Goal: Information Seeking & Learning: Learn about a topic

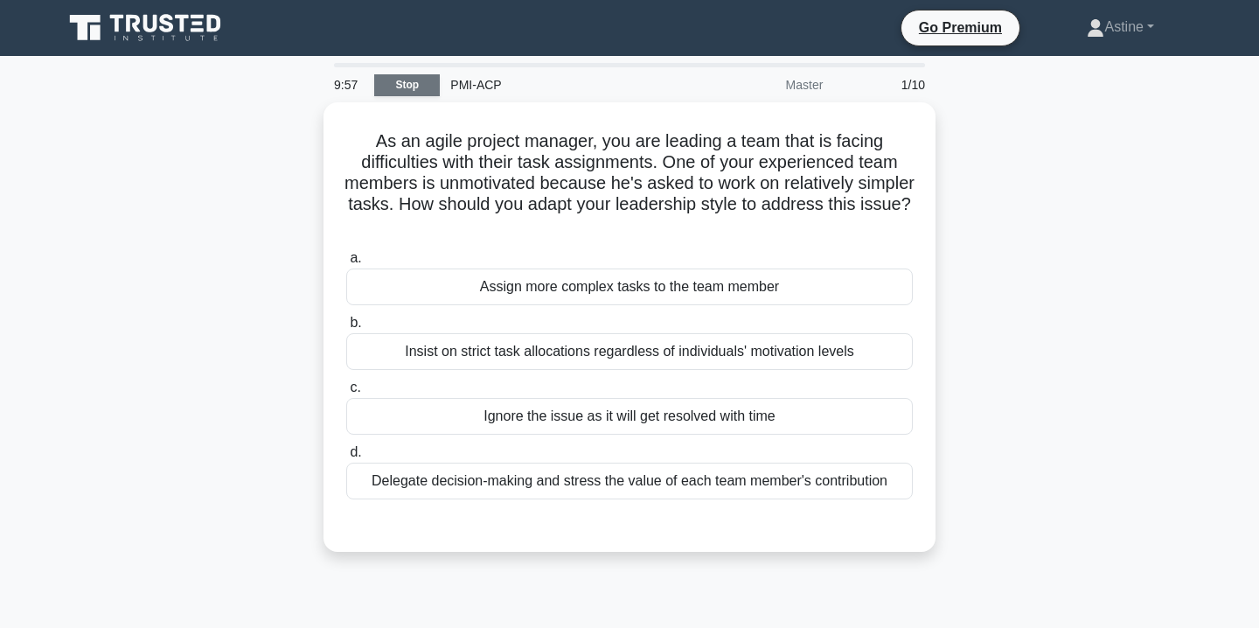
click at [392, 86] on link "Stop" at bounding box center [407, 85] width 66 height 22
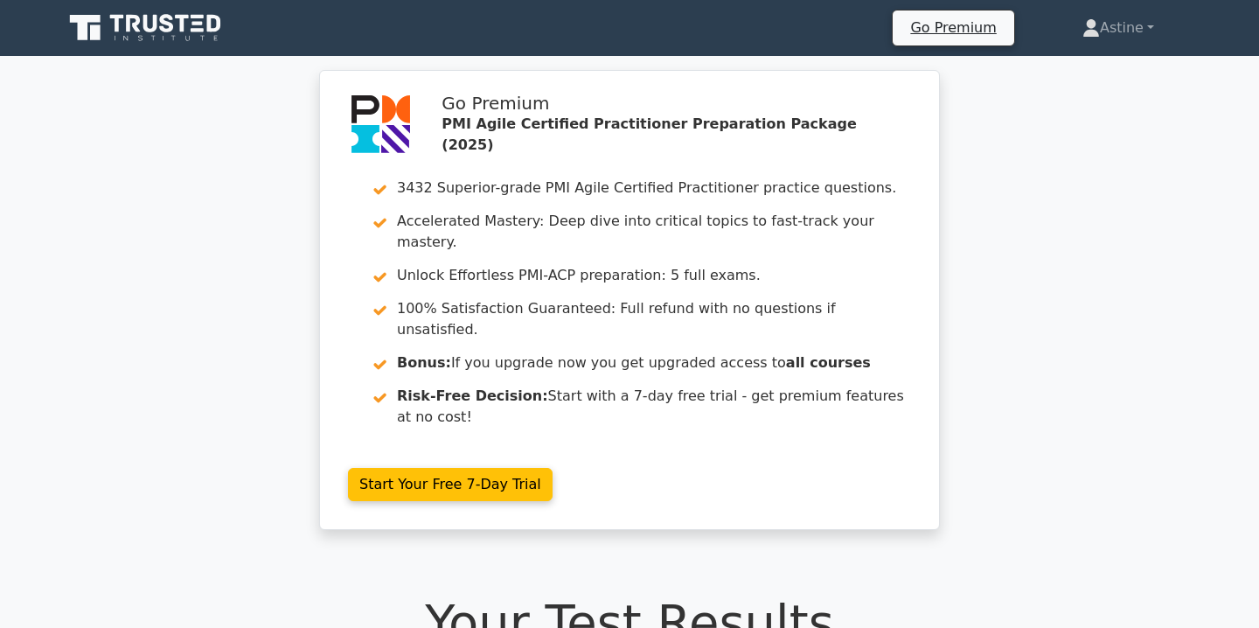
click at [186, 24] on icon at bounding box center [147, 27] width 168 height 33
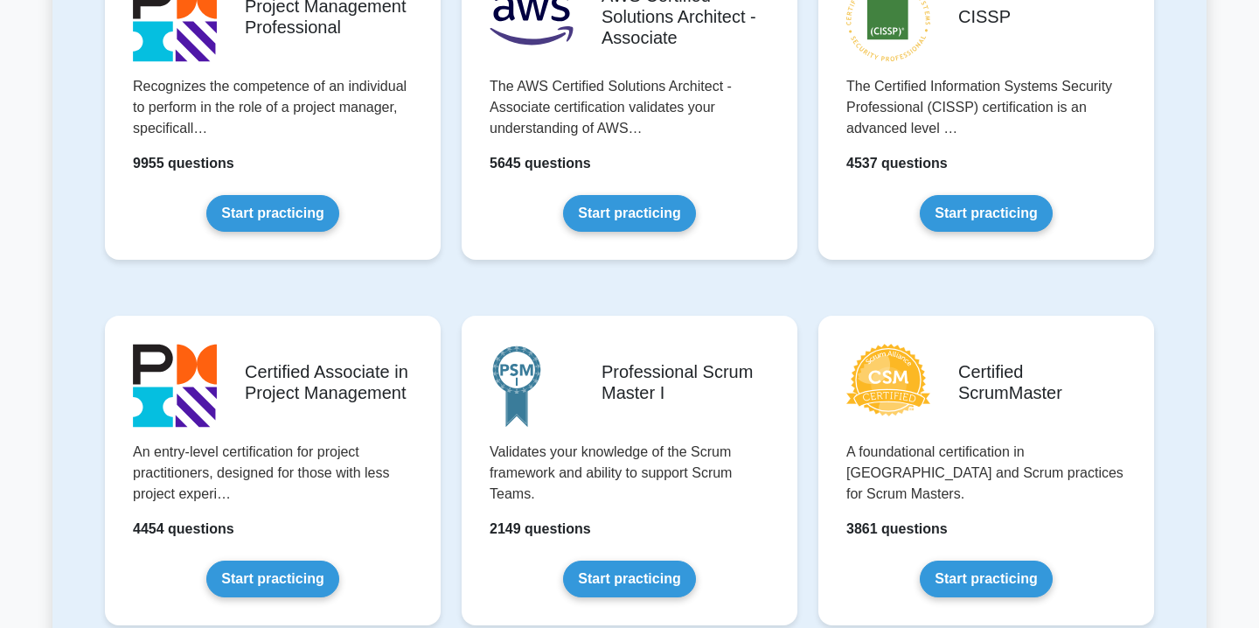
scroll to position [195, 0]
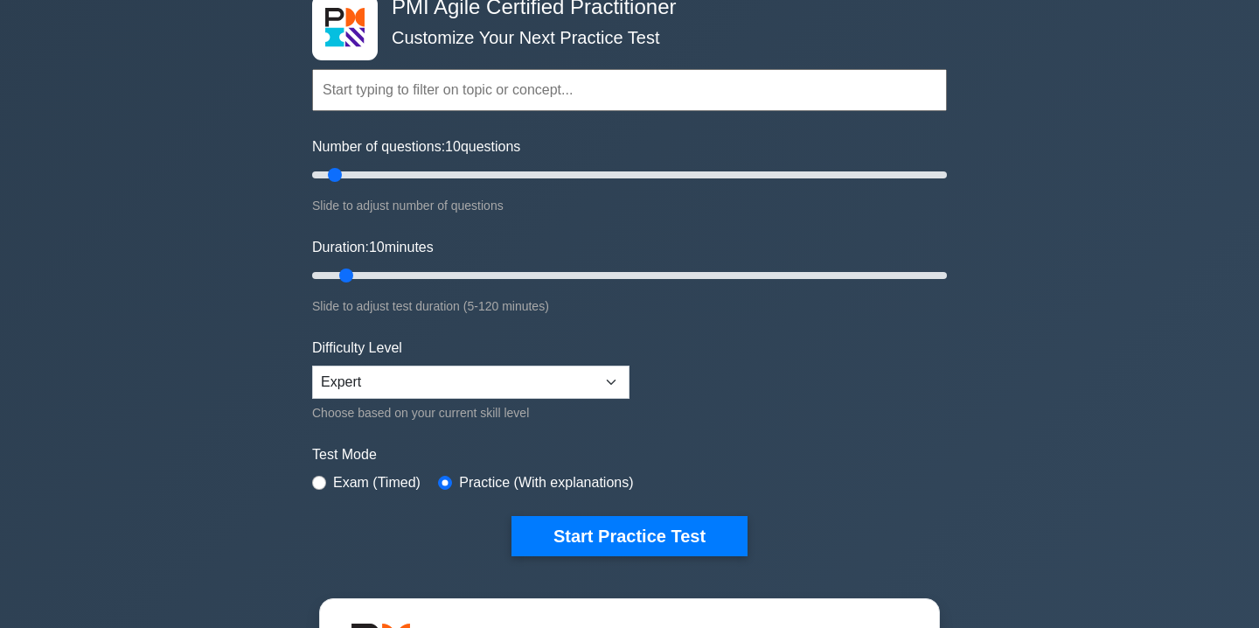
scroll to position [155, 0]
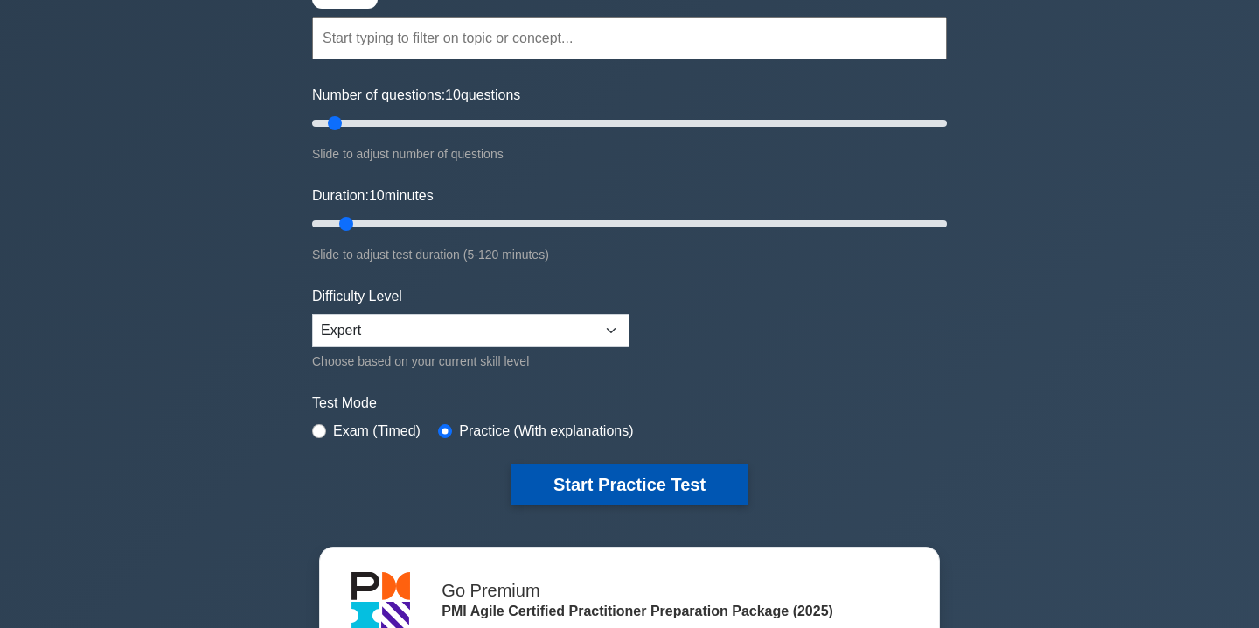
click at [620, 478] on button "Start Practice Test" at bounding box center [630, 484] width 236 height 40
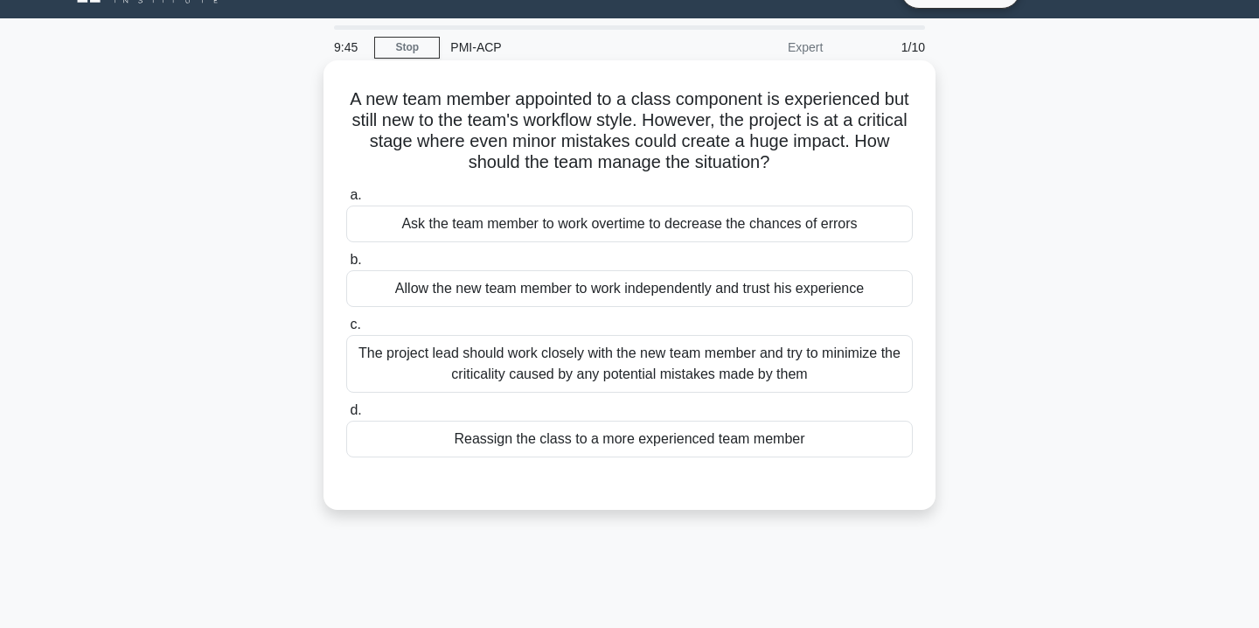
scroll to position [40, 0]
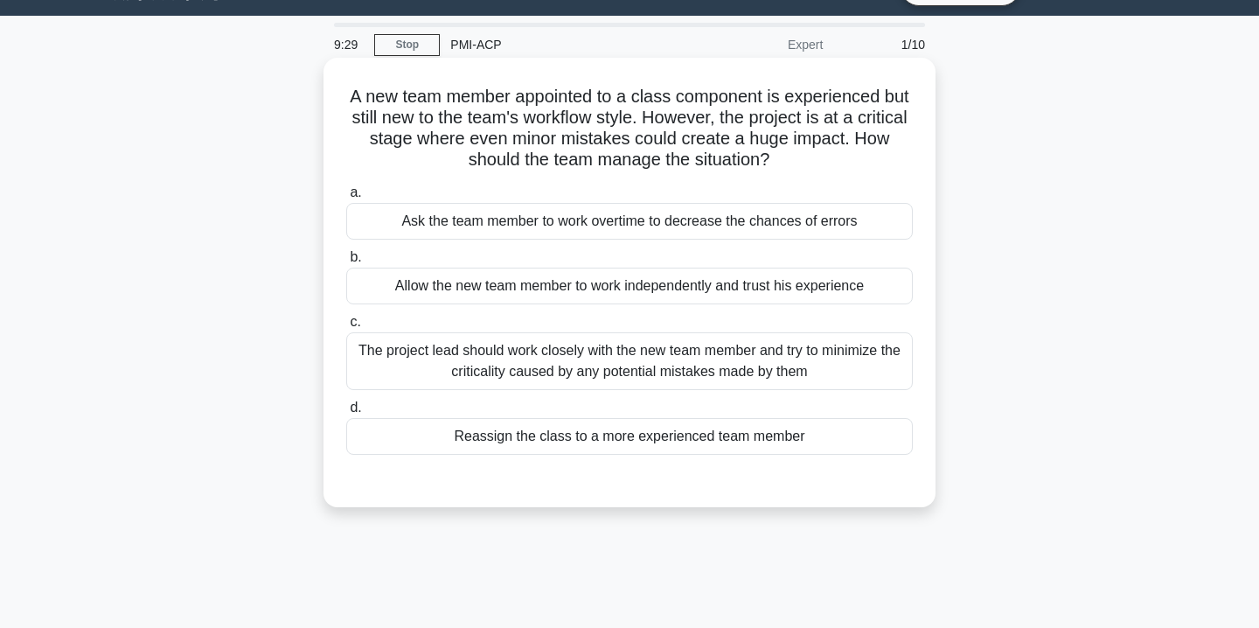
click at [788, 365] on div "The project lead should work closely with the new team member and try to minimi…" at bounding box center [629, 361] width 567 height 58
click at [346, 328] on input "c. The project lead should work closely with the new team member and try to min…" at bounding box center [346, 322] width 0 height 11
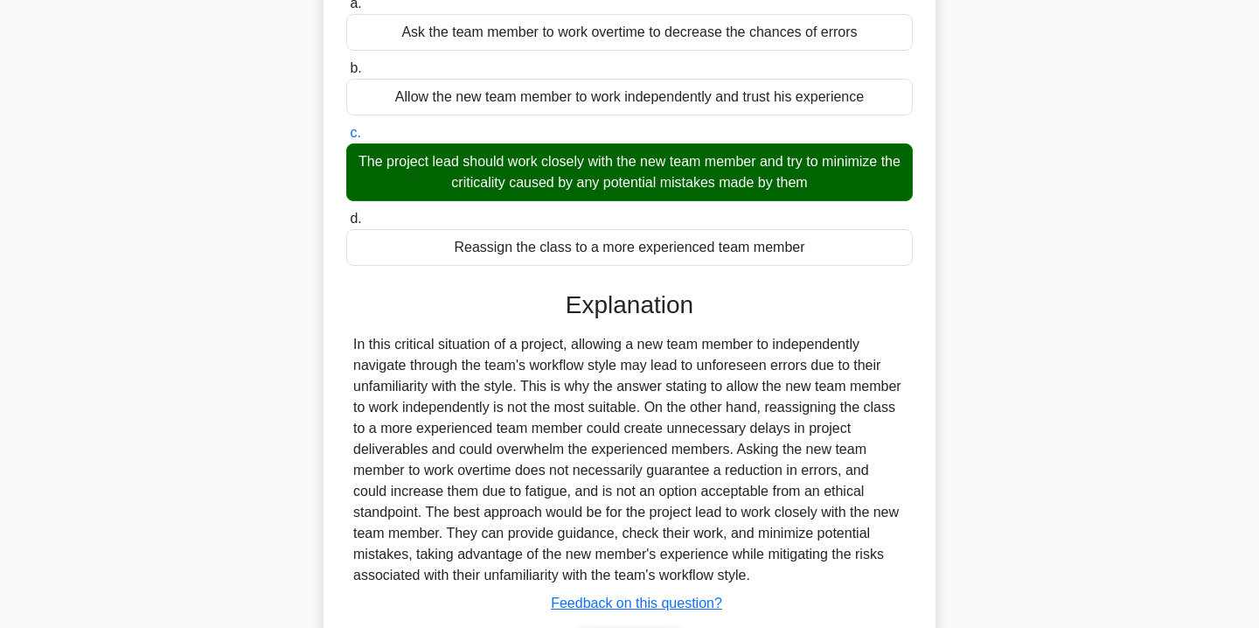
scroll to position [345, 0]
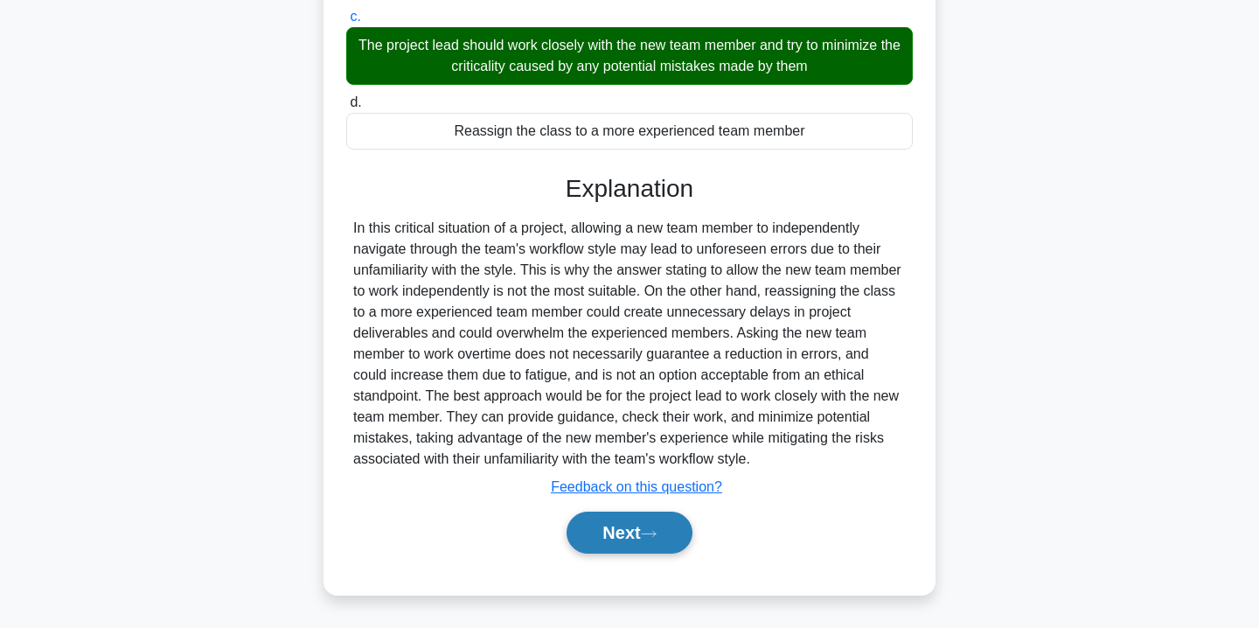
click at [652, 539] on button "Next" at bounding box center [629, 533] width 125 height 42
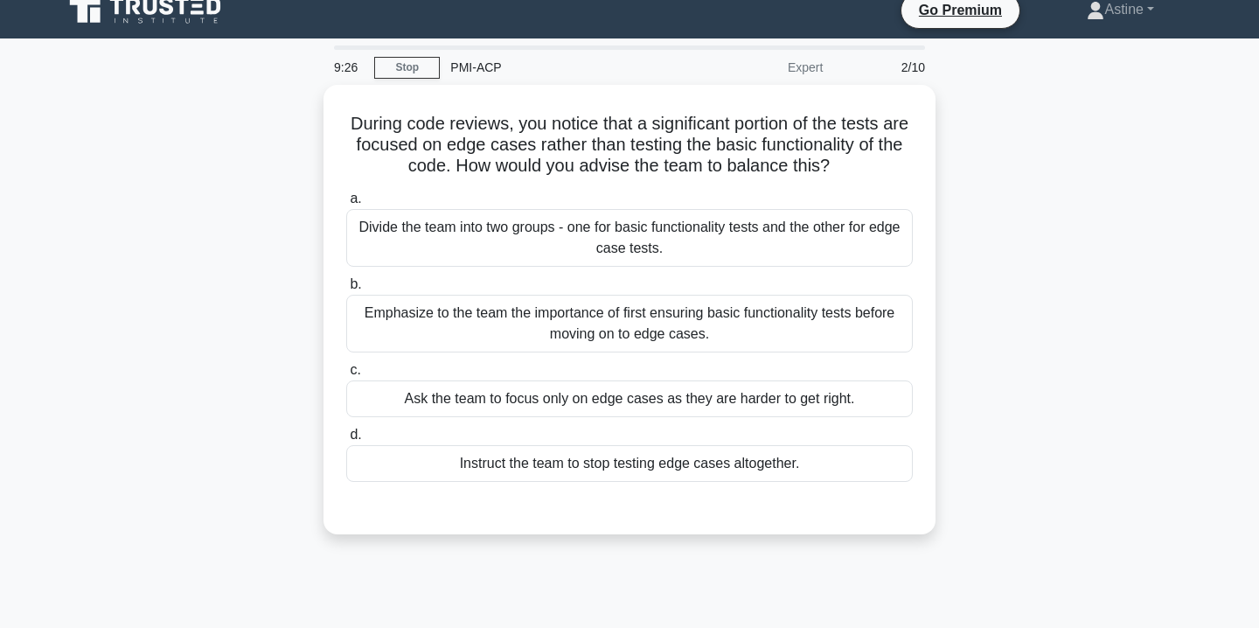
scroll to position [18, 0]
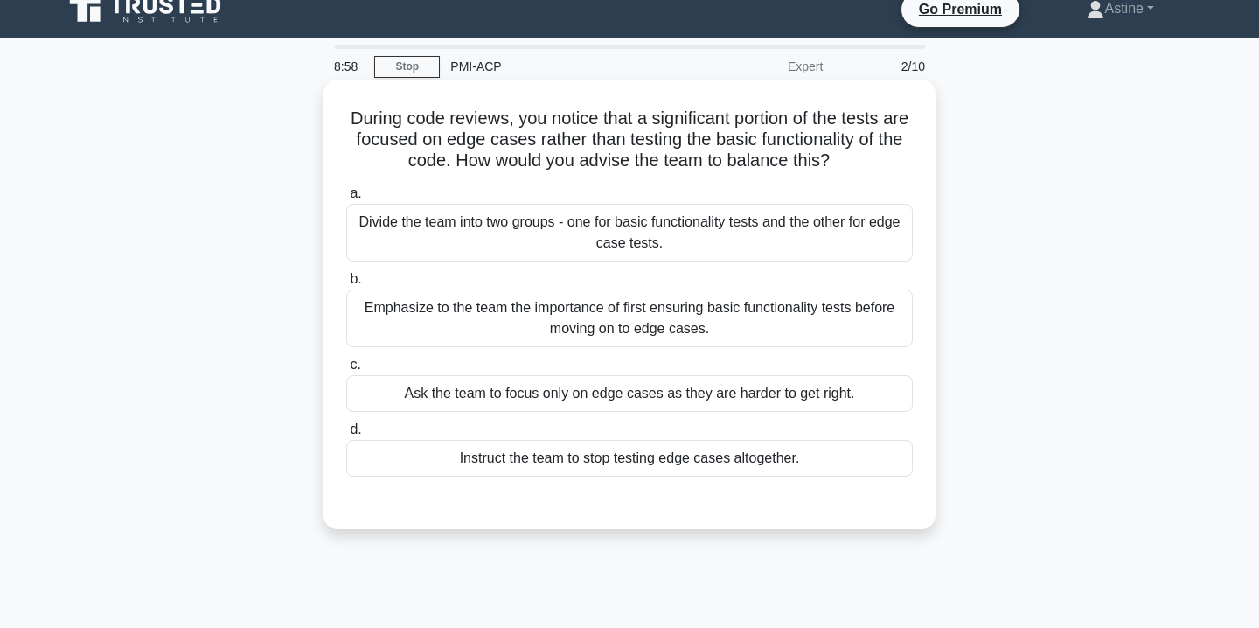
click at [491, 329] on div "Emphasize to the team the importance of first ensuring basic functionality test…" at bounding box center [629, 318] width 567 height 58
click at [346, 285] on input "b. Emphasize to the team the importance of first ensuring basic functionality t…" at bounding box center [346, 279] width 0 height 11
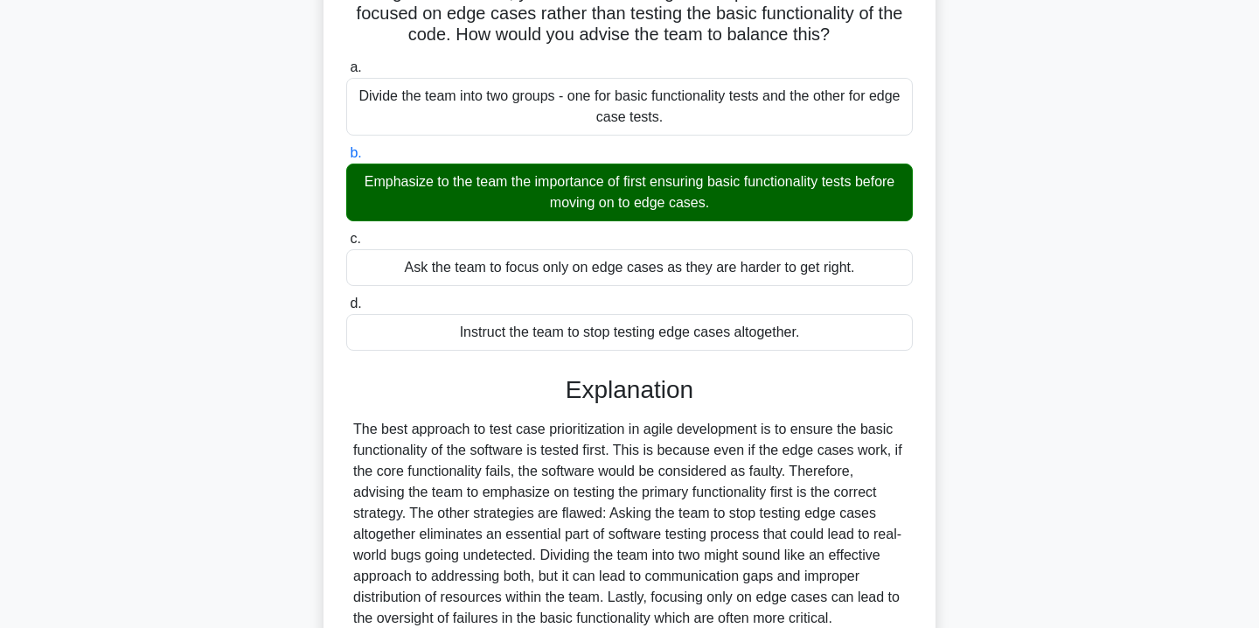
scroll to position [317, 0]
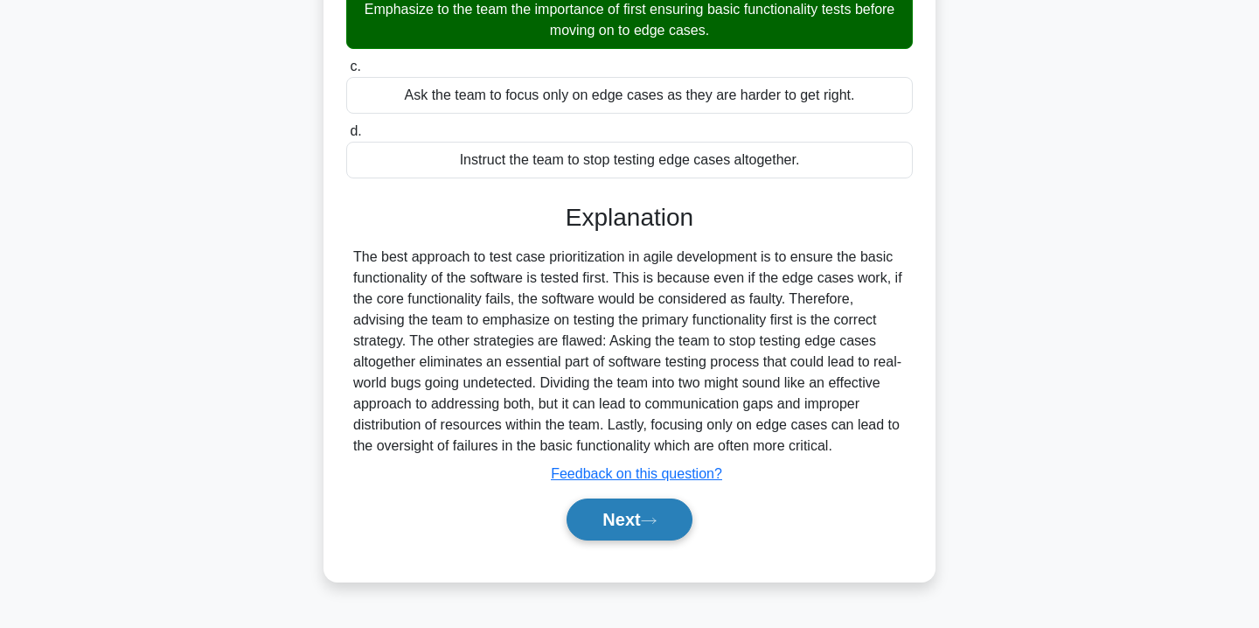
click at [611, 515] on button "Next" at bounding box center [629, 519] width 125 height 42
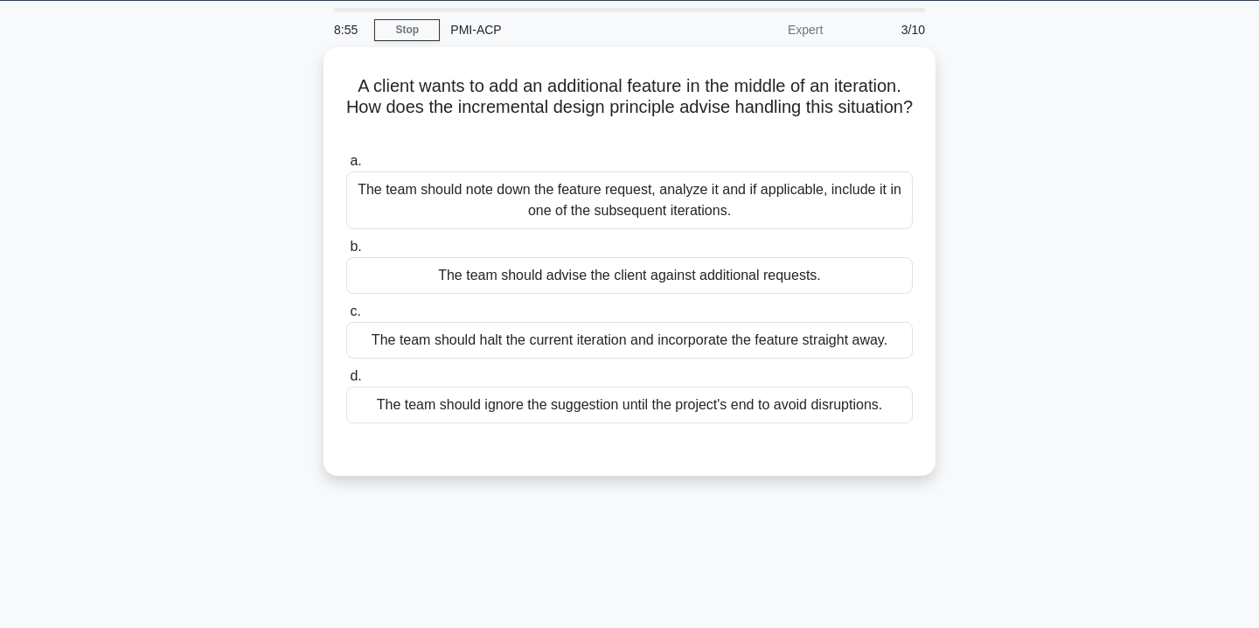
scroll to position [43, 0]
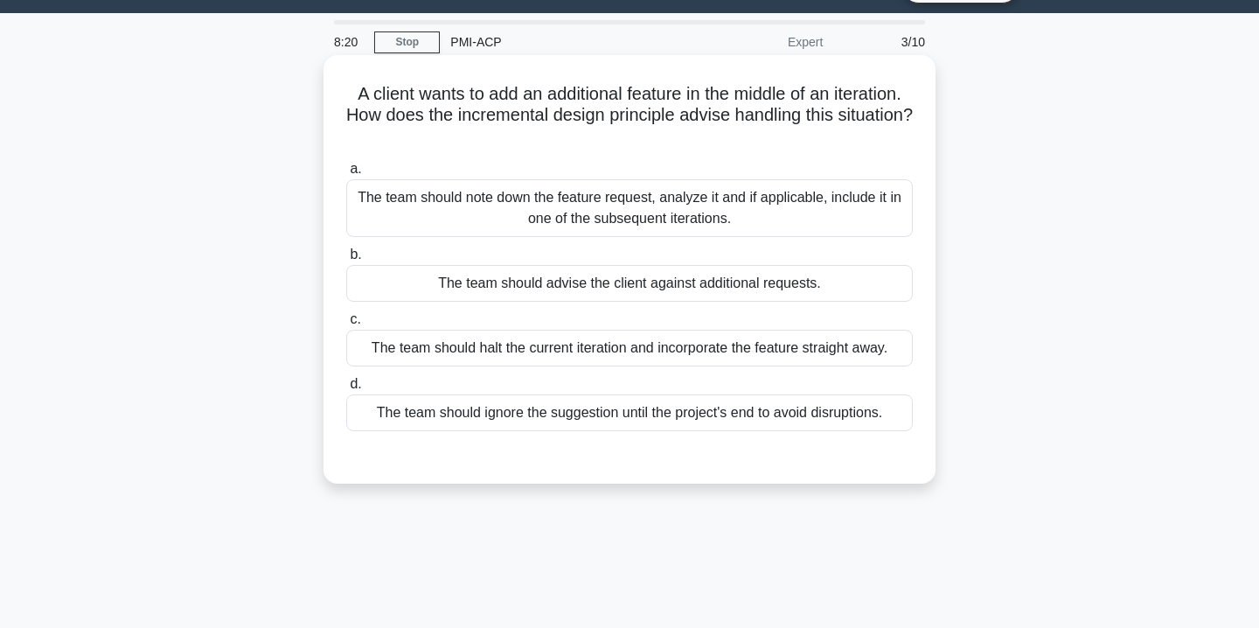
click at [598, 221] on div "The team should note down the feature request, analyze it and if applicable, in…" at bounding box center [629, 208] width 567 height 58
click at [346, 175] on input "a. The team should note down the feature request, analyze it and if applicable,…" at bounding box center [346, 169] width 0 height 11
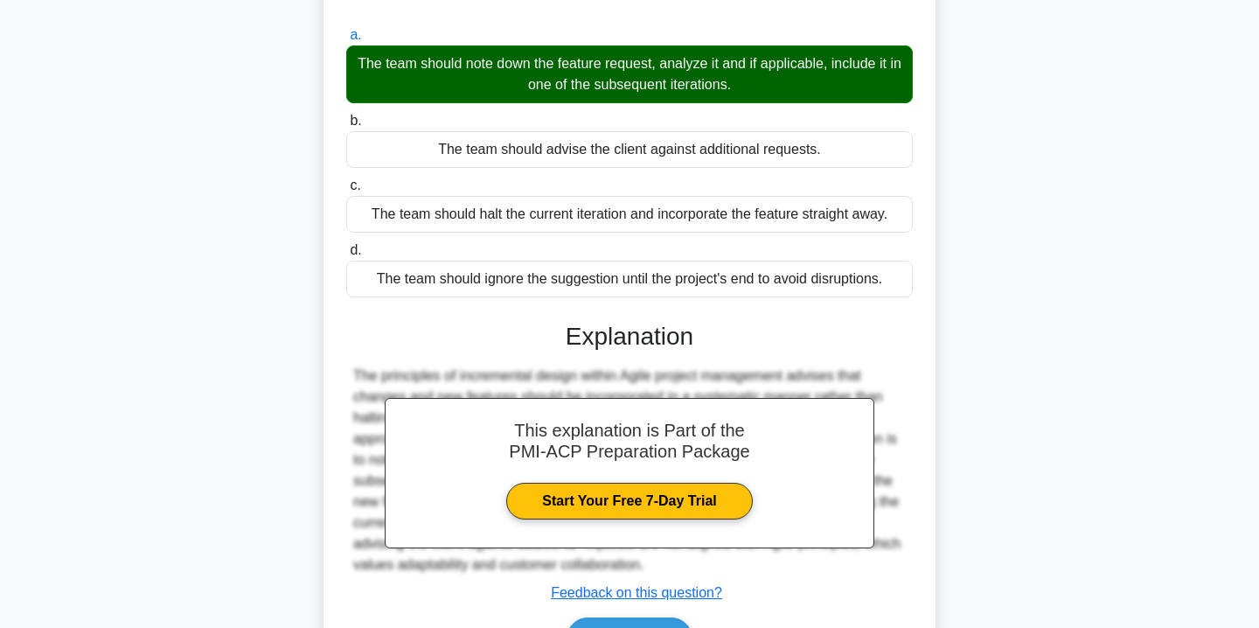
scroll to position [317, 0]
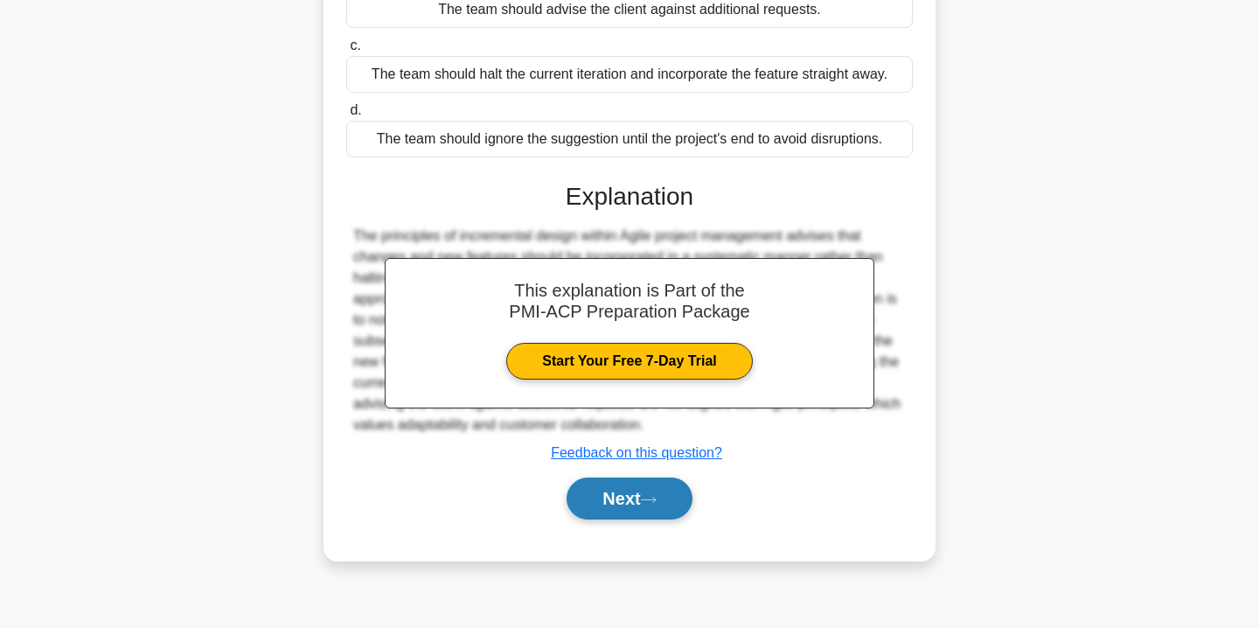
click at [605, 504] on button "Next" at bounding box center [629, 498] width 125 height 42
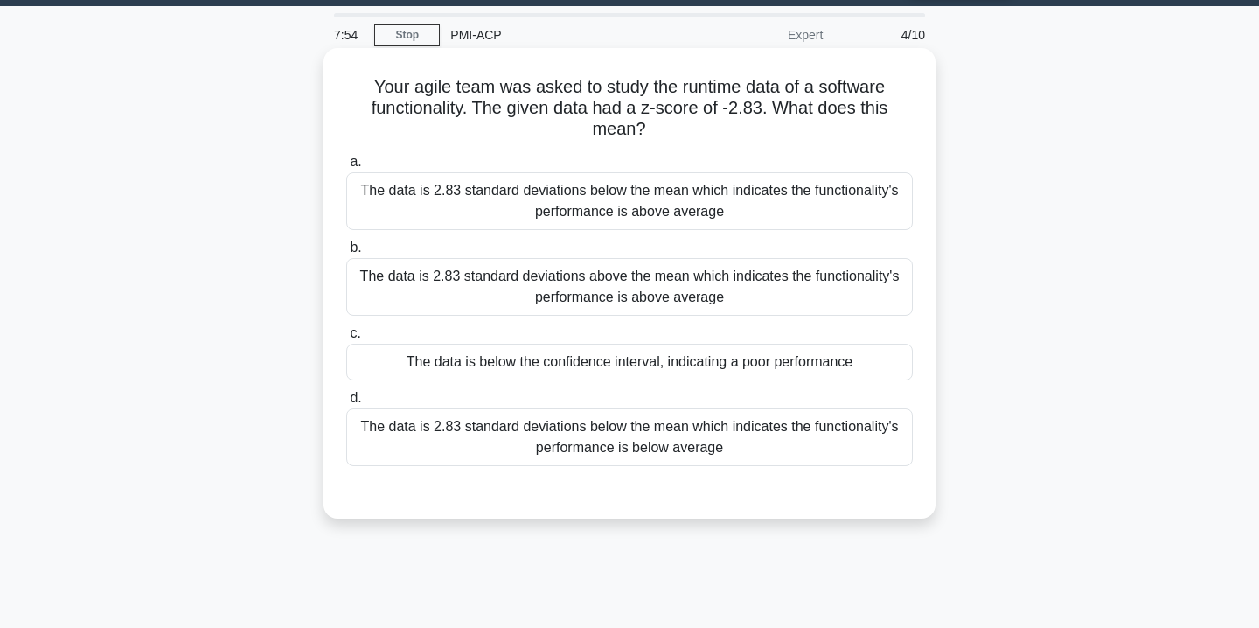
scroll to position [68, 0]
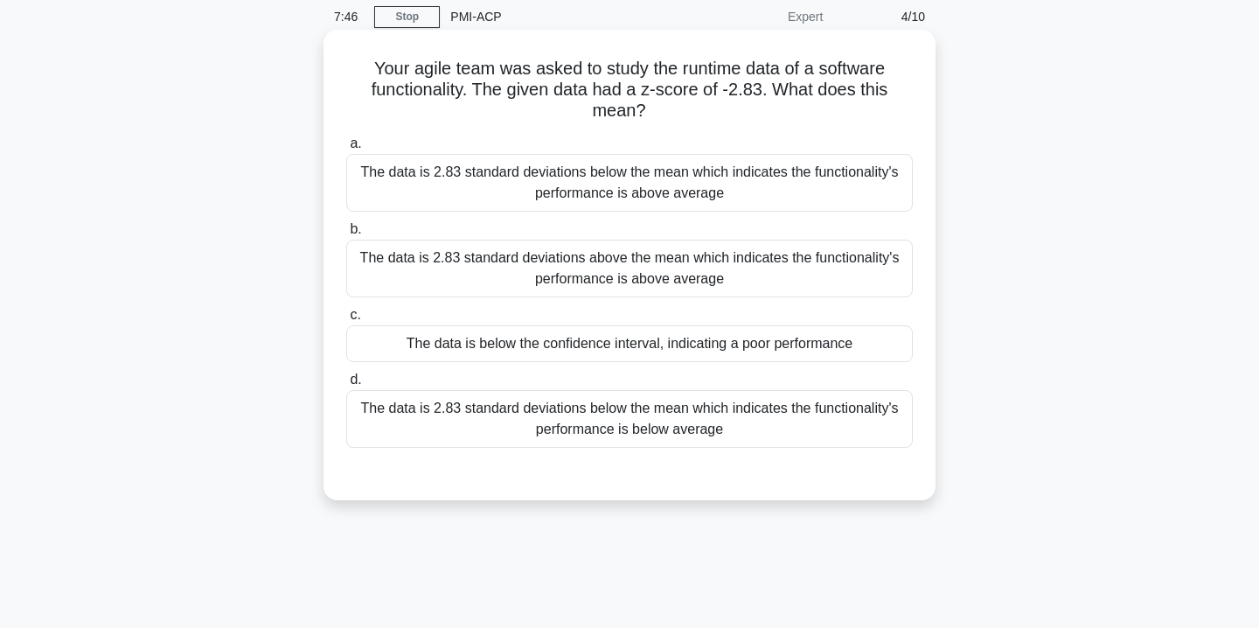
click at [669, 421] on div "The data is 2.83 standard deviations below the mean which indicates the functio…" at bounding box center [629, 419] width 567 height 58
click at [346, 386] on input "d. The data is 2.83 standard deviations below the mean which indicates the func…" at bounding box center [346, 379] width 0 height 11
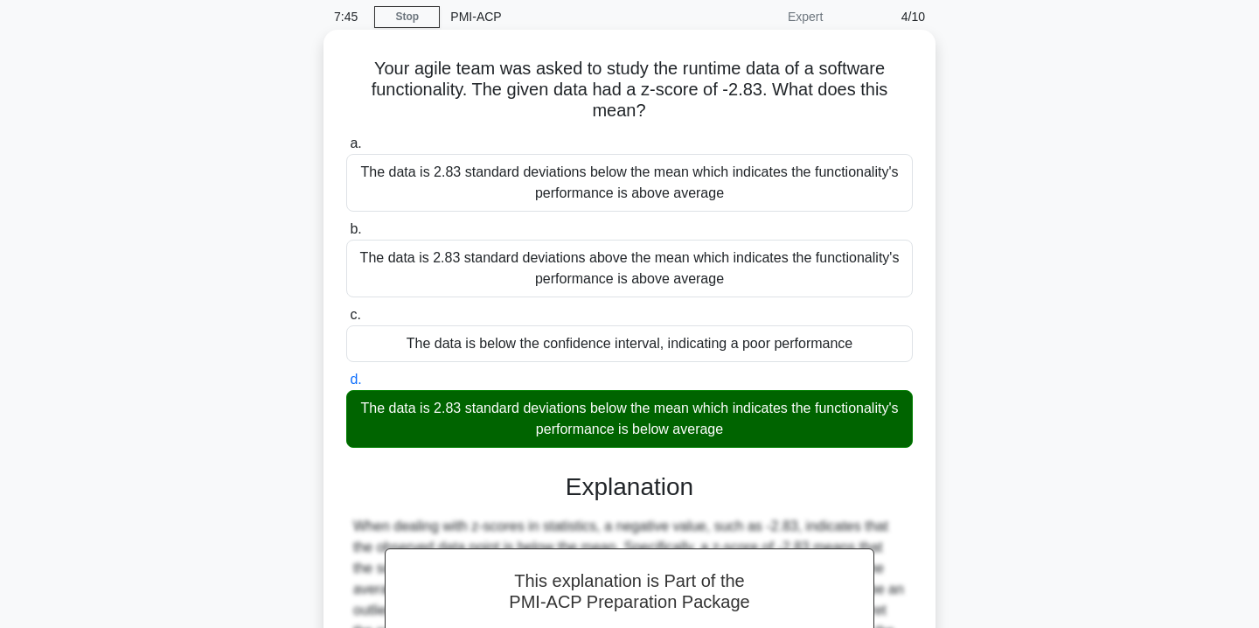
scroll to position [324, 0]
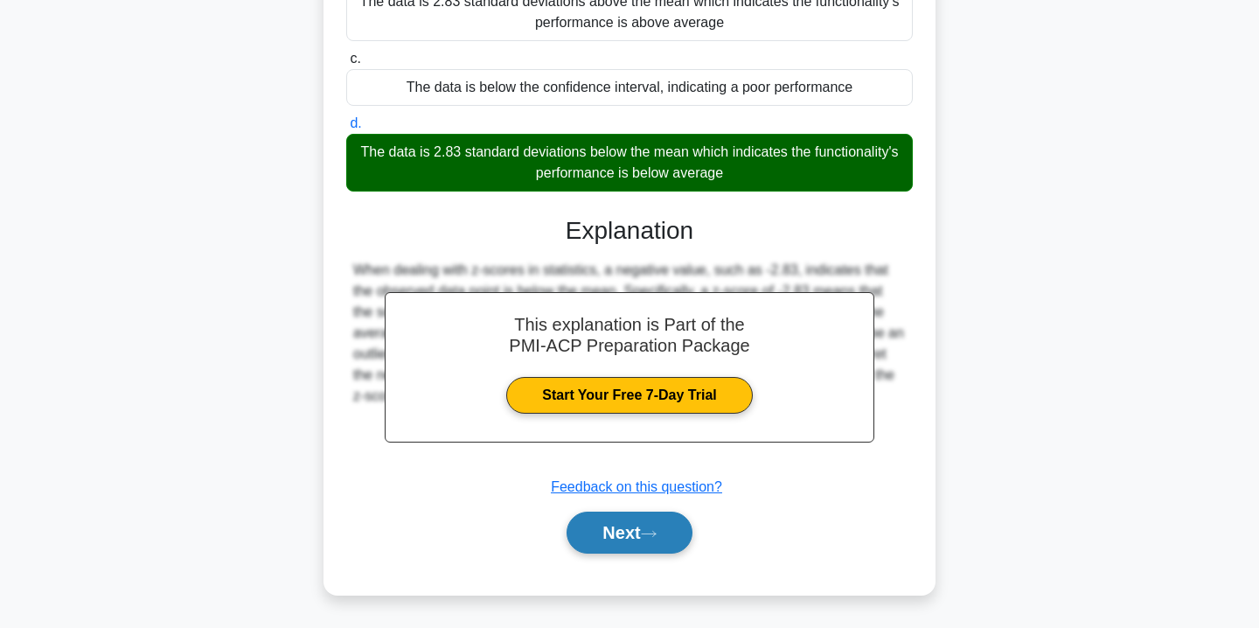
click at [648, 539] on button "Next" at bounding box center [629, 533] width 125 height 42
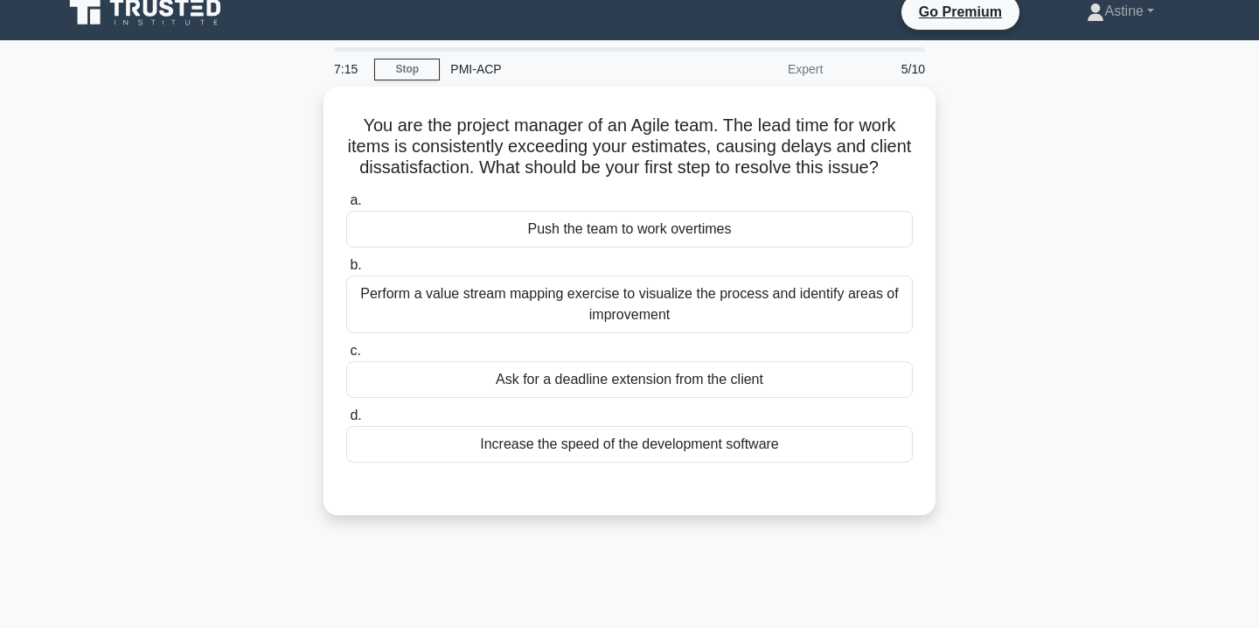
scroll to position [18, 0]
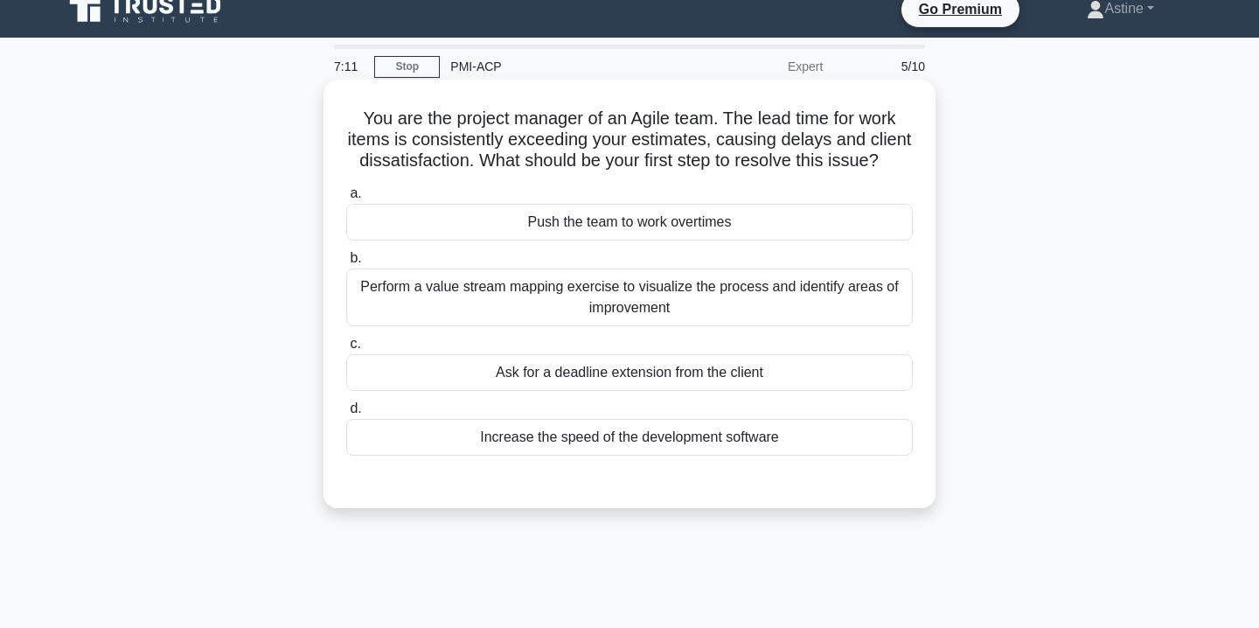
click at [746, 311] on div "Perform a value stream mapping exercise to visualize the process and identify a…" at bounding box center [629, 297] width 567 height 58
click at [346, 264] on input "b. Perform a value stream mapping exercise to visualize the process and identif…" at bounding box center [346, 258] width 0 height 11
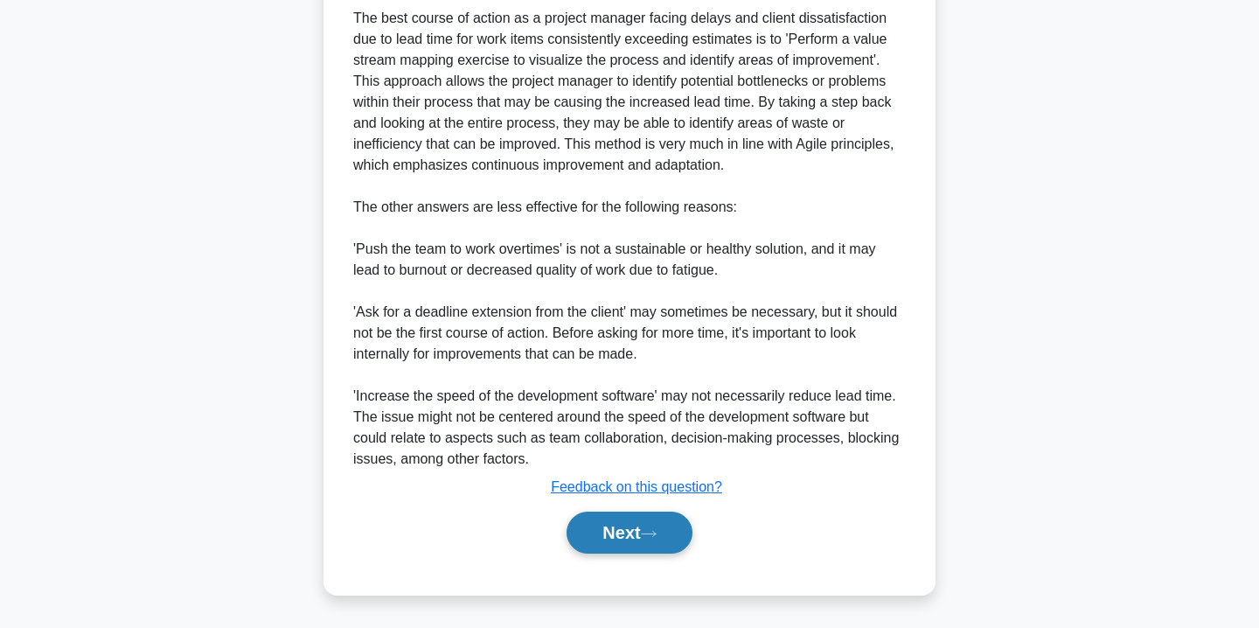
click at [634, 525] on button "Next" at bounding box center [629, 533] width 125 height 42
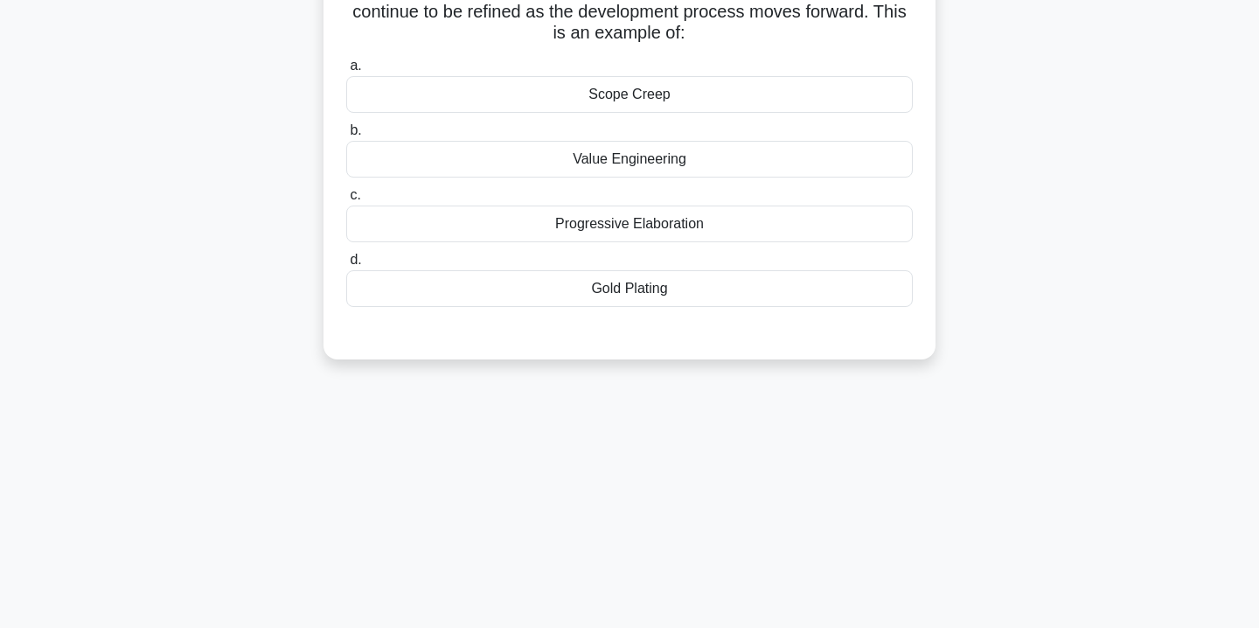
scroll to position [0, 0]
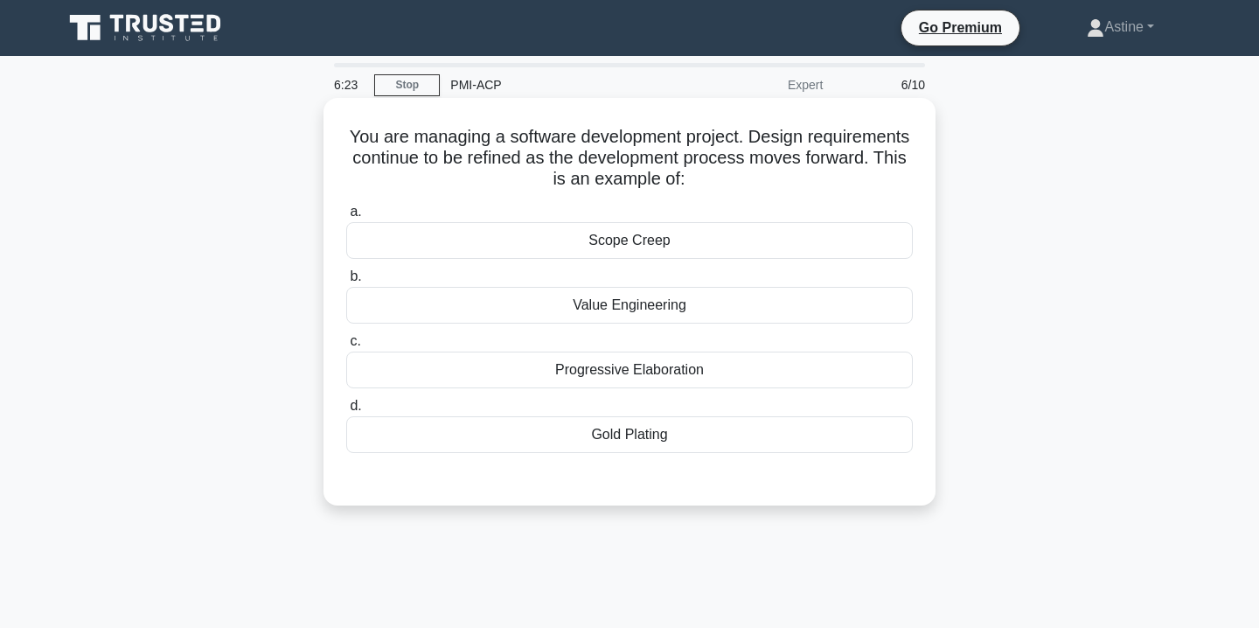
click at [712, 373] on div "Progressive Elaboration" at bounding box center [629, 369] width 567 height 37
click at [346, 347] on input "c. Progressive Elaboration" at bounding box center [346, 341] width 0 height 11
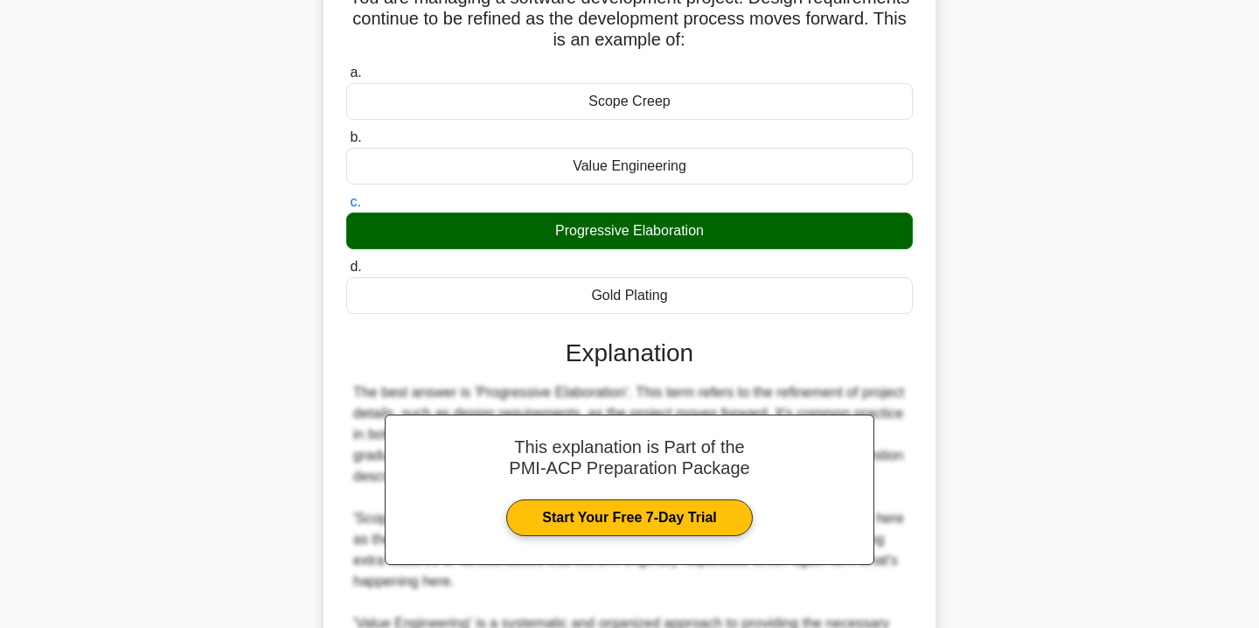
scroll to position [366, 0]
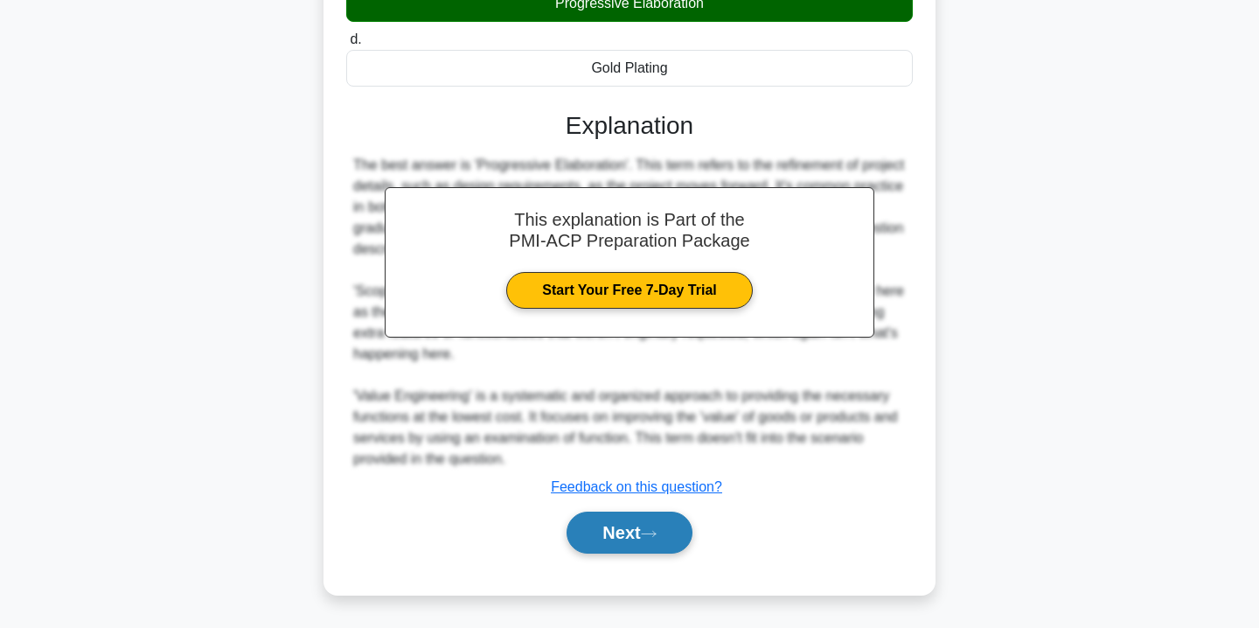
click at [637, 546] on button "Next" at bounding box center [629, 533] width 125 height 42
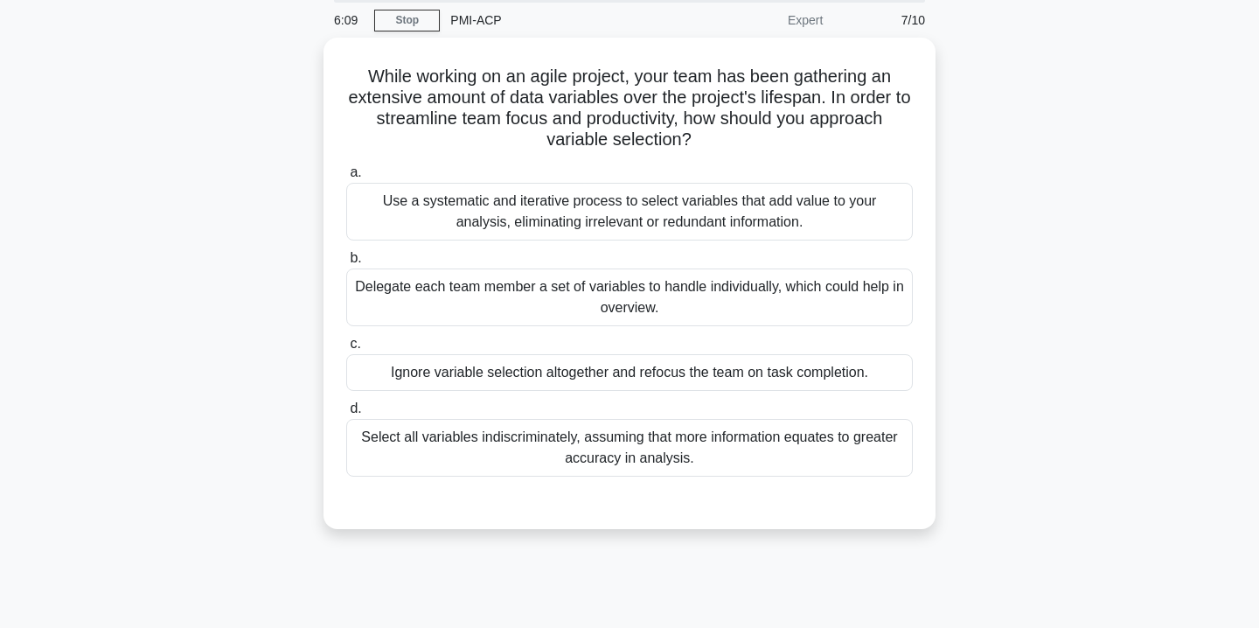
scroll to position [75, 0]
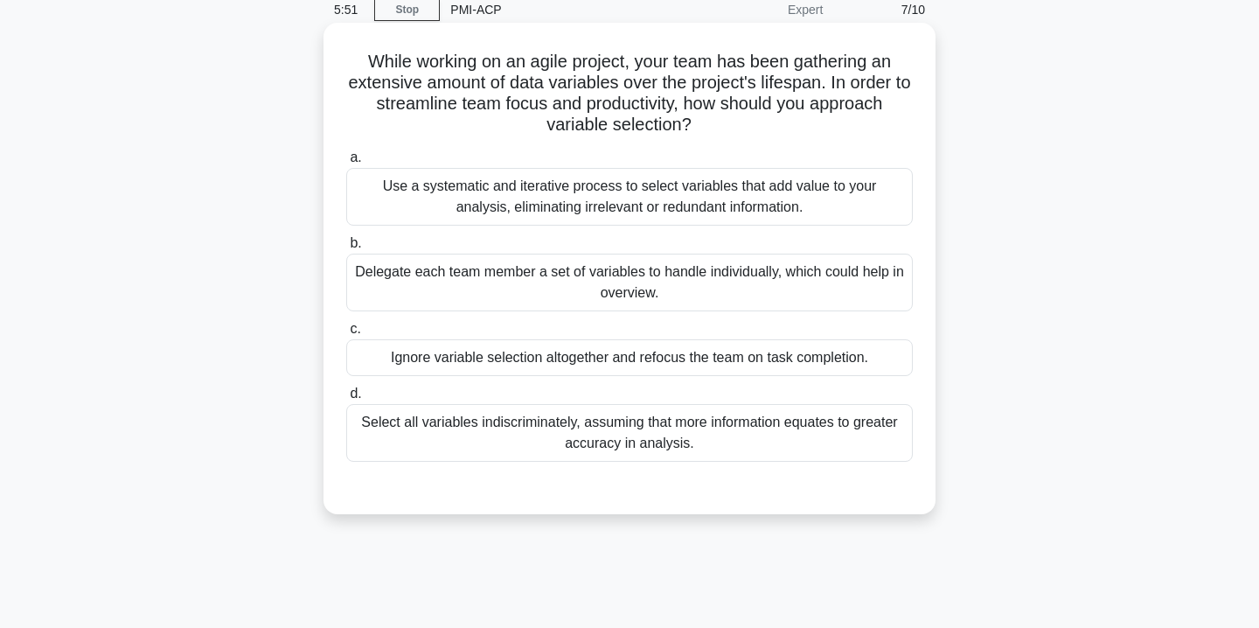
click at [741, 213] on div "Use a systematic and iterative process to select variables that add value to yo…" at bounding box center [629, 197] width 567 height 58
click at [346, 164] on input "a. Use a systematic and iterative process to select variables that add value to…" at bounding box center [346, 157] width 0 height 11
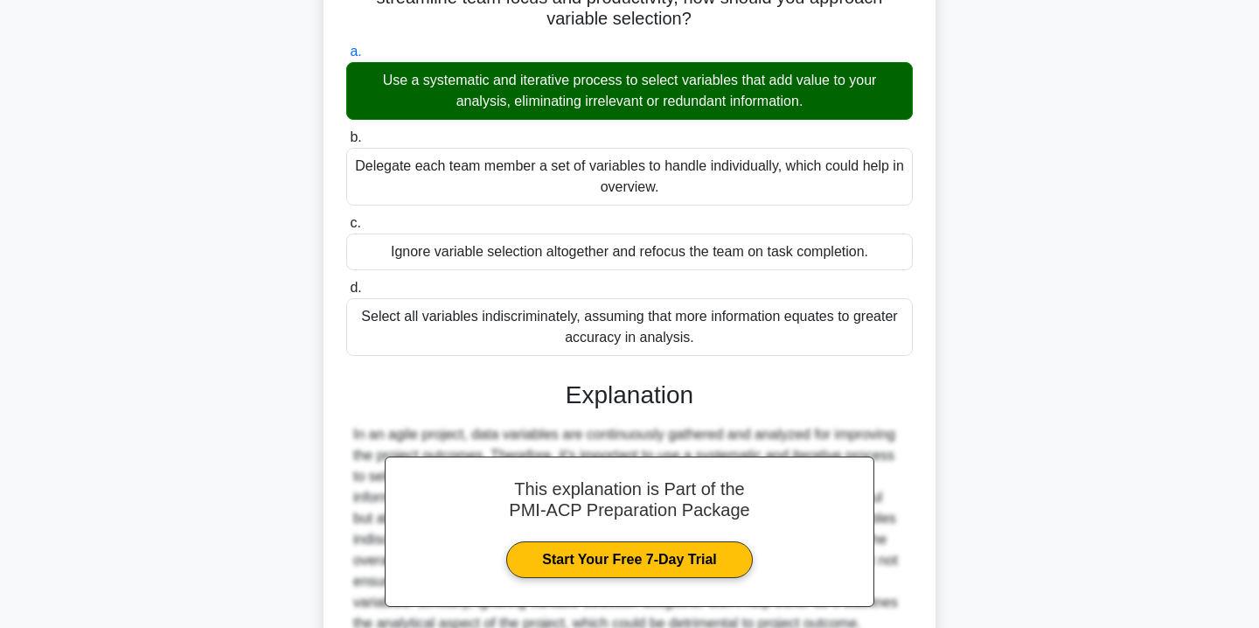
scroll to position [345, 0]
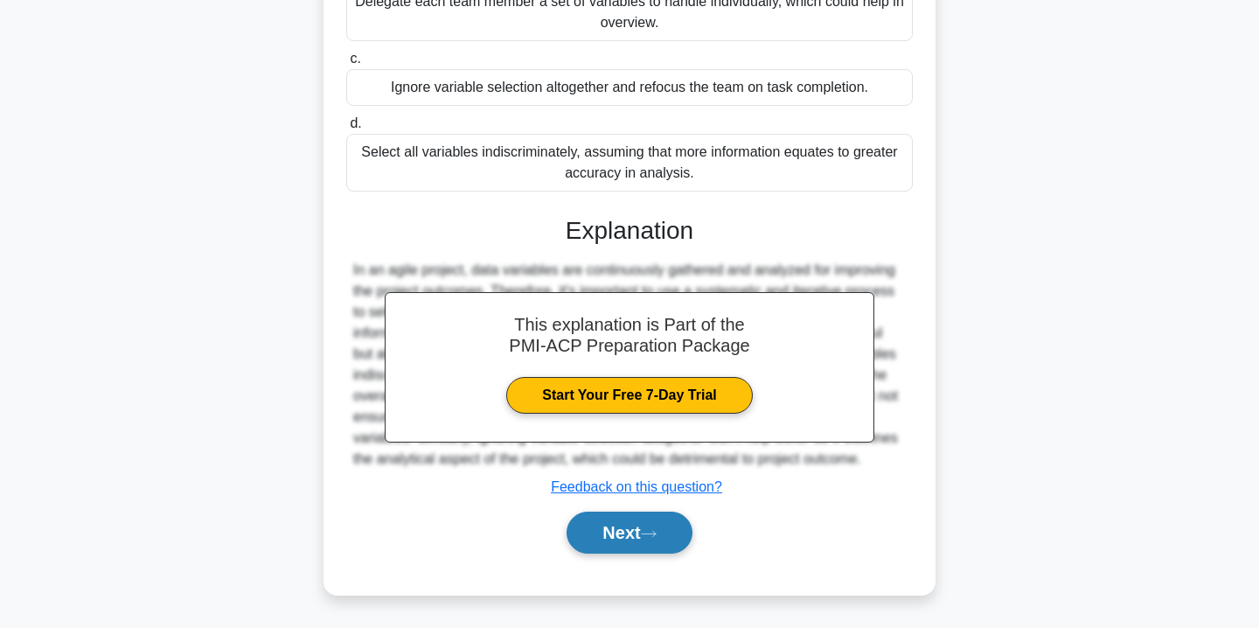
click at [645, 543] on button "Next" at bounding box center [629, 533] width 125 height 42
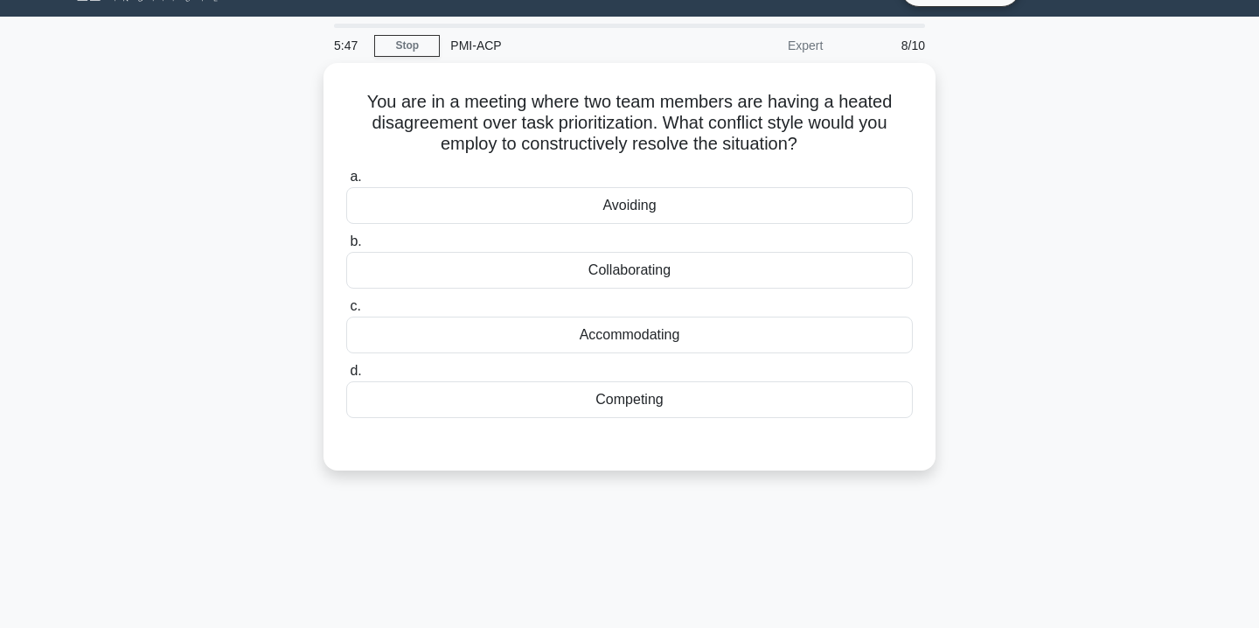
scroll to position [0, 0]
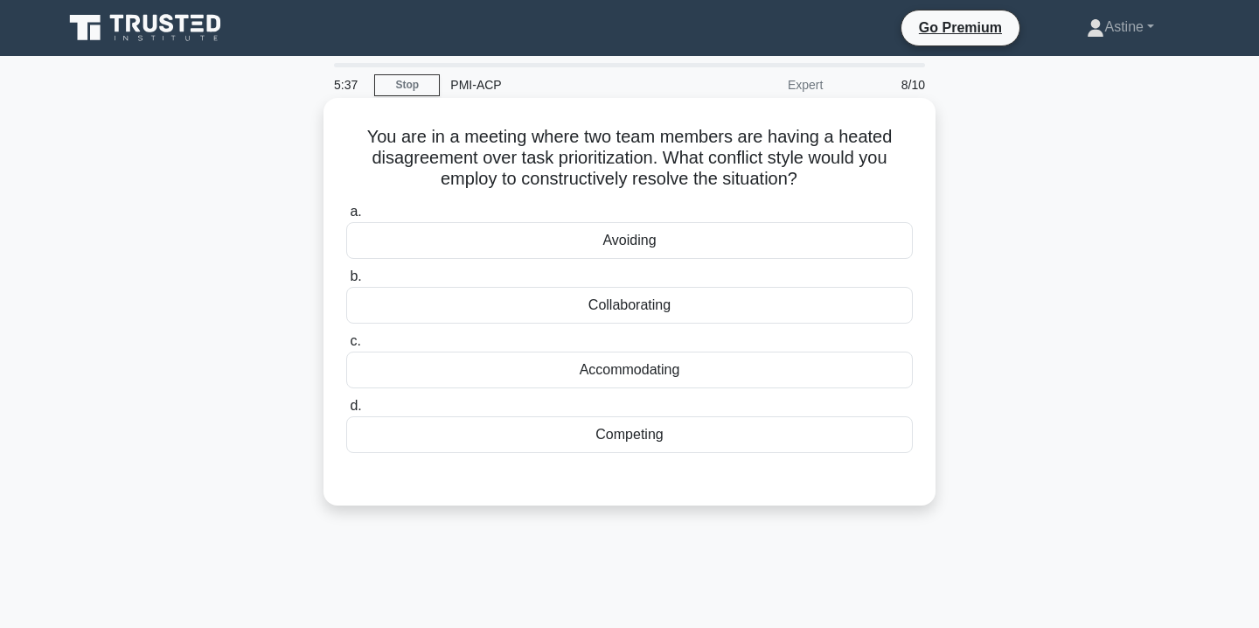
click at [751, 308] on div "Collaborating" at bounding box center [629, 305] width 567 height 37
click at [346, 282] on input "b. Collaborating" at bounding box center [346, 276] width 0 height 11
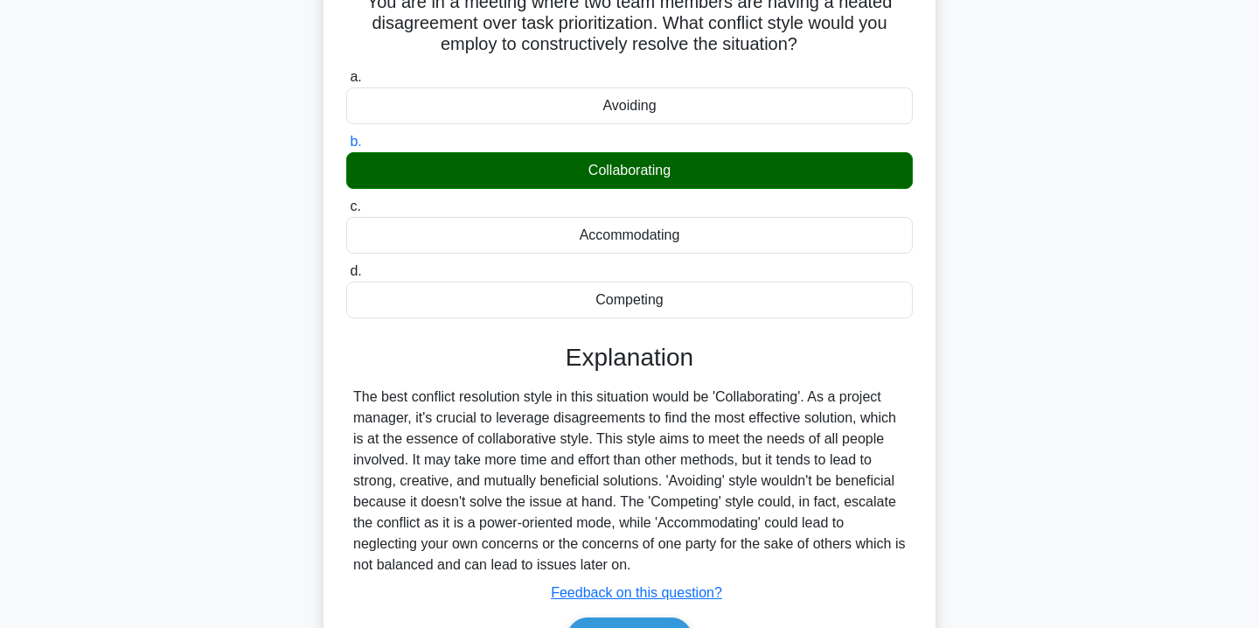
scroll to position [317, 0]
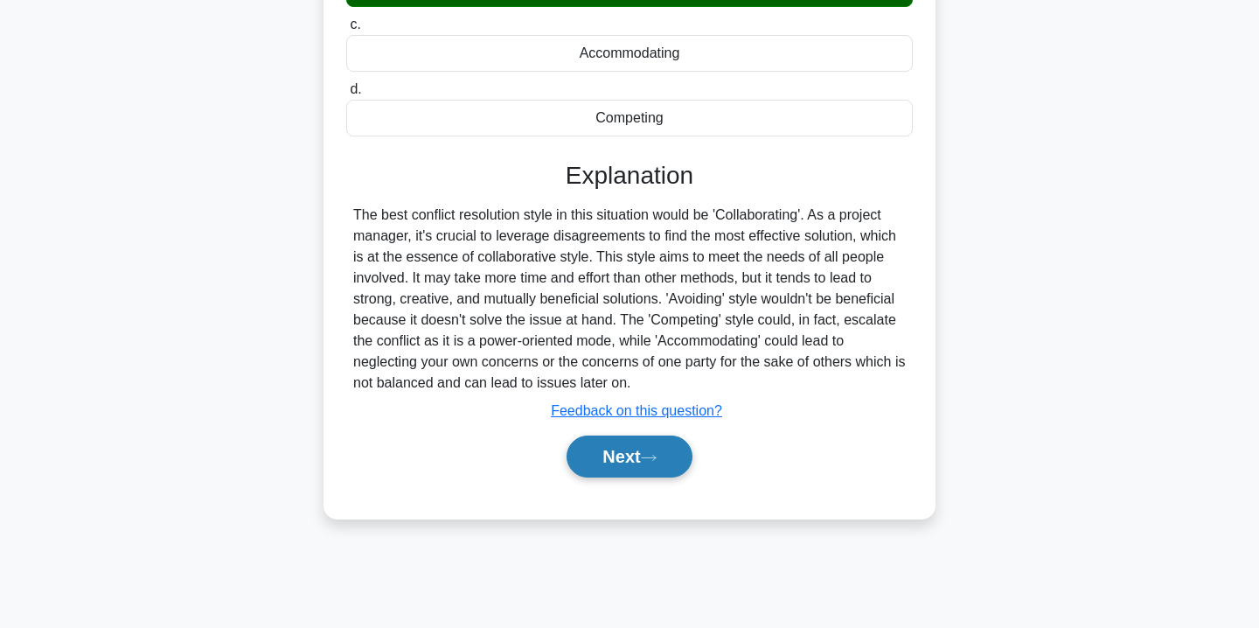
click at [651, 449] on button "Next" at bounding box center [629, 456] width 125 height 42
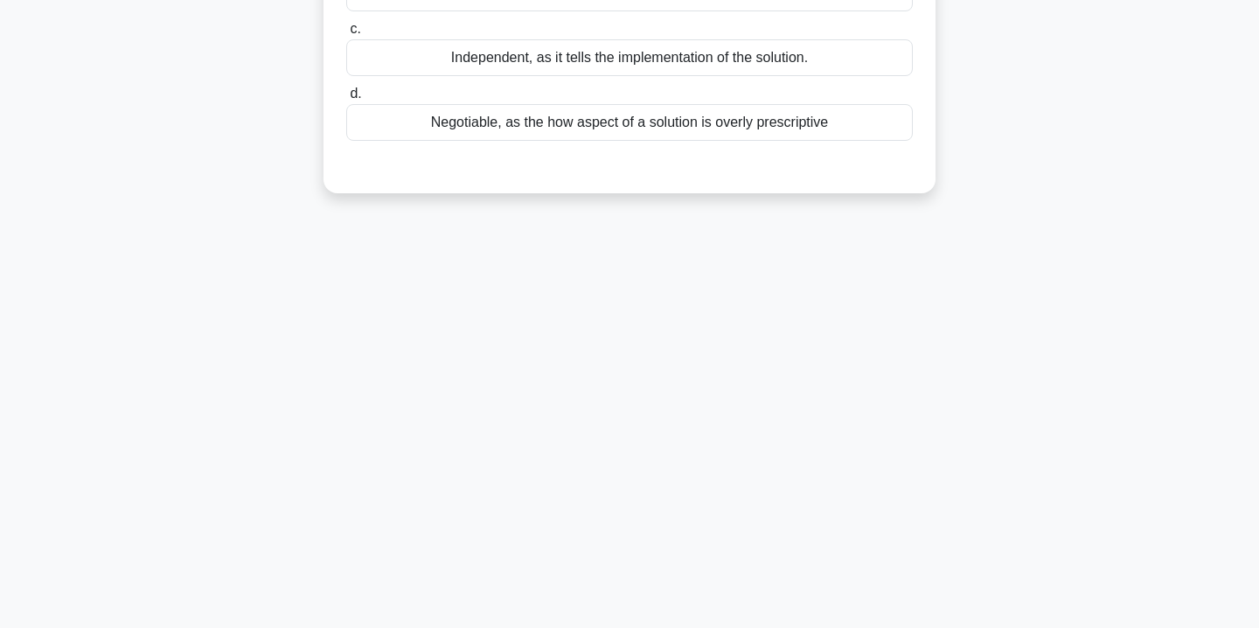
scroll to position [0, 0]
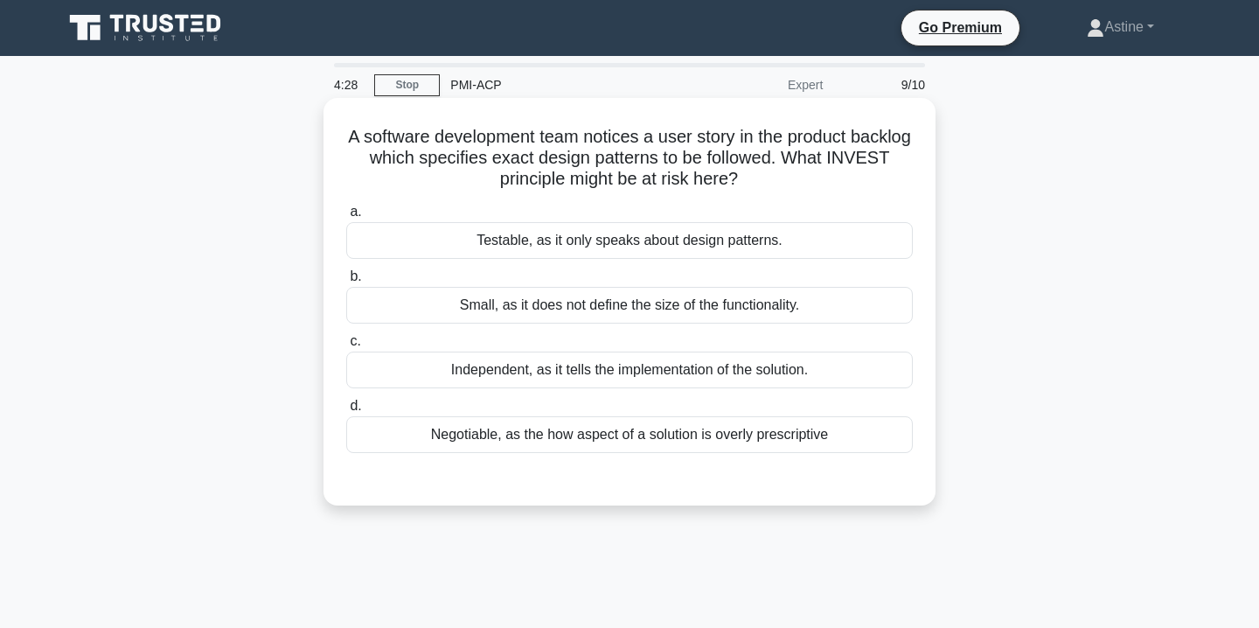
click at [704, 239] on div "Testable, as it only speaks about design patterns." at bounding box center [629, 240] width 567 height 37
click at [346, 218] on input "a. Testable, as it only speaks about design patterns." at bounding box center [346, 211] width 0 height 11
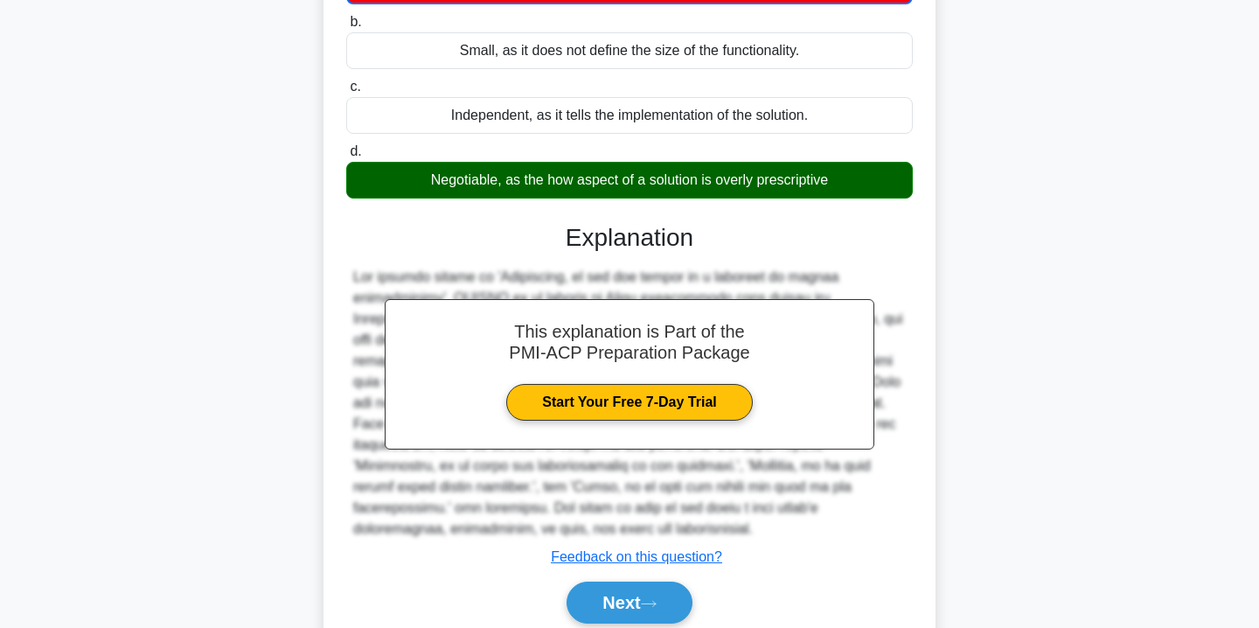
scroll to position [258, 0]
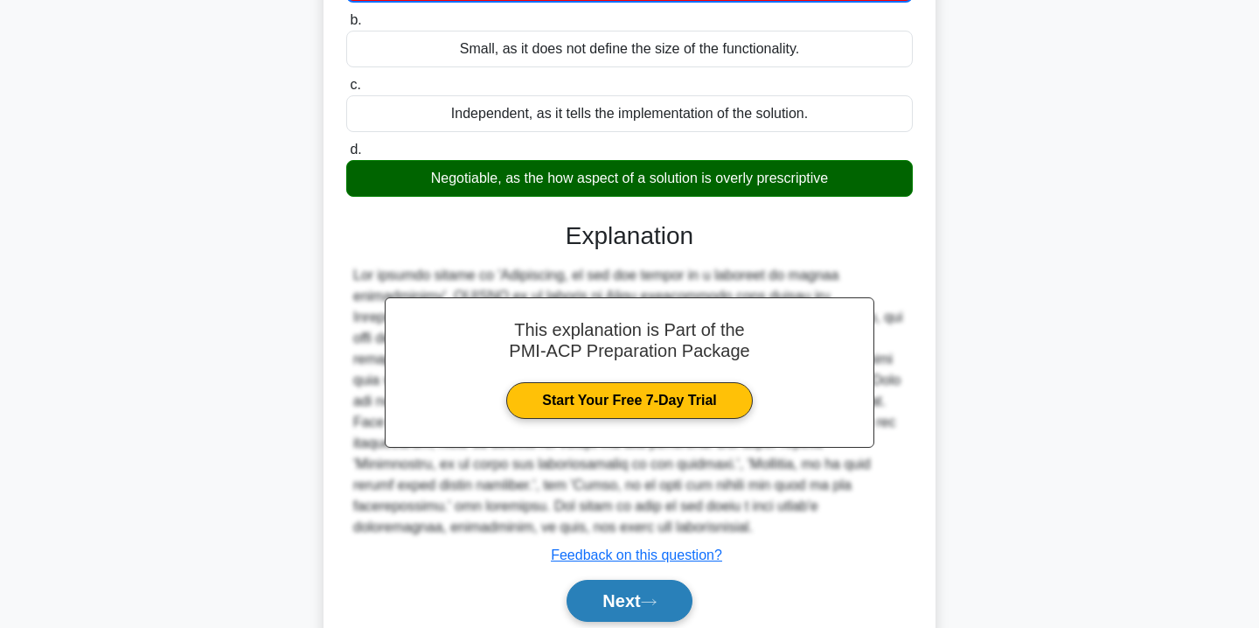
click at [638, 580] on button "Next" at bounding box center [629, 601] width 125 height 42
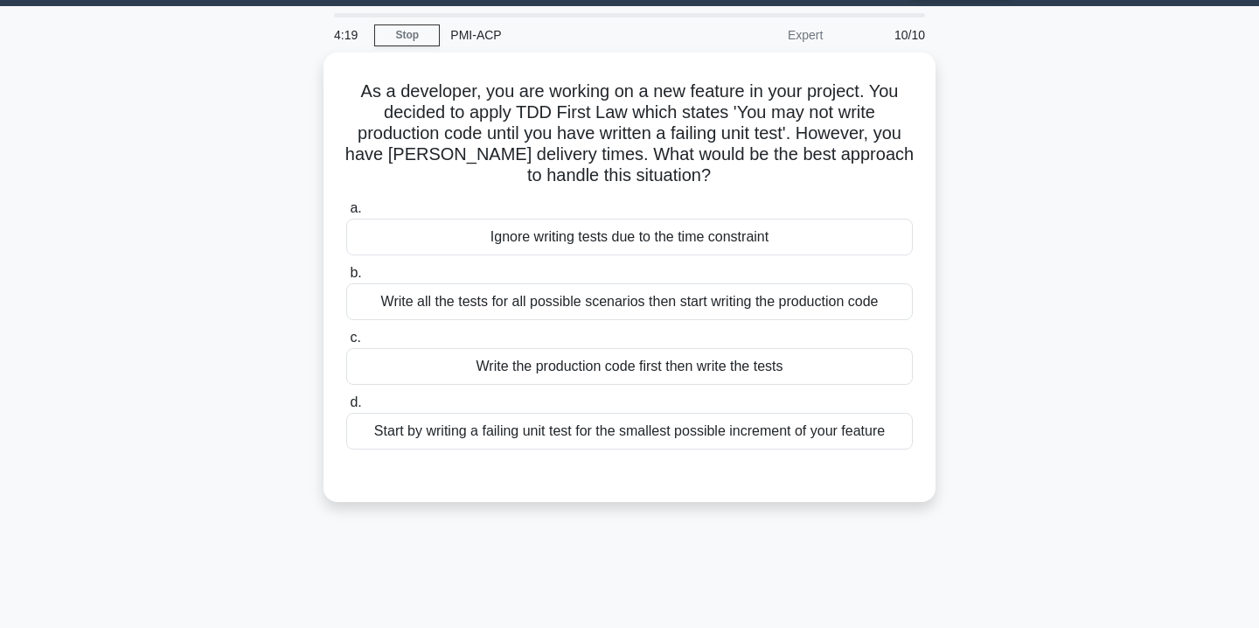
scroll to position [48, 0]
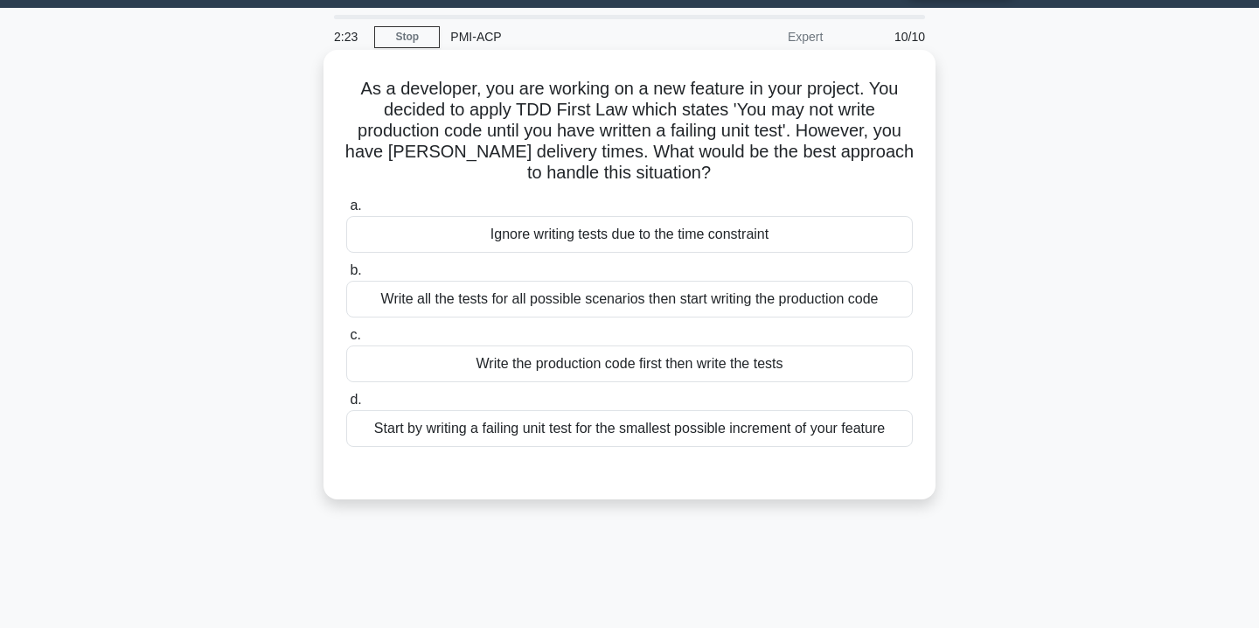
click at [725, 435] on div "Start by writing a failing unit test for the smallest possible increment of you…" at bounding box center [629, 428] width 567 height 37
click at [346, 406] on input "d. Start by writing a failing unit test for the smallest possible increment of …" at bounding box center [346, 399] width 0 height 11
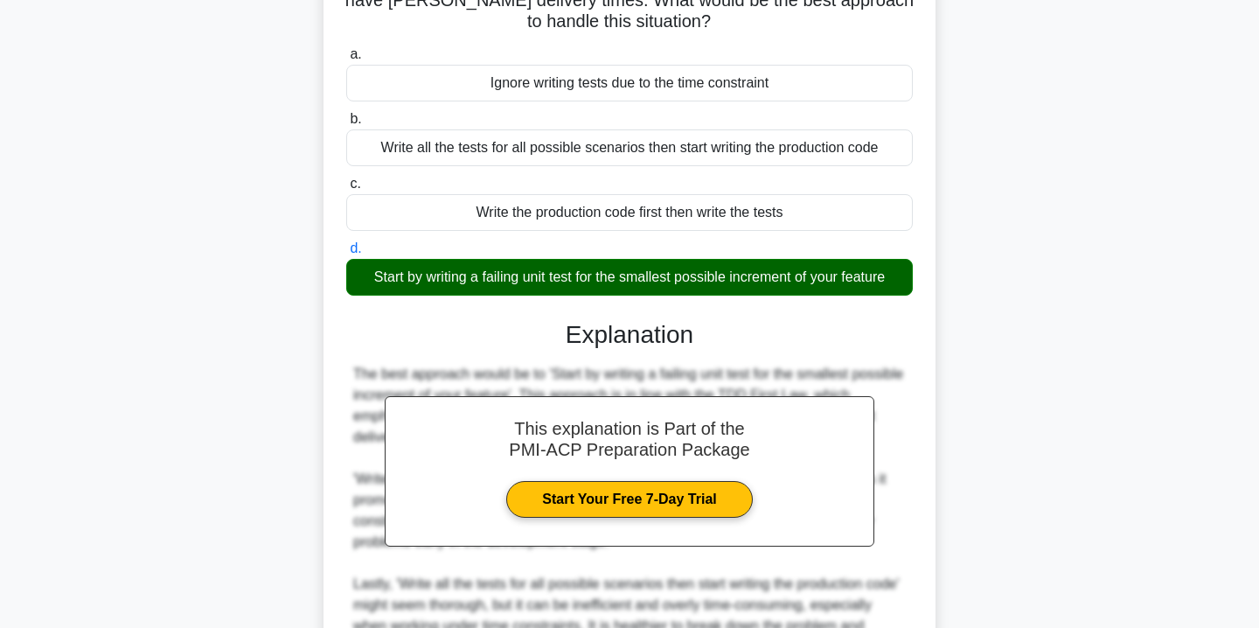
scroll to position [408, 0]
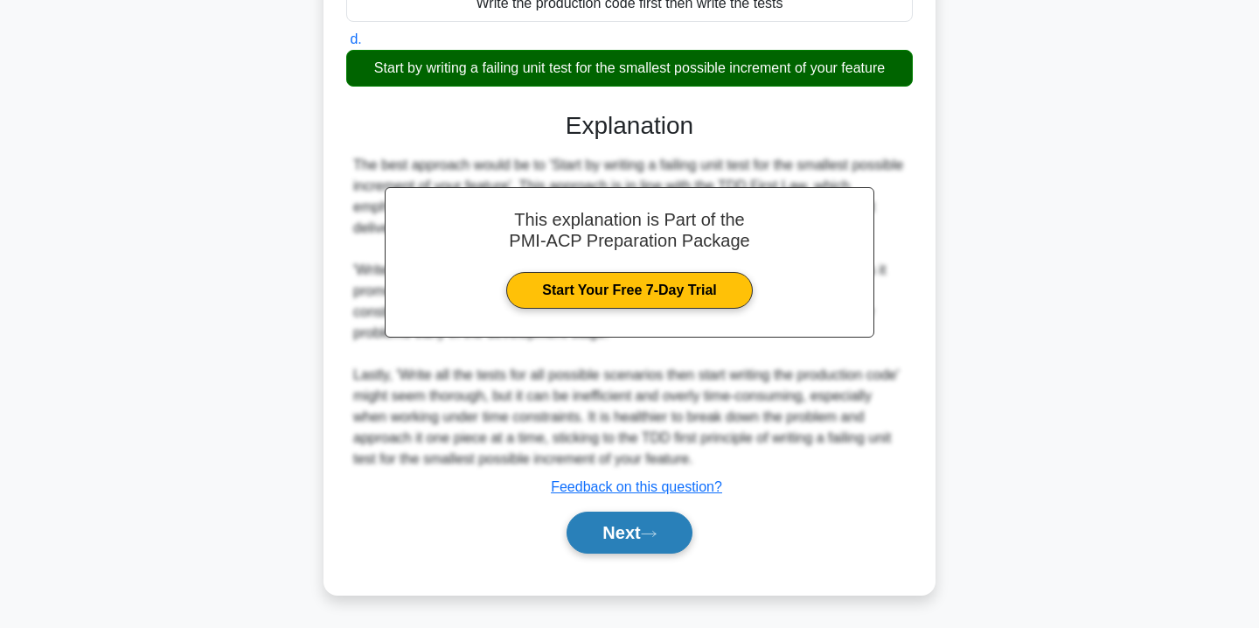
click at [609, 530] on button "Next" at bounding box center [629, 533] width 125 height 42
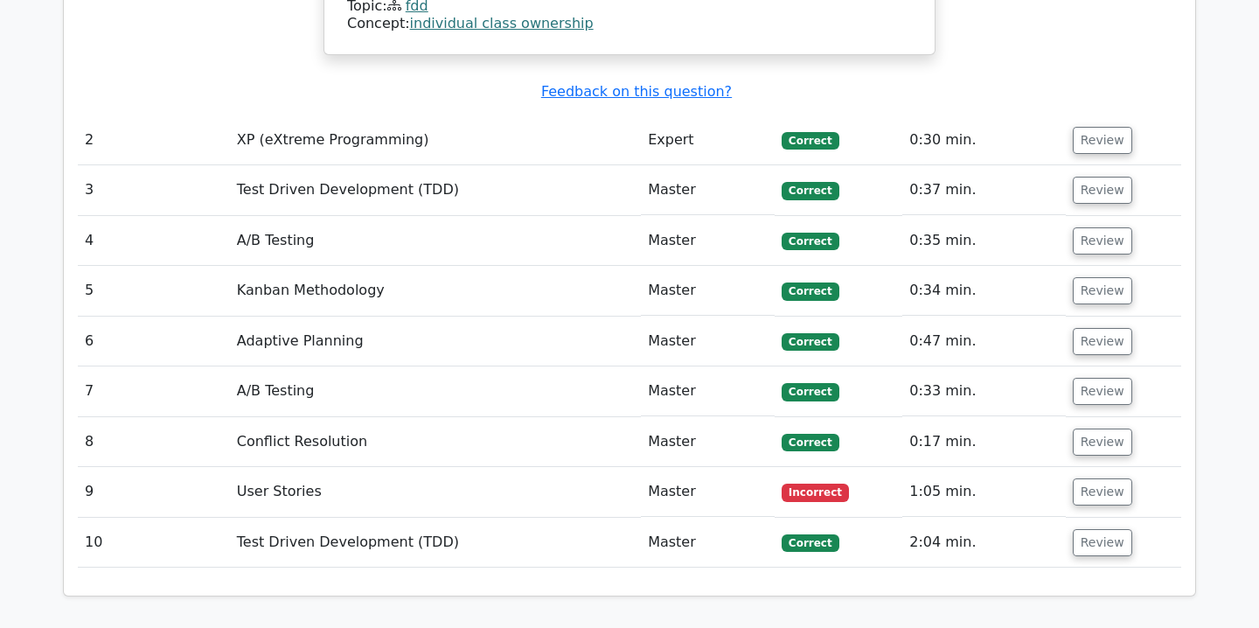
scroll to position [3038, 0]
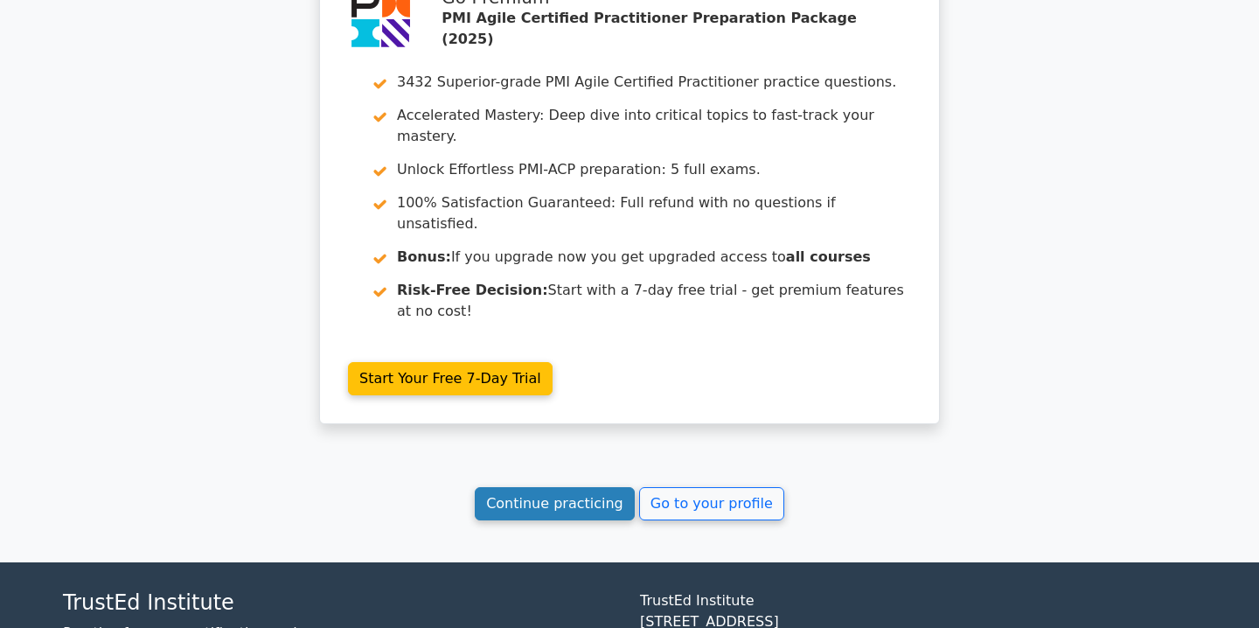
click at [532, 487] on link "Continue practicing" at bounding box center [555, 503] width 160 height 33
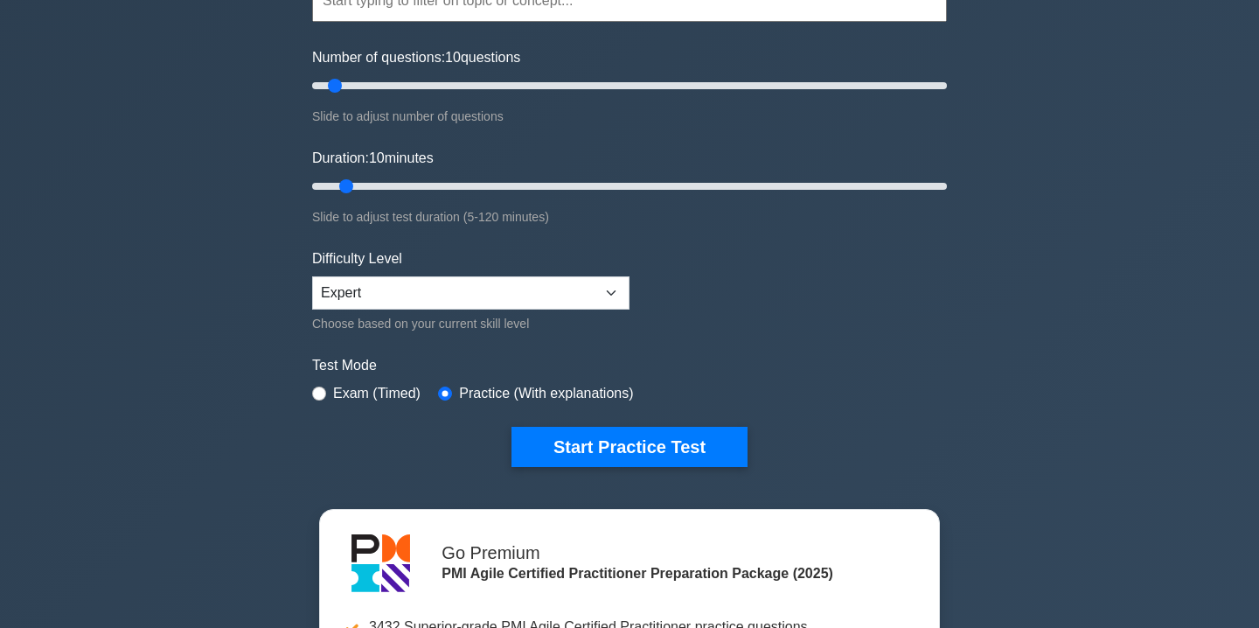
scroll to position [198, 0]
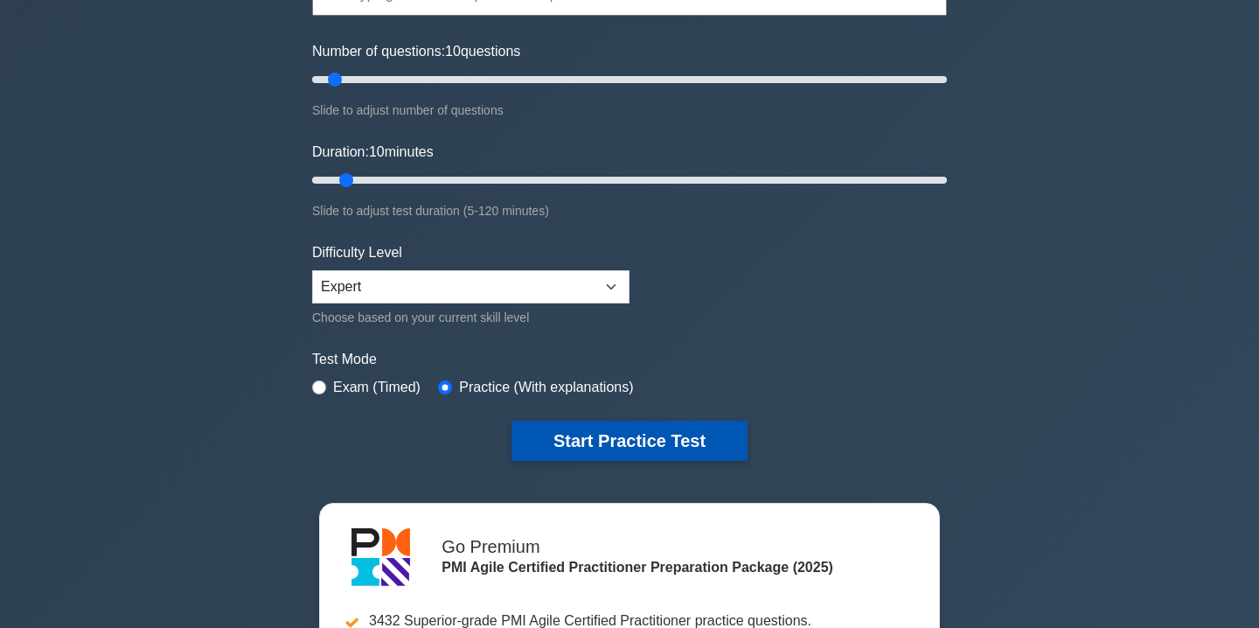
click at [639, 455] on button "Start Practice Test" at bounding box center [630, 441] width 236 height 40
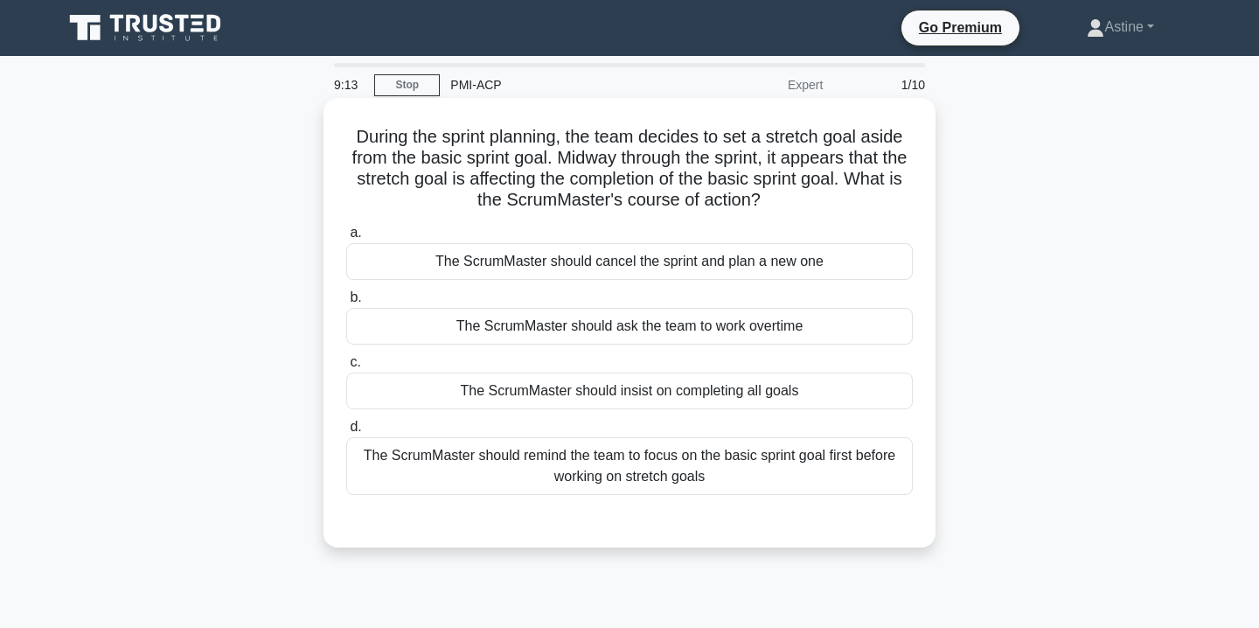
click at [749, 479] on div "The ScrumMaster should remind the team to focus on the basic sprint goal first …" at bounding box center [629, 466] width 567 height 58
click at [346, 433] on input "d. The ScrumMaster should remind the team to focus on the basic sprint goal fir…" at bounding box center [346, 426] width 0 height 11
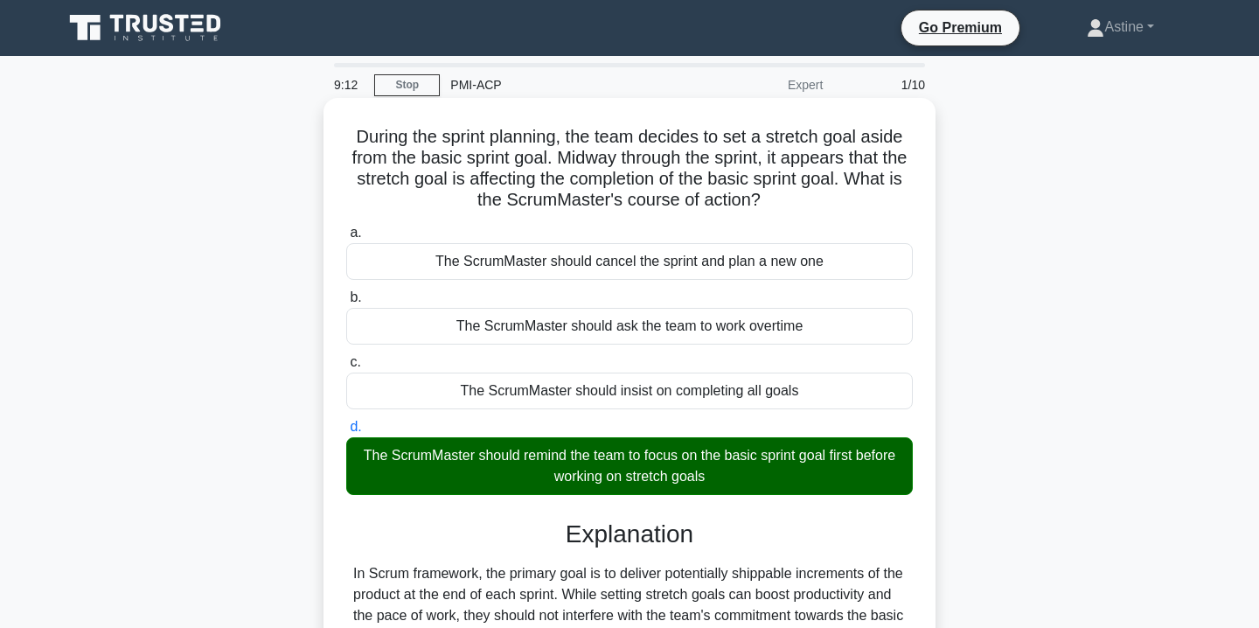
scroll to position [317, 0]
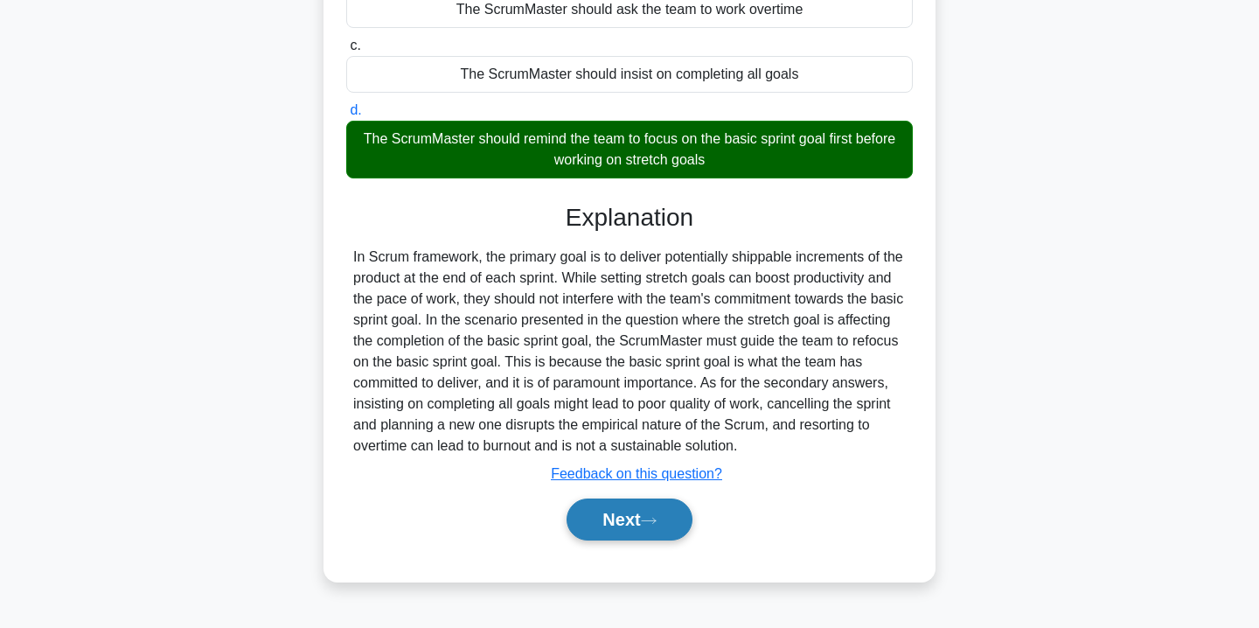
click at [629, 509] on button "Next" at bounding box center [629, 519] width 125 height 42
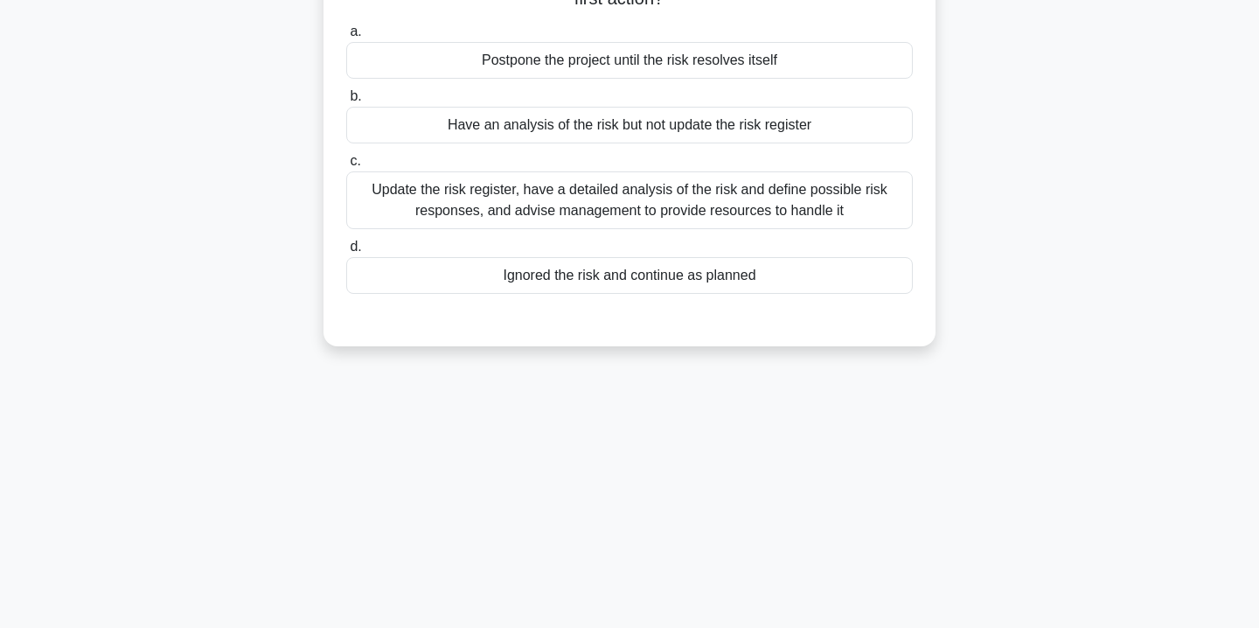
scroll to position [0, 0]
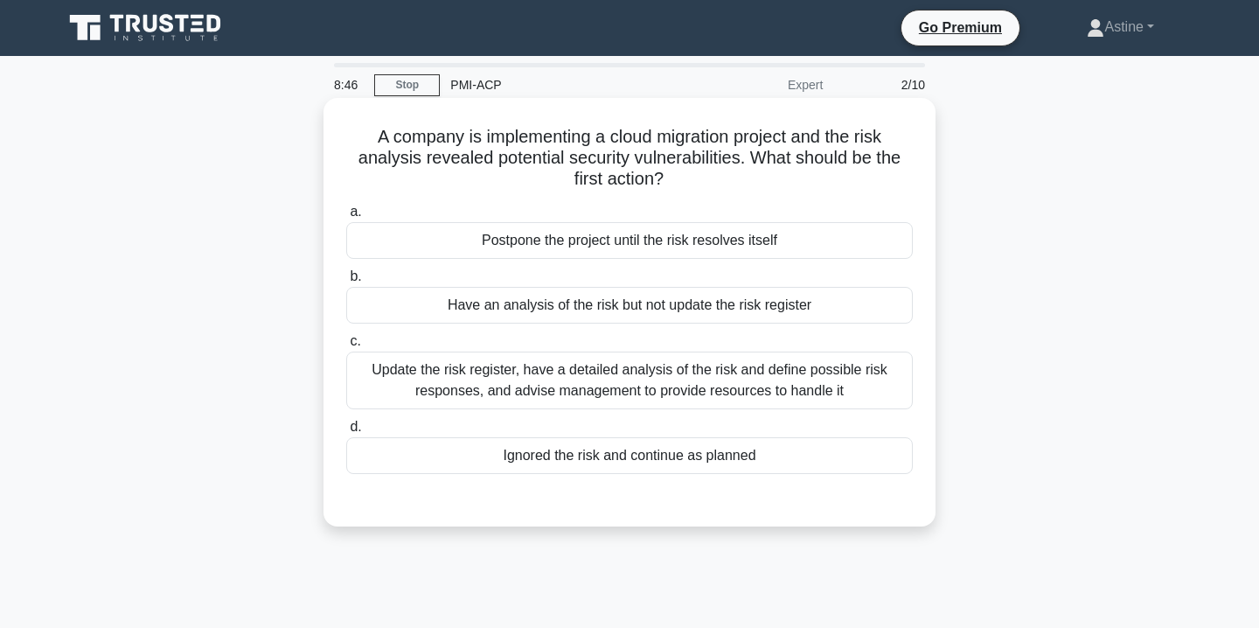
click at [641, 397] on div "Update the risk register, have a detailed analysis of the risk and define possi…" at bounding box center [629, 380] width 567 height 58
click at [346, 347] on input "c. Update the risk register, have a detailed analysis of the risk and define po…" at bounding box center [346, 341] width 0 height 11
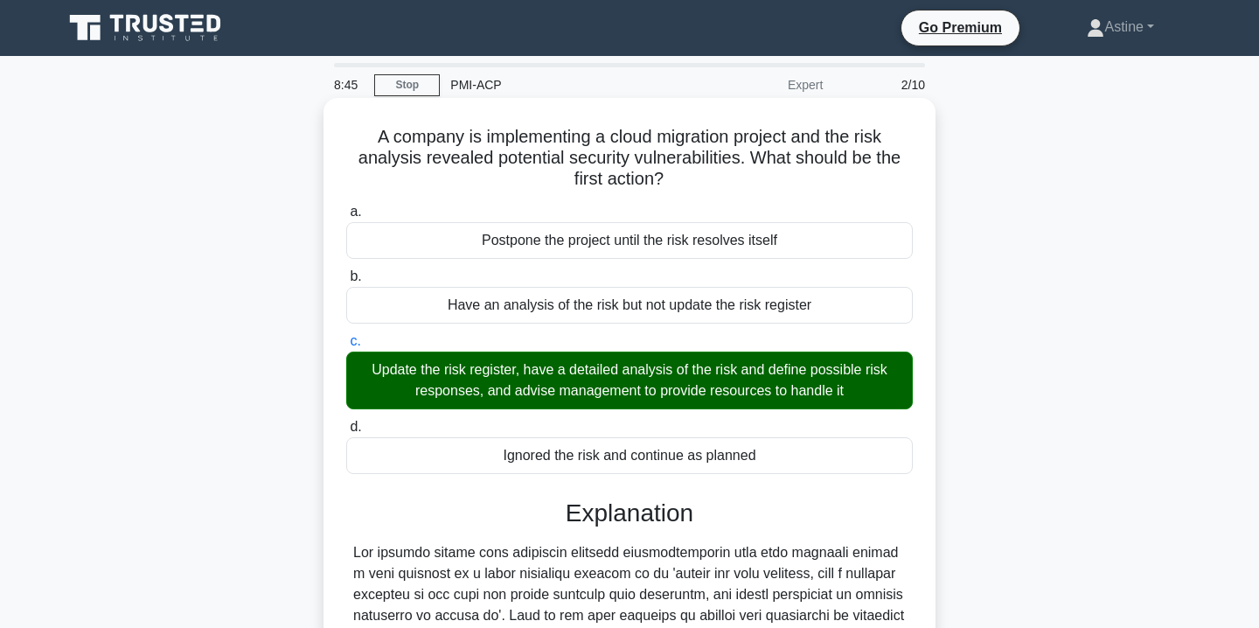
scroll to position [366, 0]
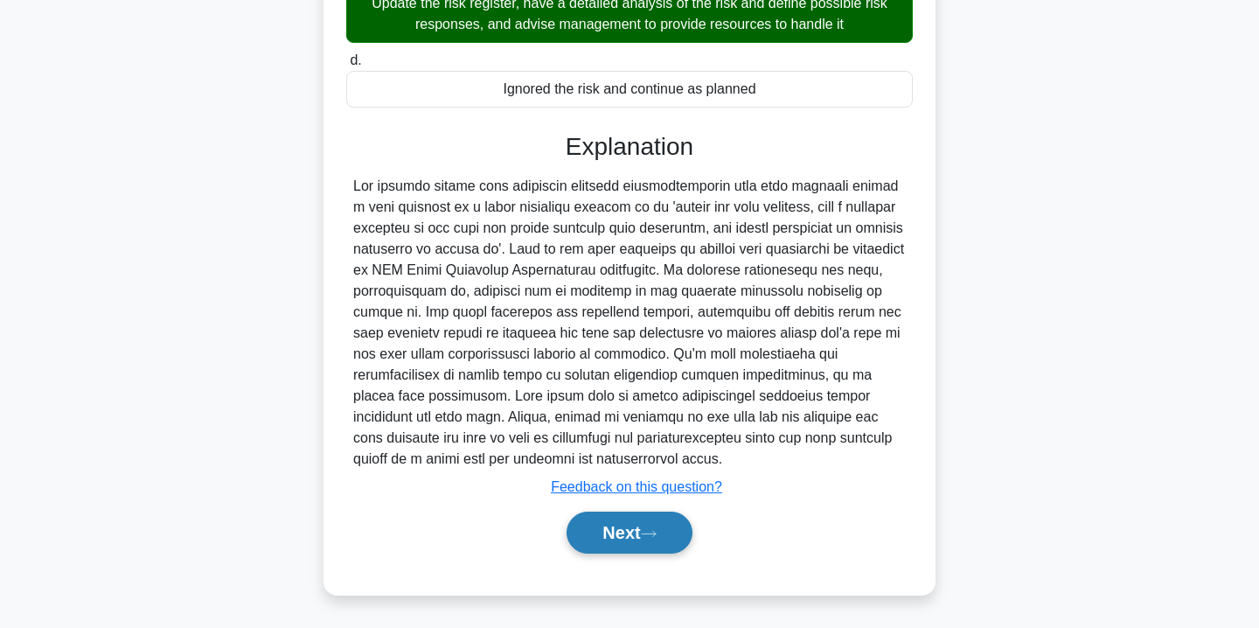
click at [623, 528] on button "Next" at bounding box center [629, 533] width 125 height 42
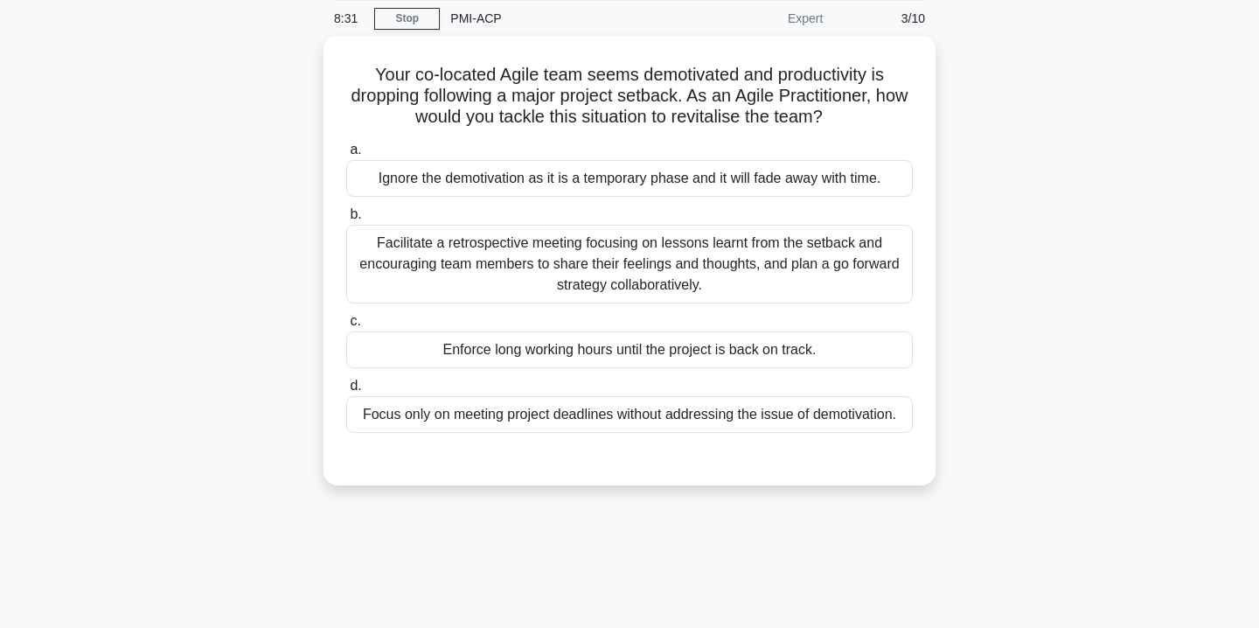
scroll to position [68, 0]
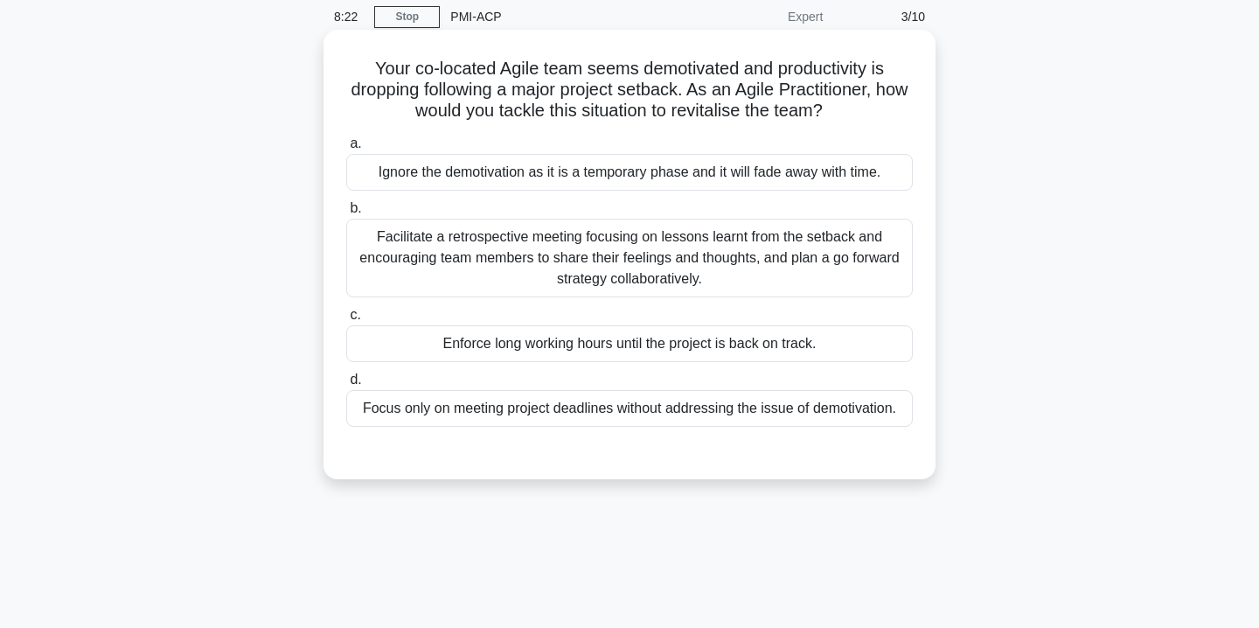
click at [746, 254] on div "Facilitate a retrospective meeting focusing on lessons learnt from the setback …" at bounding box center [629, 258] width 567 height 79
click at [346, 214] on input "b. Facilitate a retrospective meeting focusing on lessons learnt from the setba…" at bounding box center [346, 208] width 0 height 11
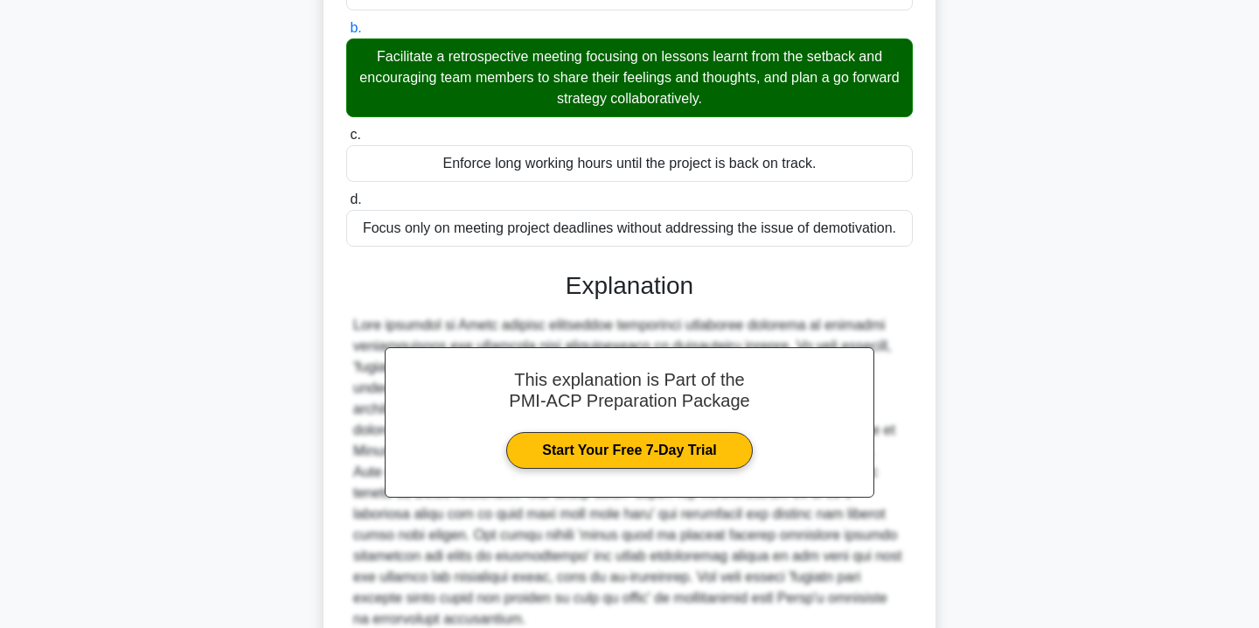
scroll to position [408, 0]
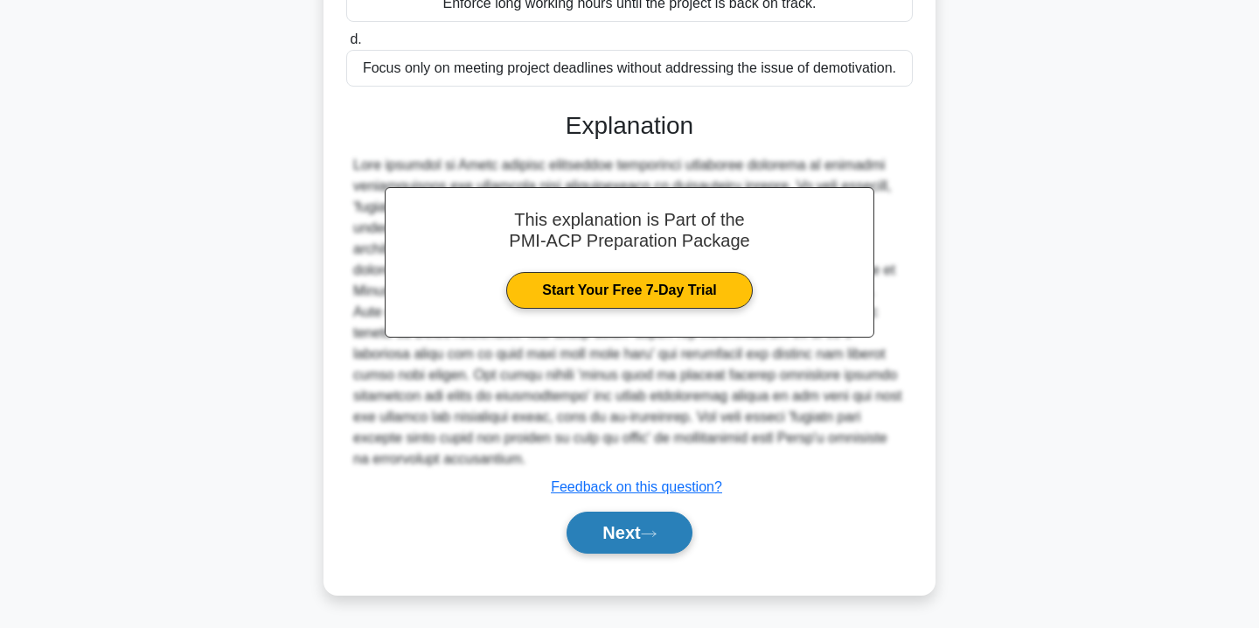
click at [650, 528] on button "Next" at bounding box center [629, 533] width 125 height 42
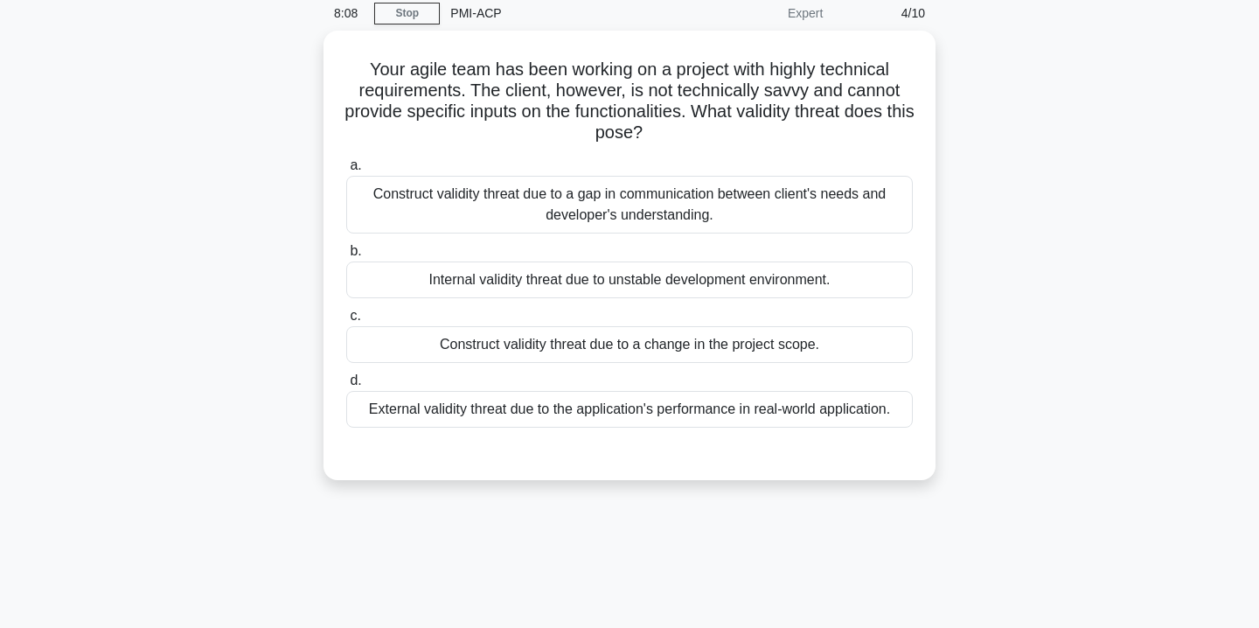
scroll to position [75, 0]
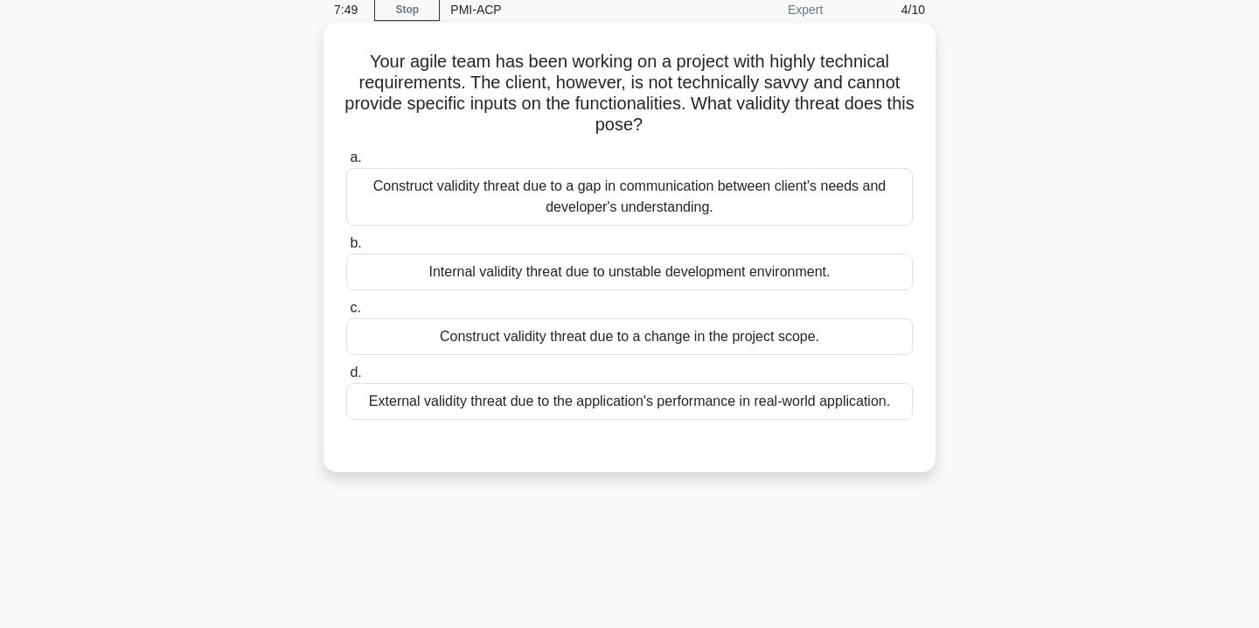
click at [775, 183] on div "Construct validity threat due to a gap in communication between client's needs …" at bounding box center [629, 197] width 567 height 58
click at [346, 164] on input "a. Construct validity threat due to a gap in communication between client's nee…" at bounding box center [346, 157] width 0 height 11
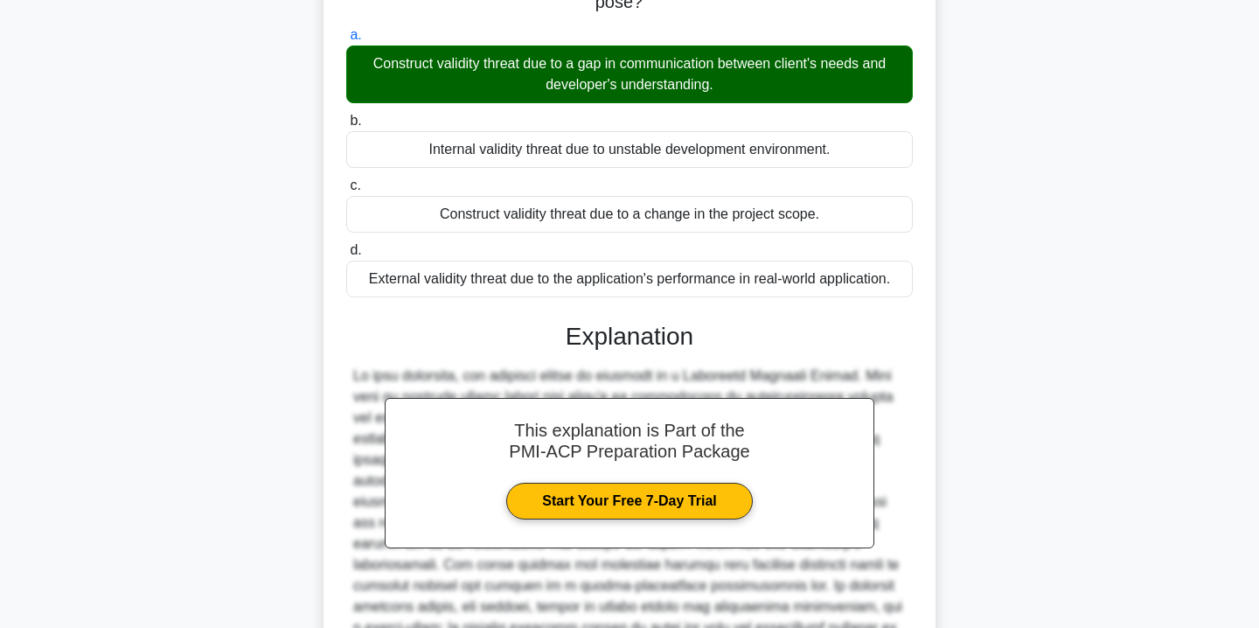
scroll to position [387, 0]
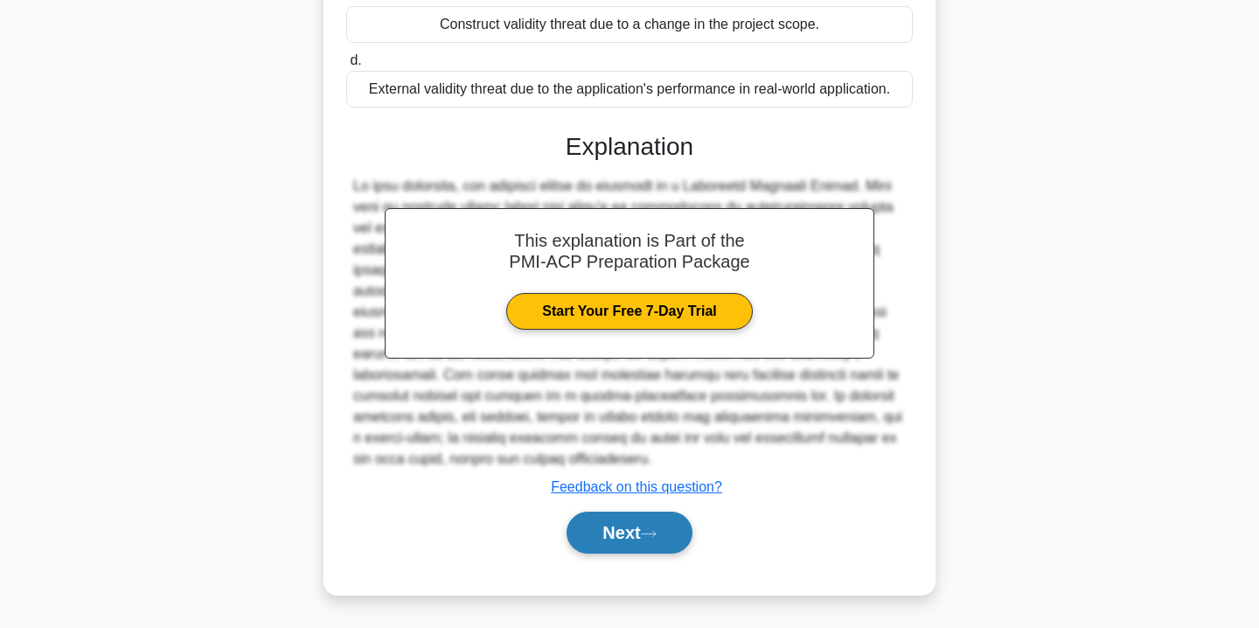
click at [658, 526] on button "Next" at bounding box center [629, 533] width 125 height 42
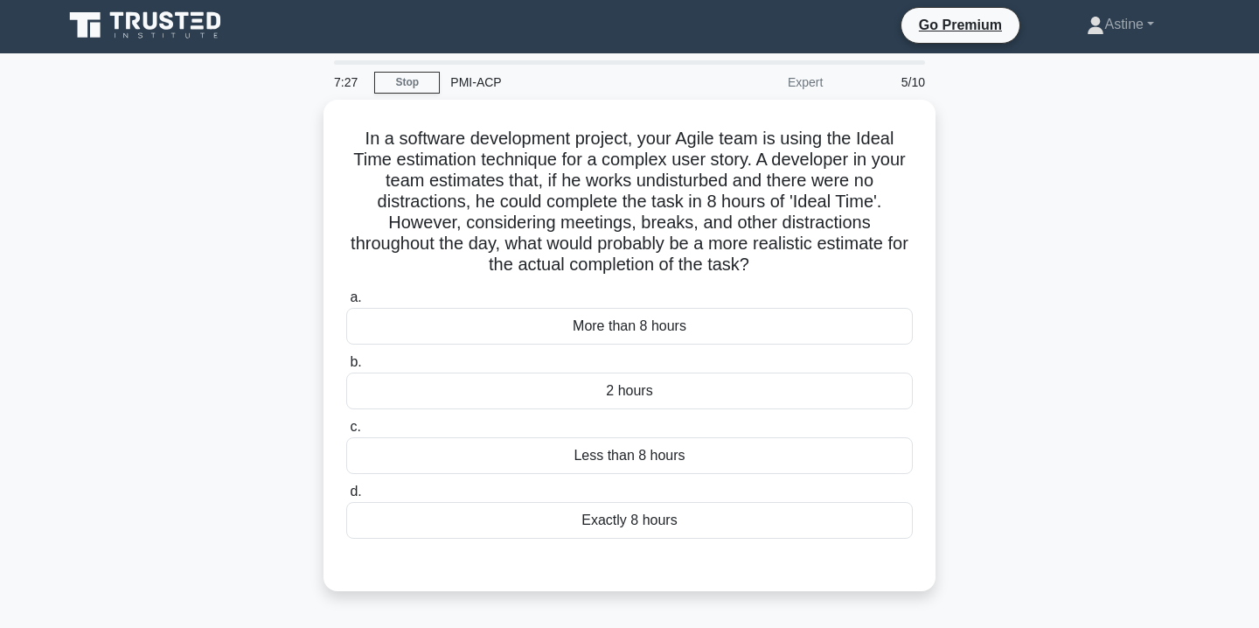
scroll to position [3, 0]
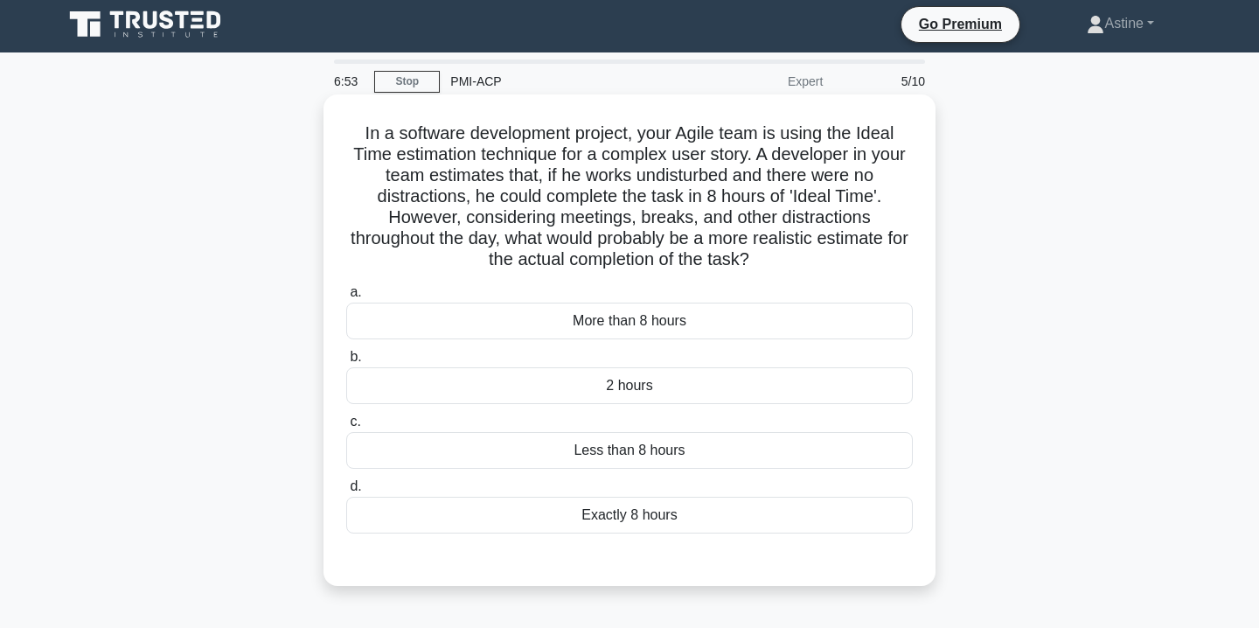
click at [644, 325] on div "More than 8 hours" at bounding box center [629, 321] width 567 height 37
click at [346, 298] on input "a. More than 8 hours" at bounding box center [346, 292] width 0 height 11
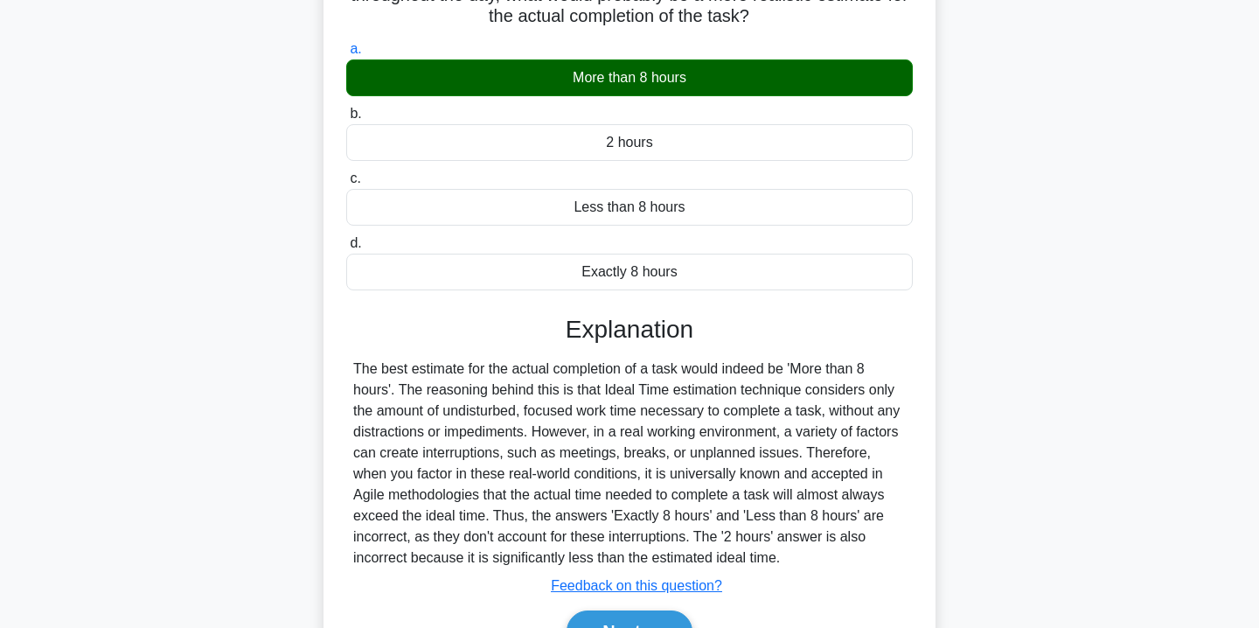
scroll to position [345, 0]
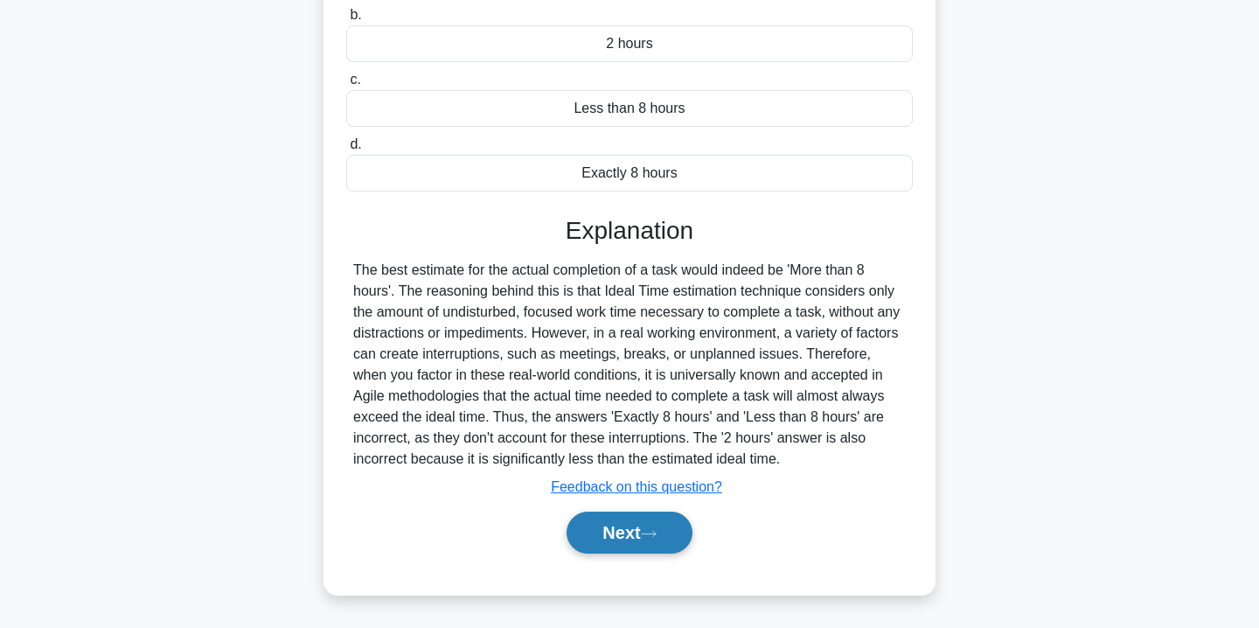
click at [649, 523] on button "Next" at bounding box center [629, 533] width 125 height 42
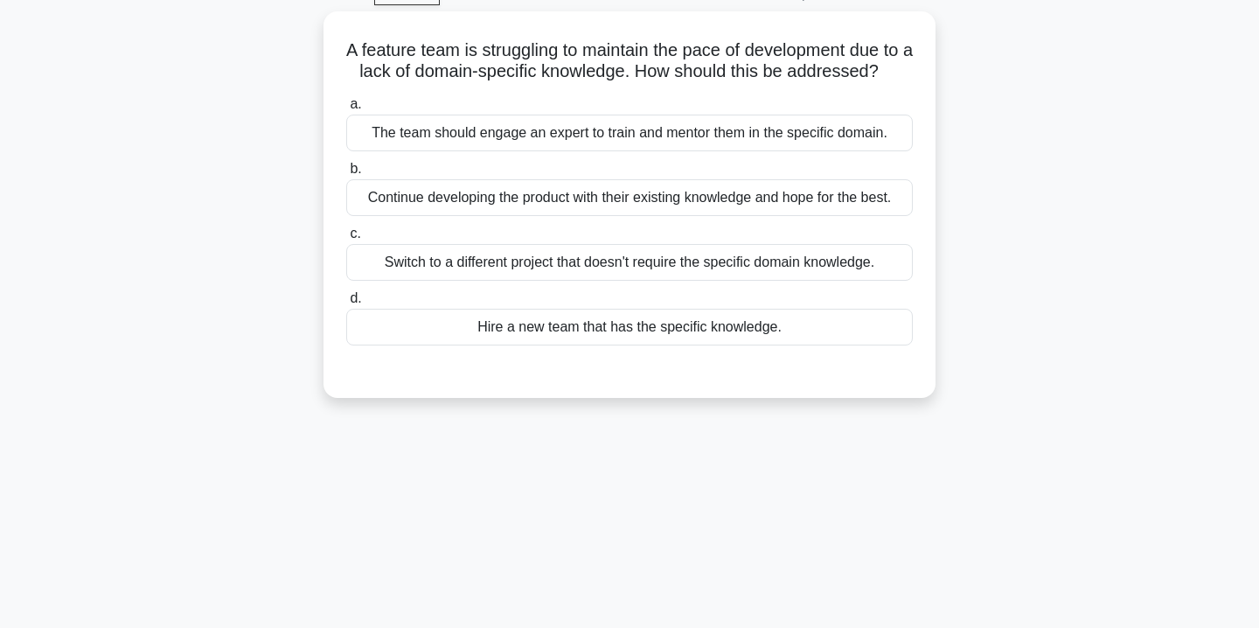
scroll to position [0, 0]
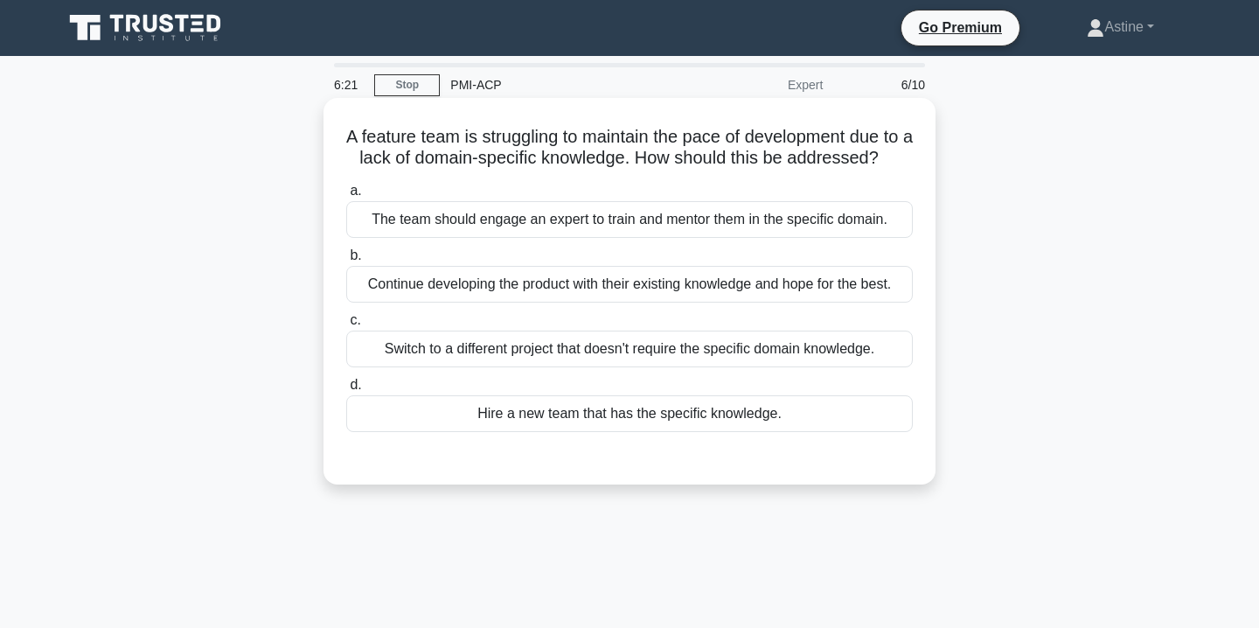
click at [691, 225] on div "The team should engage an expert to train and mentor them in the specific domai…" at bounding box center [629, 219] width 567 height 37
click at [346, 197] on input "a. The team should engage an expert to train and mentor them in the specific do…" at bounding box center [346, 190] width 0 height 11
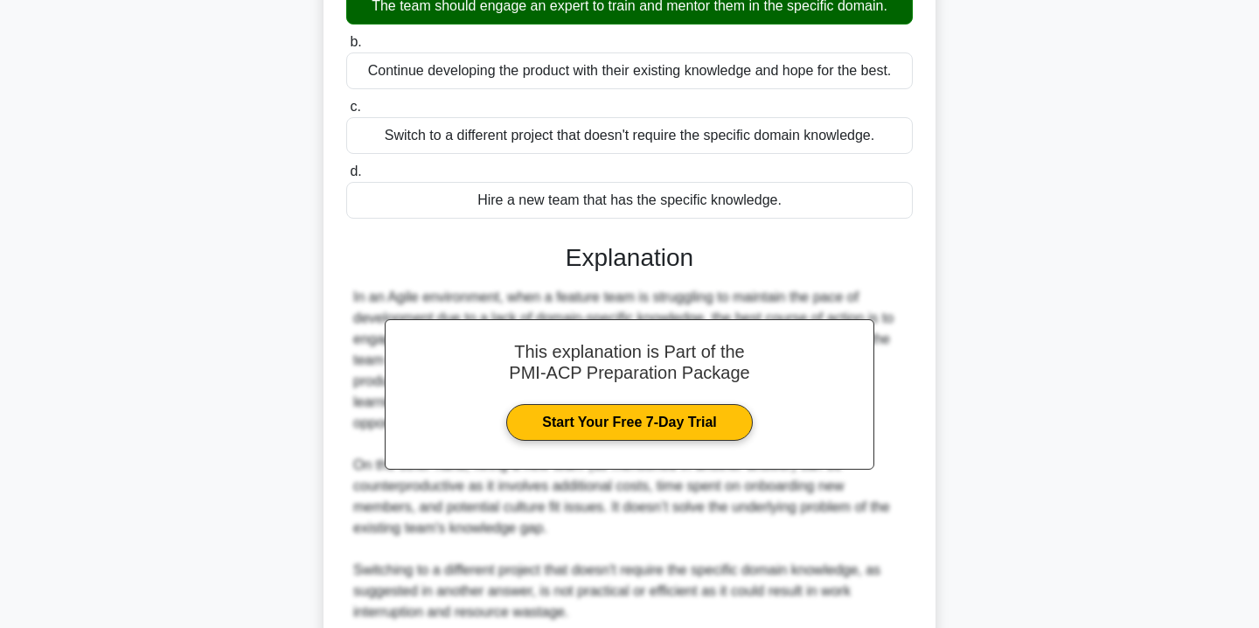
scroll to position [450, 0]
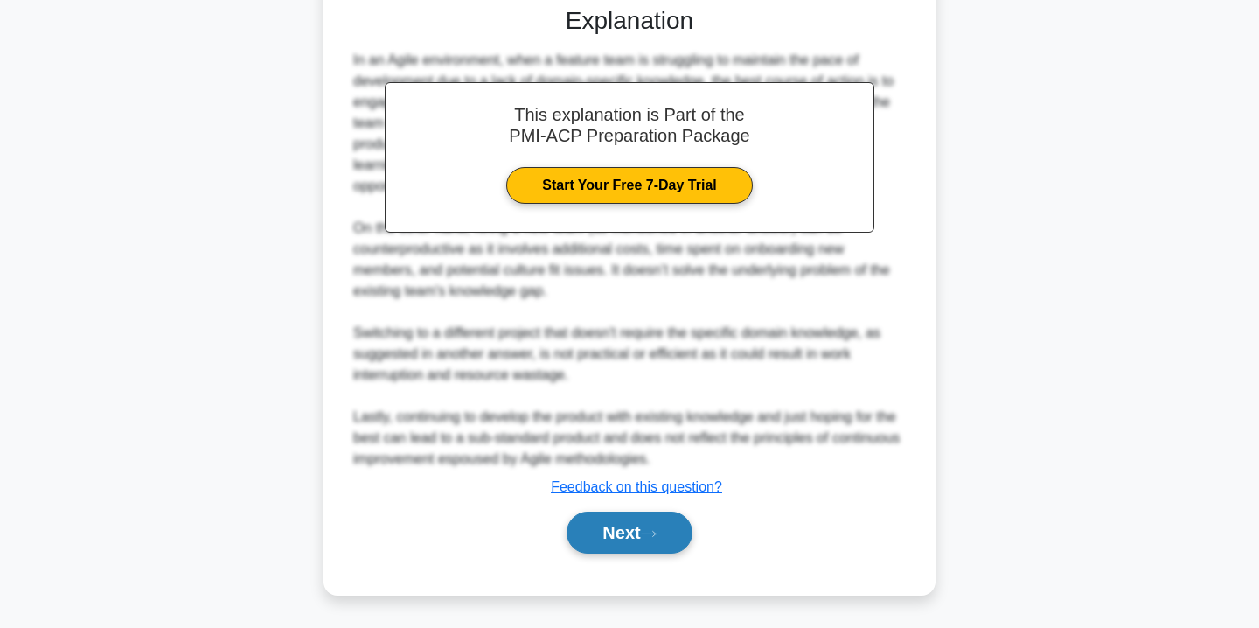
click at [637, 511] on div "Next" at bounding box center [629, 533] width 567 height 56
click at [604, 529] on button "Next" at bounding box center [629, 533] width 125 height 42
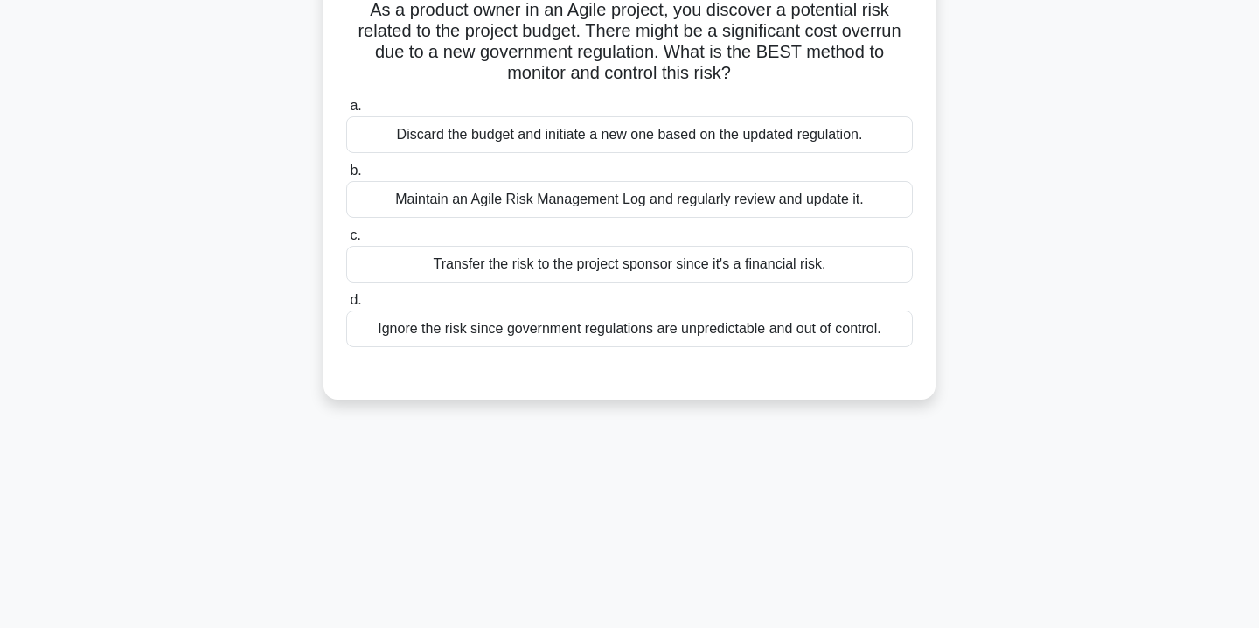
scroll to position [0, 0]
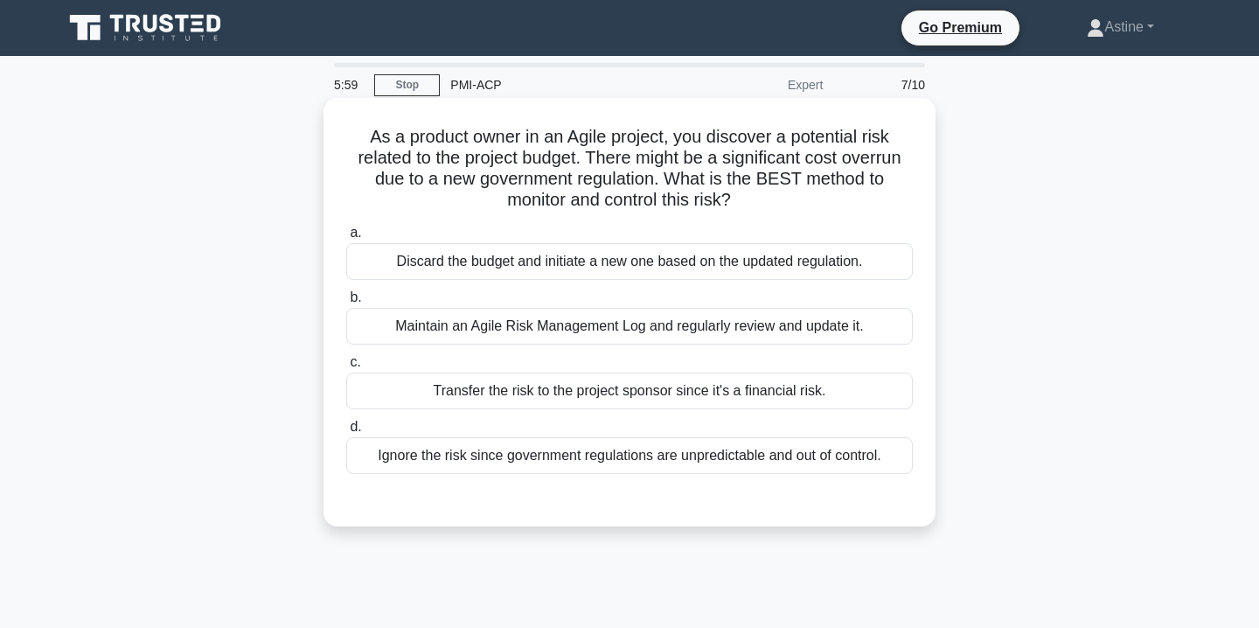
click at [592, 326] on div "Maintain an Agile Risk Management Log and regularly review and update it." at bounding box center [629, 326] width 567 height 37
click at [346, 303] on input "b. Maintain an Agile Risk Management Log and regularly review and update it." at bounding box center [346, 297] width 0 height 11
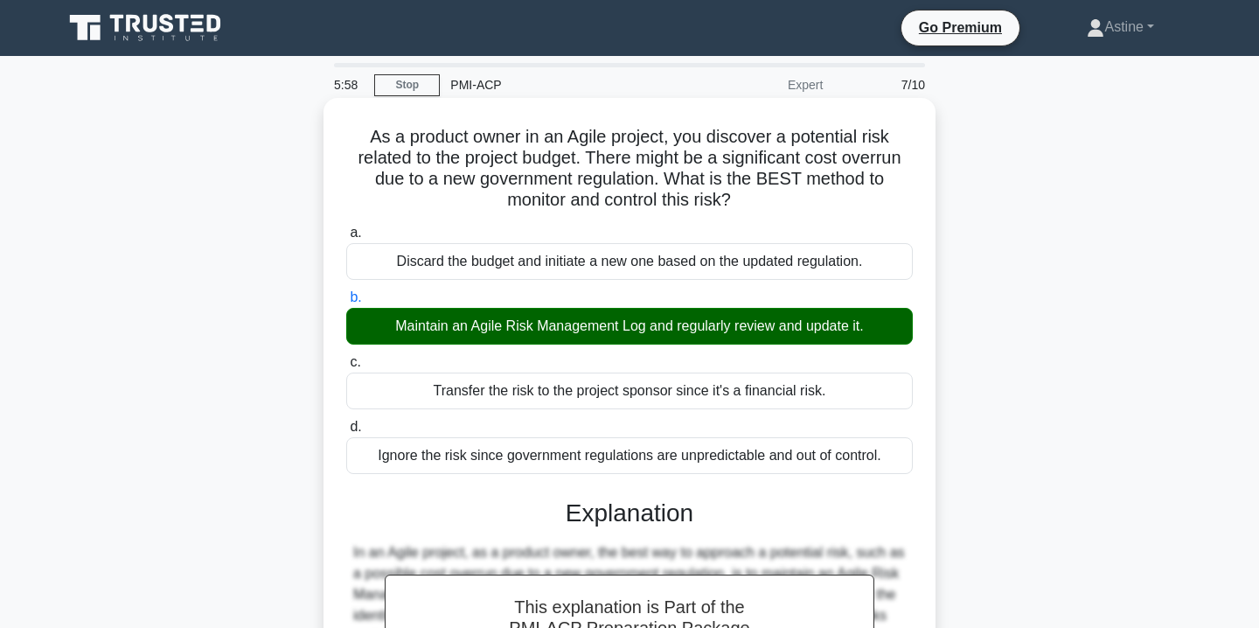
scroll to position [324, 0]
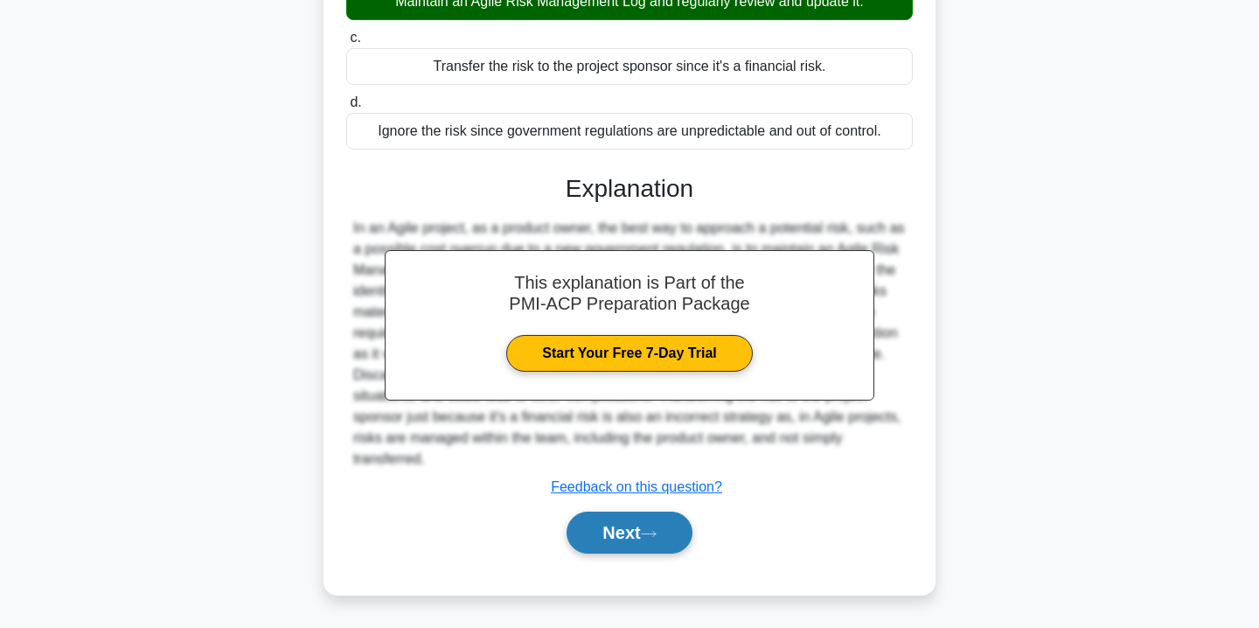
click at [641, 535] on button "Next" at bounding box center [629, 533] width 125 height 42
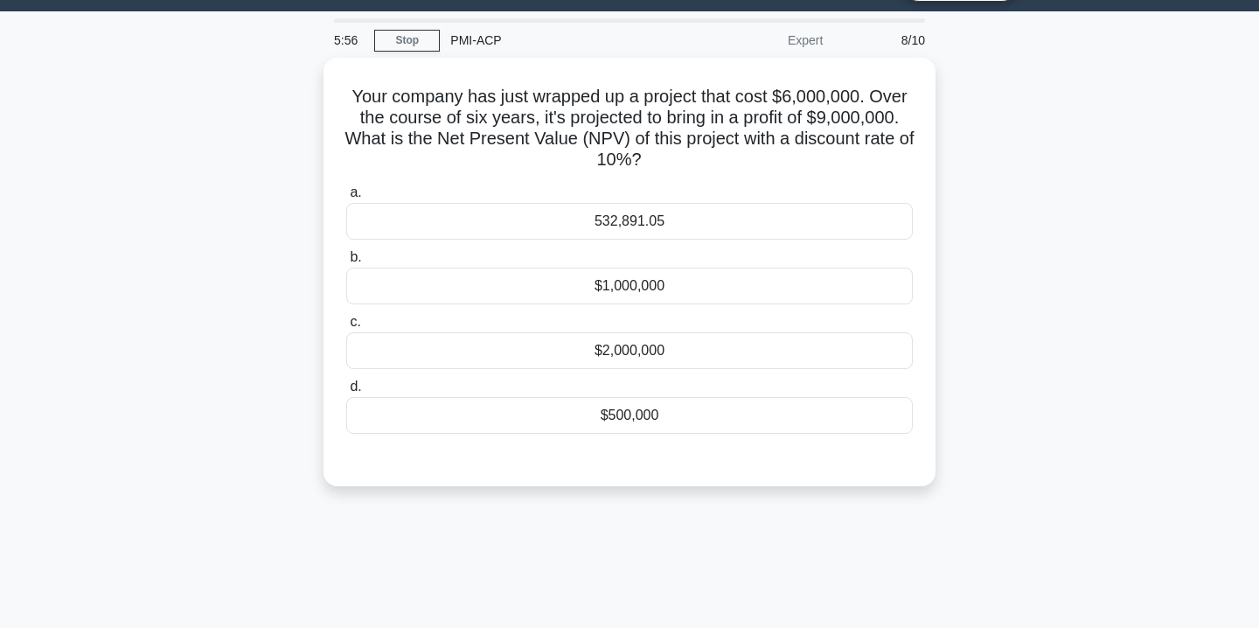
scroll to position [0, 0]
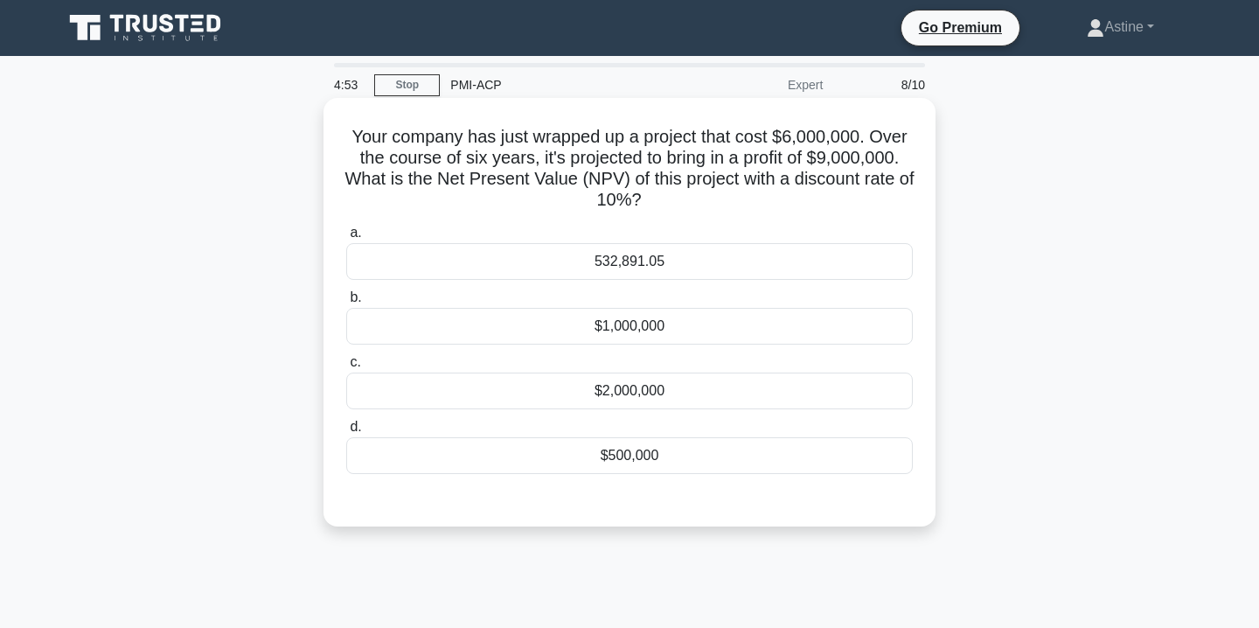
drag, startPoint x: 685, startPoint y: 204, endPoint x: 351, endPoint y: 136, distance: 339.9
click at [351, 136] on h5 "Your company has just wrapped up a project that cost $6,000,000. Over the cours…" at bounding box center [630, 169] width 570 height 86
copy h5 "Your company has just wrapped up a project that cost $6,000,000. Over the cours…"
click at [644, 205] on h5 "Your company has just wrapped up a project that cost $6,000,000. Over the cours…" at bounding box center [630, 169] width 570 height 86
click at [596, 270] on div "532,891.05" at bounding box center [629, 261] width 567 height 37
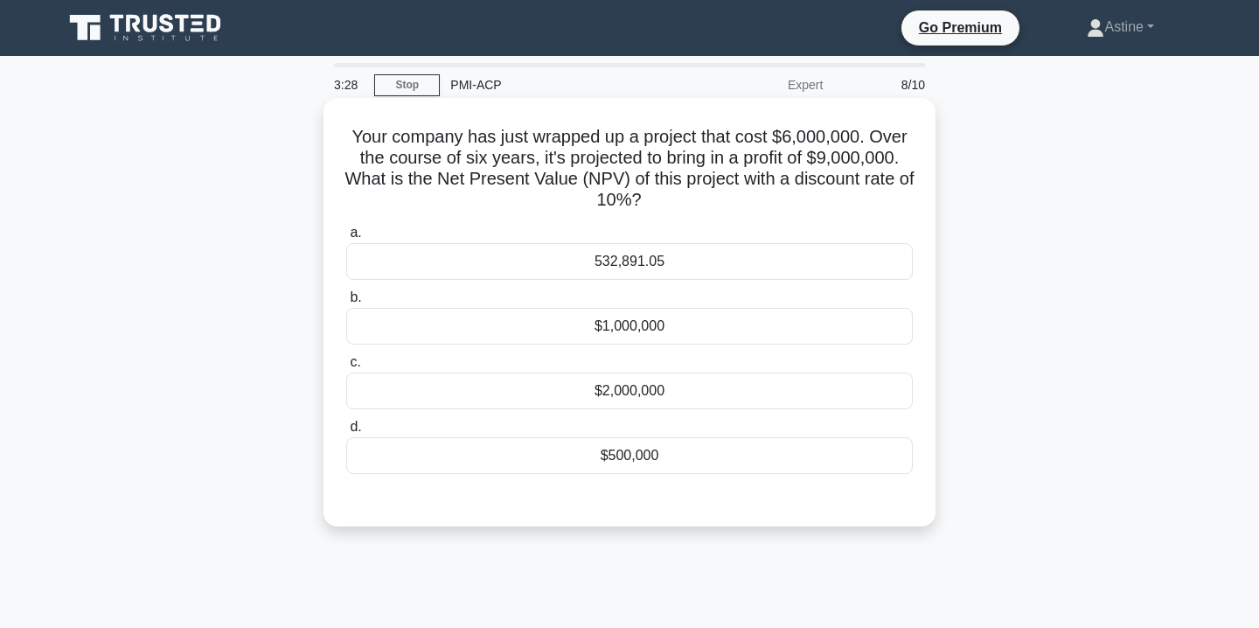
click at [346, 239] on input "a. 532,891.05" at bounding box center [346, 232] width 0 height 11
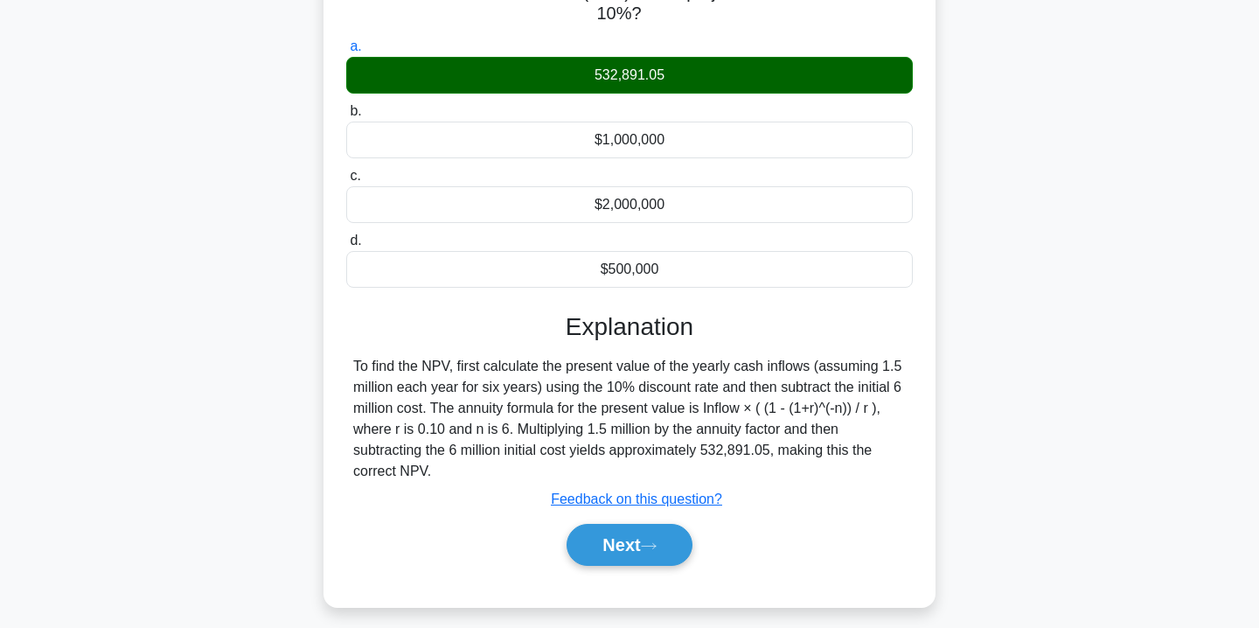
scroll to position [317, 0]
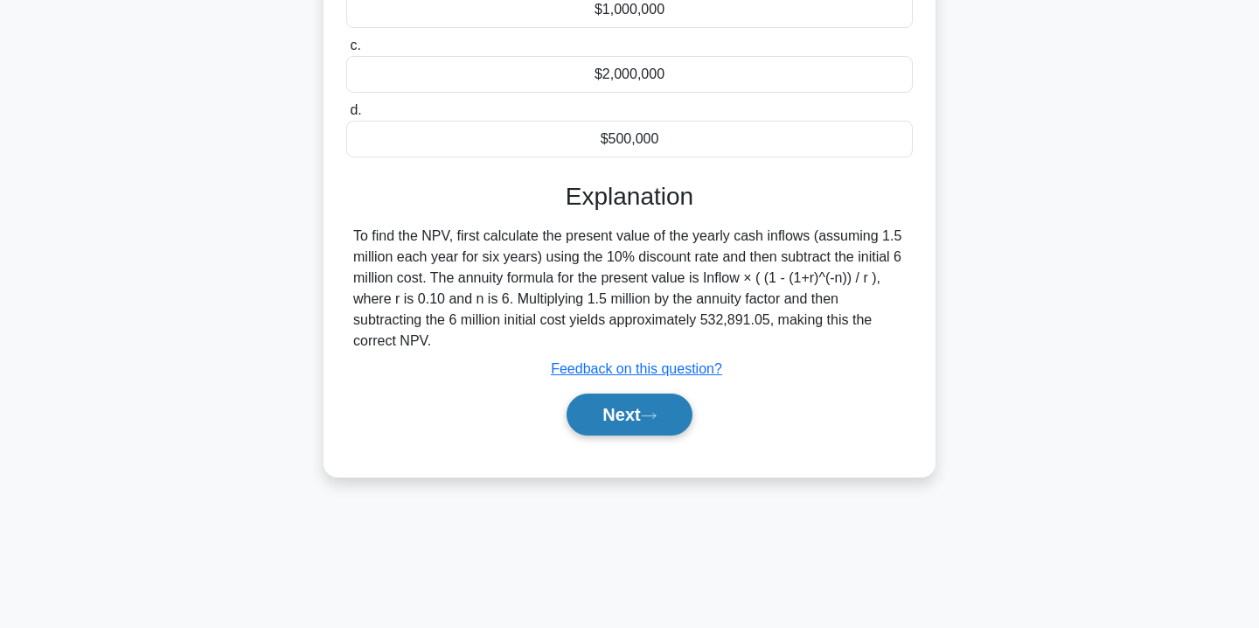
click at [634, 417] on button "Next" at bounding box center [629, 414] width 125 height 42
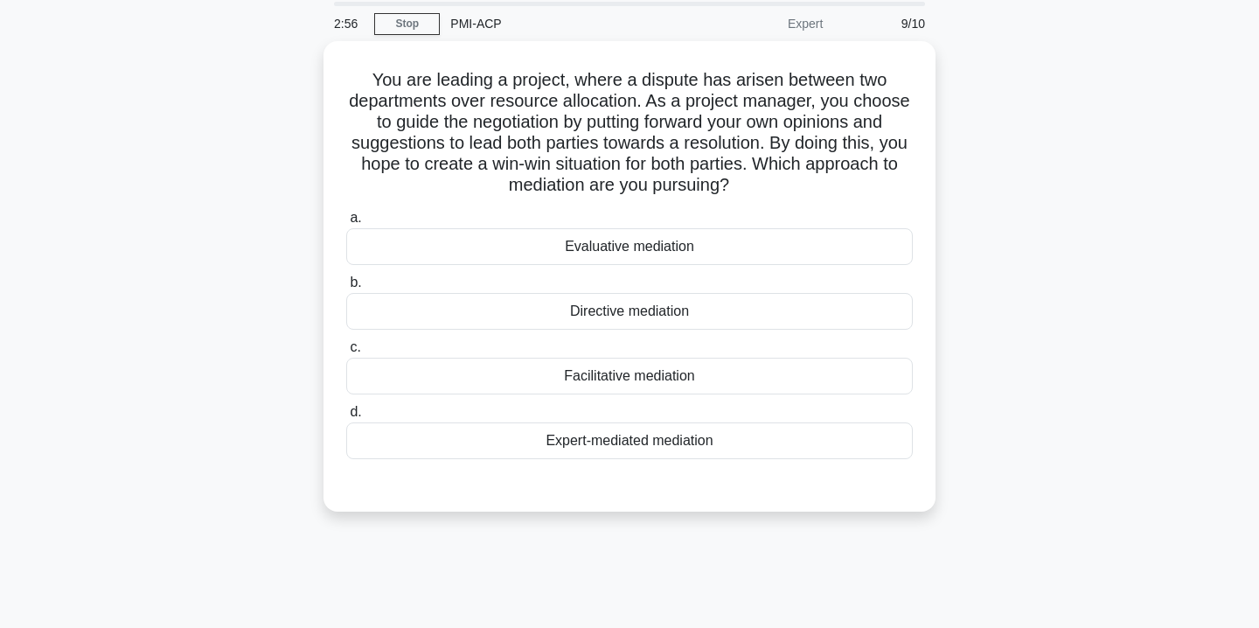
scroll to position [63, 0]
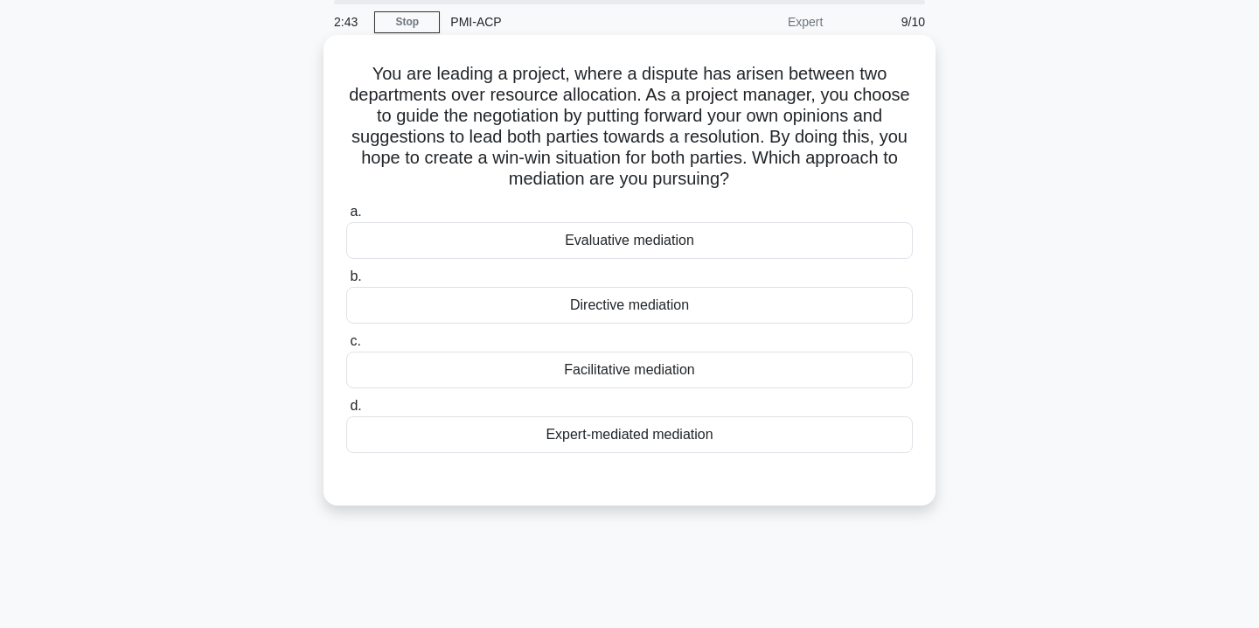
click at [644, 316] on div "Directive mediation" at bounding box center [629, 305] width 567 height 37
click at [346, 282] on input "b. Directive mediation" at bounding box center [346, 276] width 0 height 11
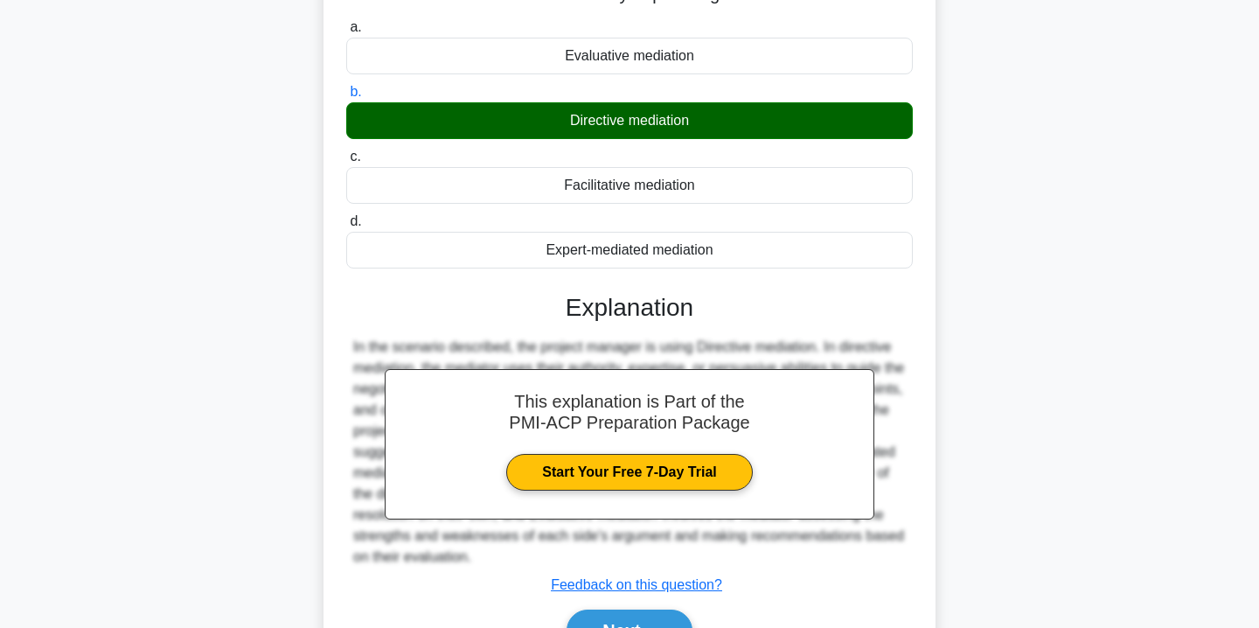
scroll to position [345, 0]
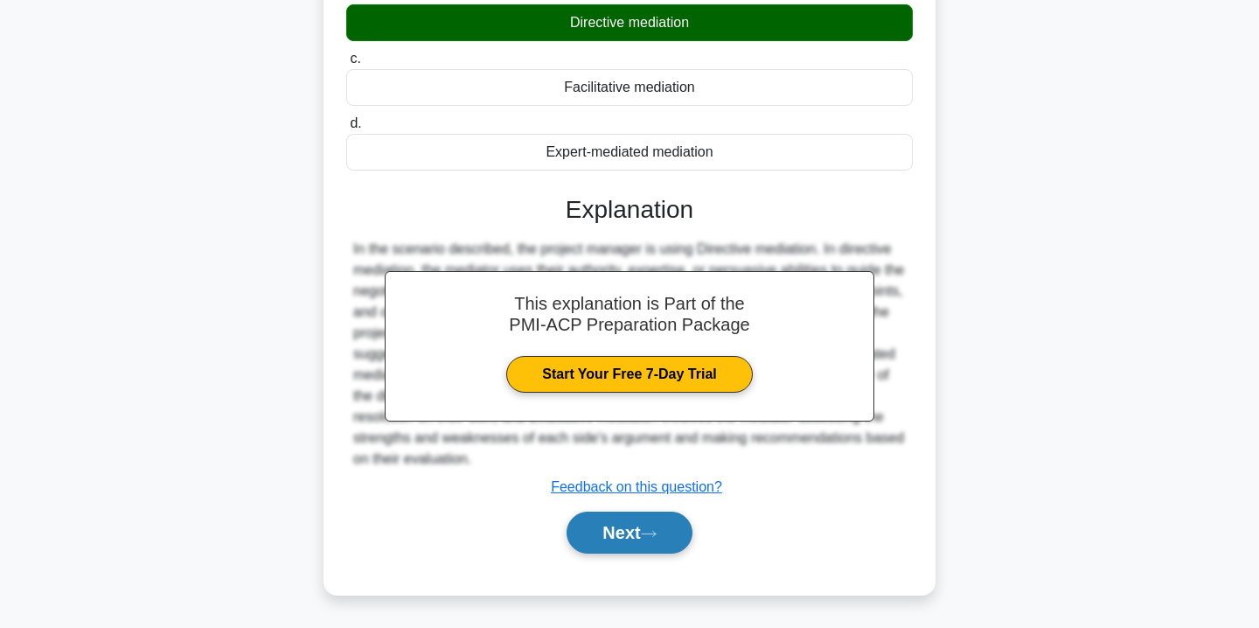
click at [632, 519] on button "Next" at bounding box center [629, 533] width 125 height 42
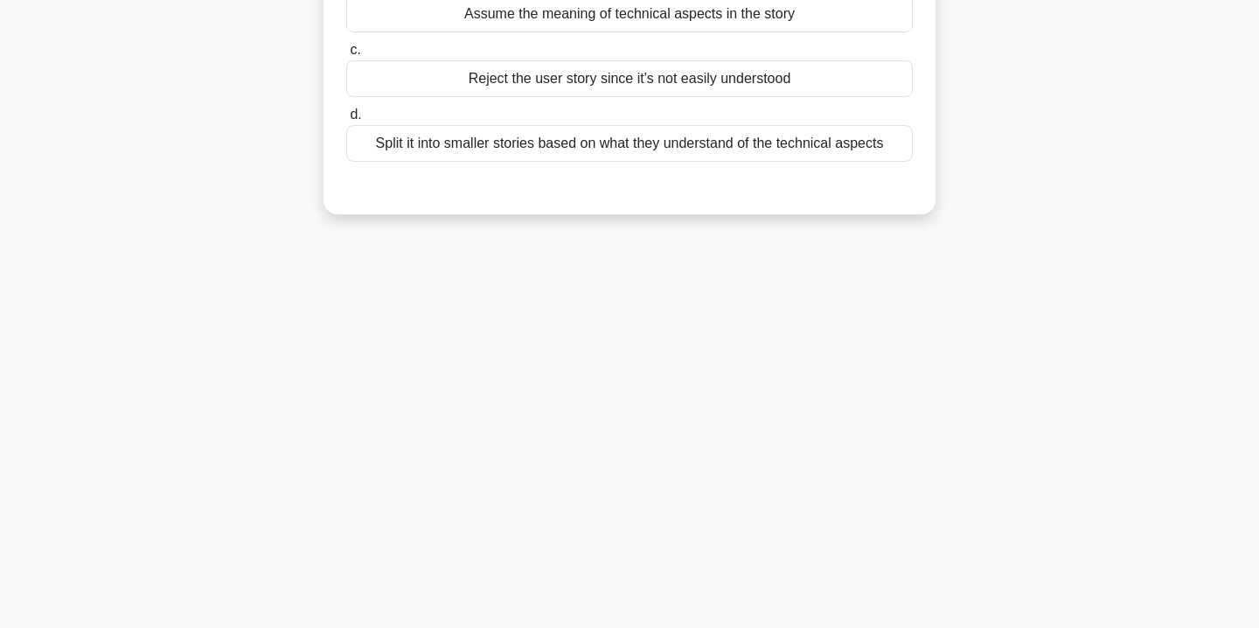
scroll to position [0, 0]
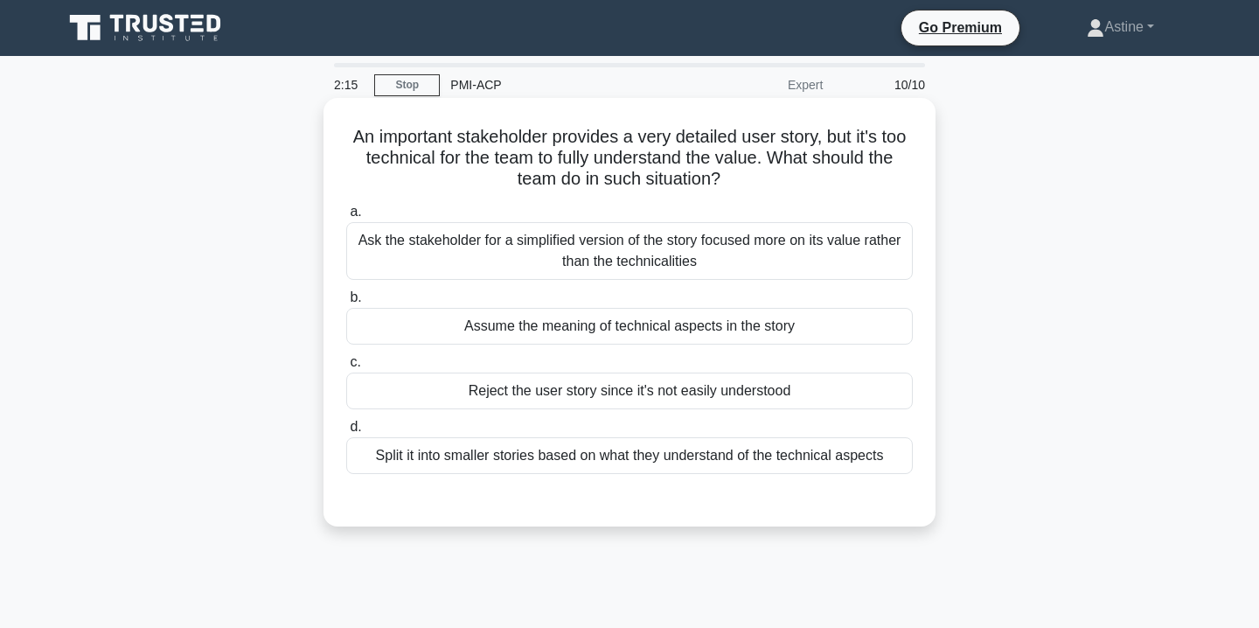
click at [773, 269] on div "Ask the stakeholder for a simplified version of the story focused more on its v…" at bounding box center [629, 251] width 567 height 58
click at [346, 218] on input "a. Ask the stakeholder for a simplified version of the story focused more on it…" at bounding box center [346, 211] width 0 height 11
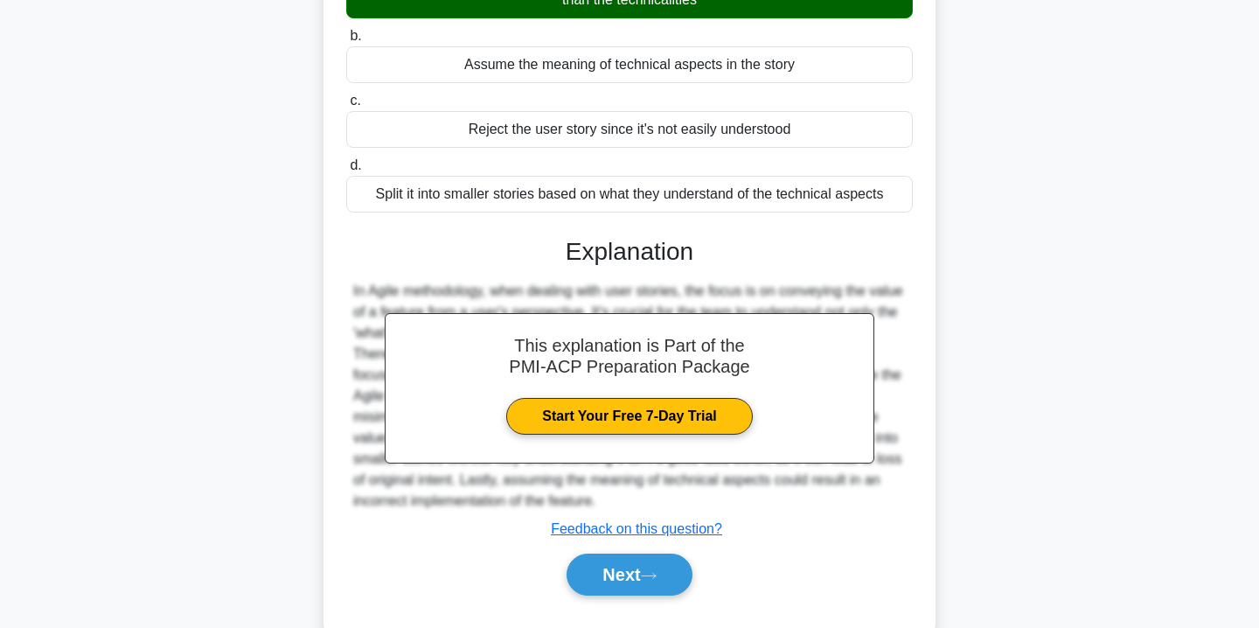
scroll to position [317, 0]
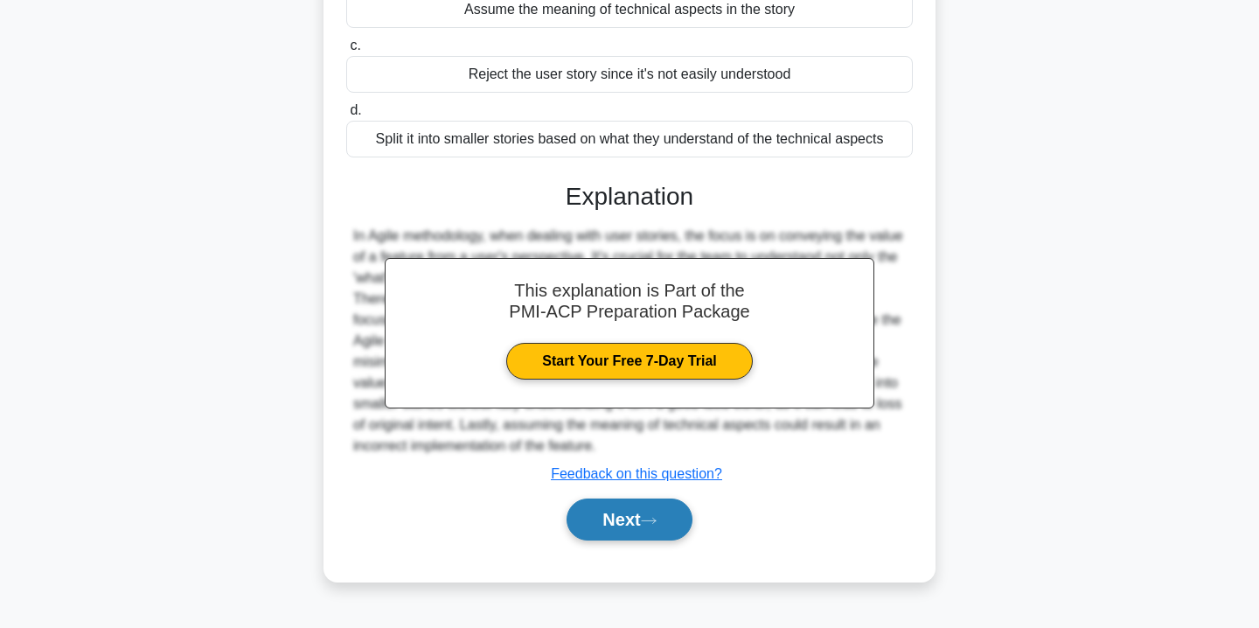
click at [605, 525] on button "Next" at bounding box center [629, 519] width 125 height 42
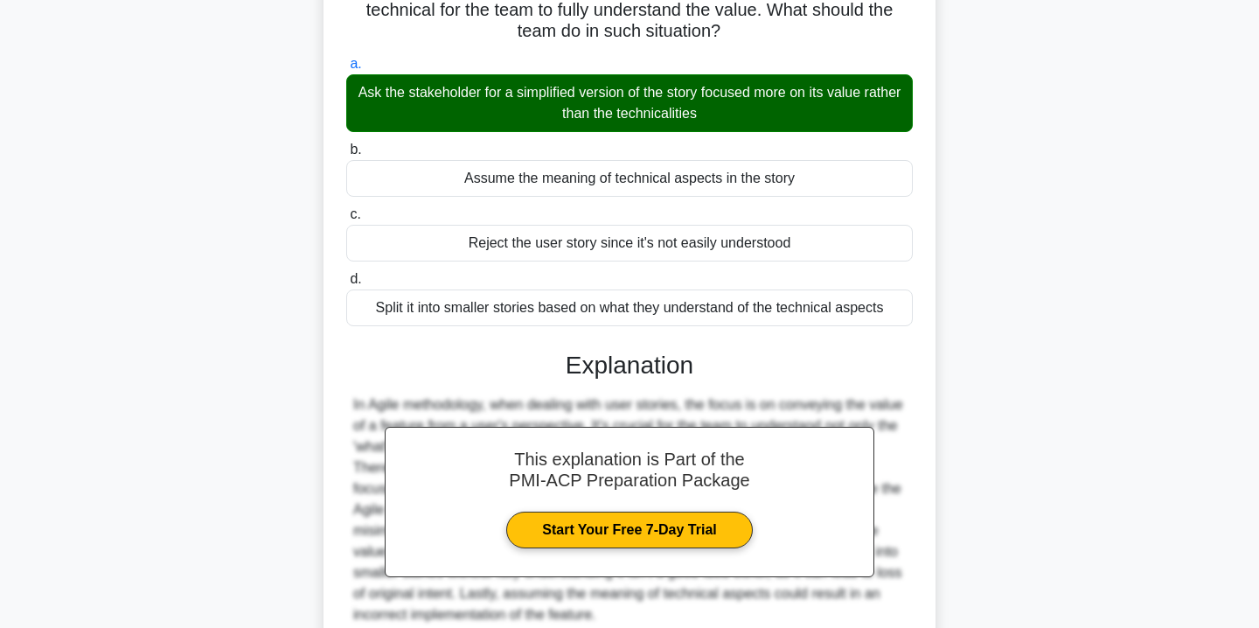
scroll to position [0, 0]
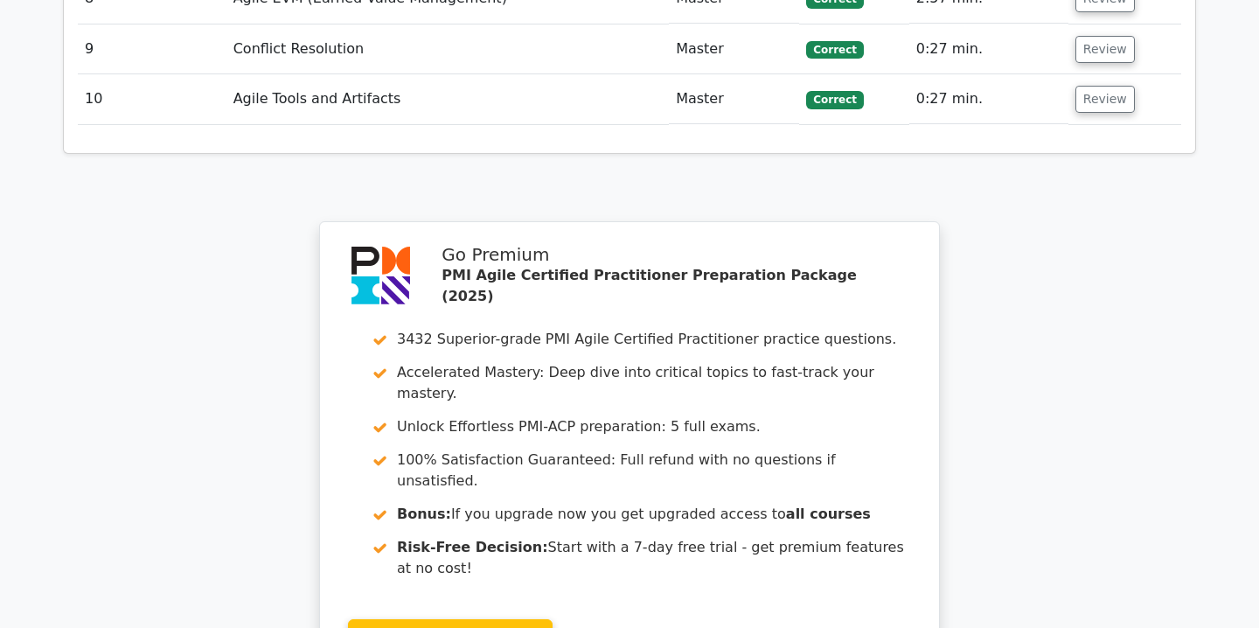
scroll to position [3020, 0]
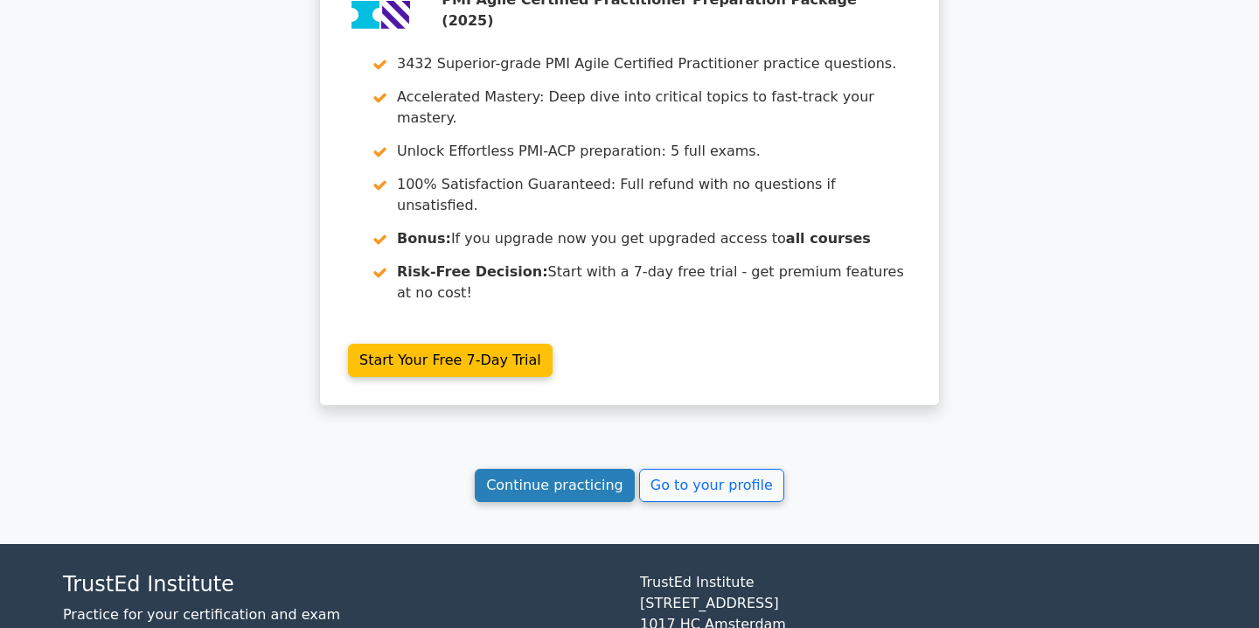
click at [524, 469] on link "Continue practicing" at bounding box center [555, 485] width 160 height 33
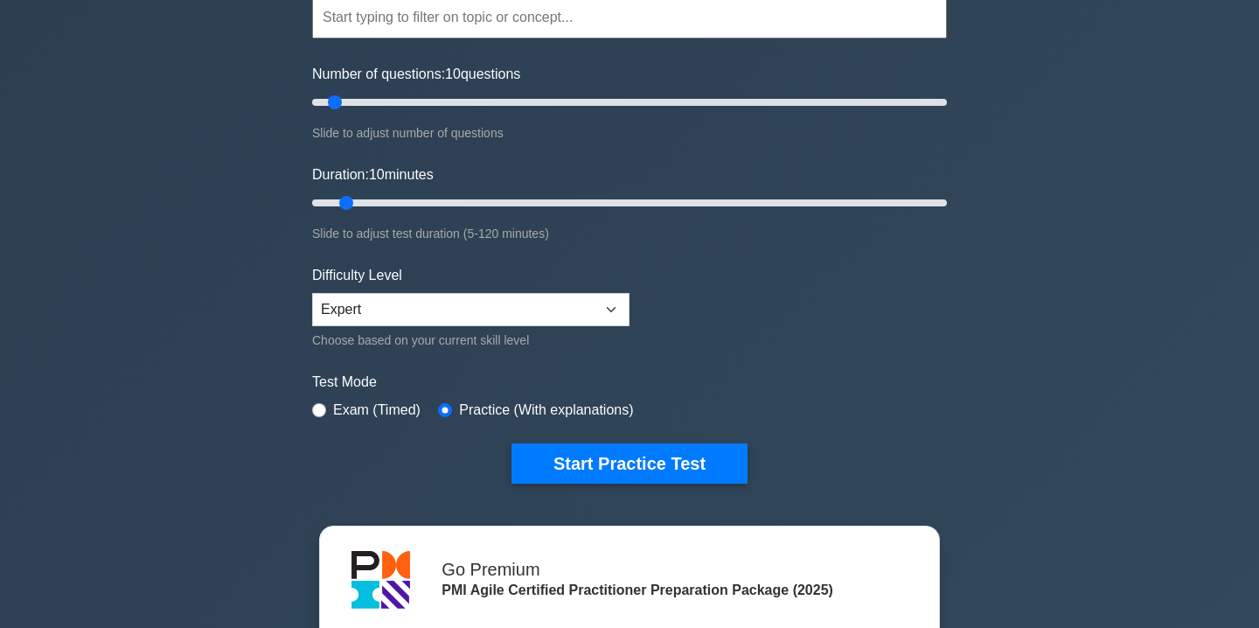
scroll to position [221, 0]
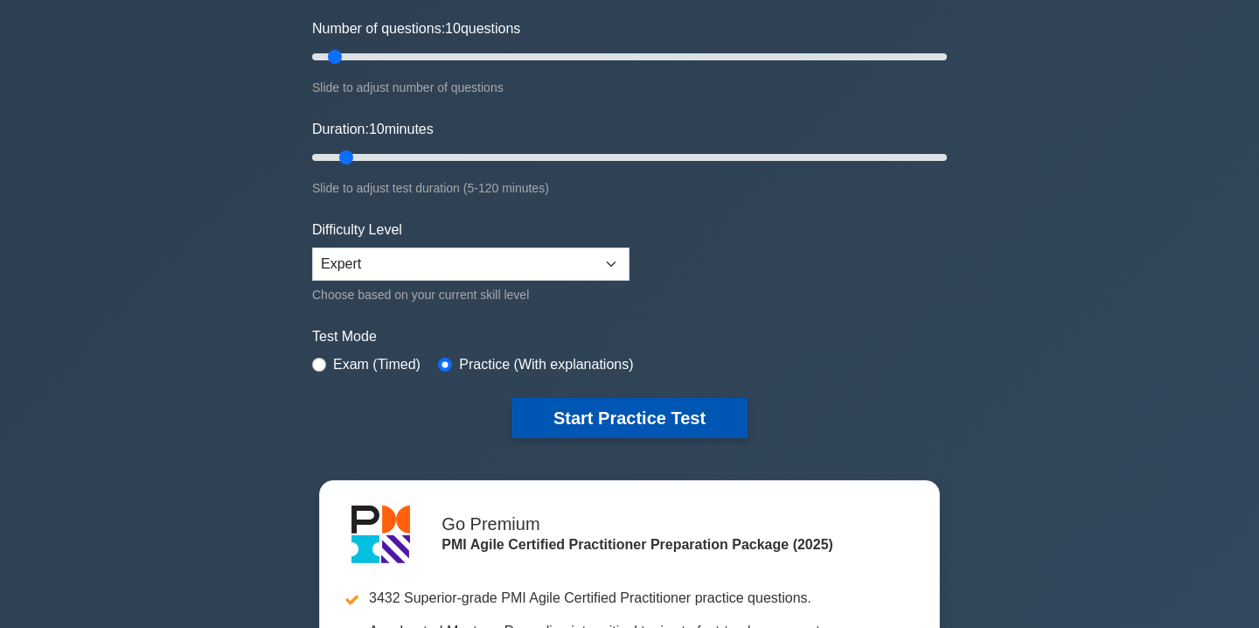
click at [693, 408] on button "Start Practice Test" at bounding box center [630, 418] width 236 height 40
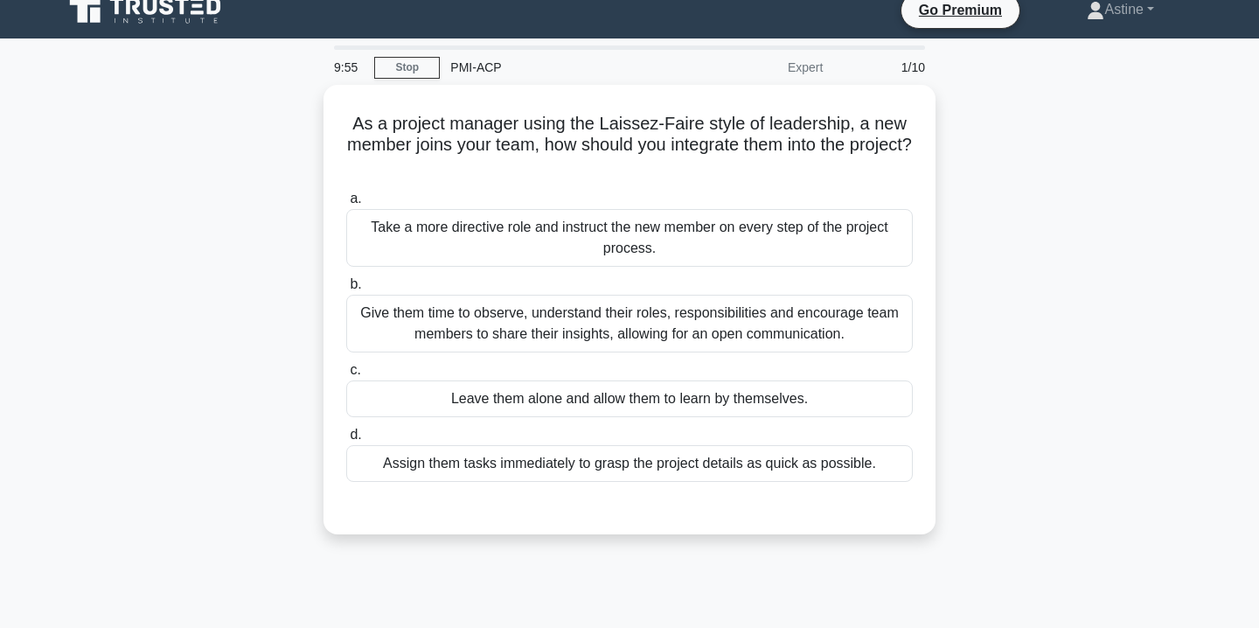
scroll to position [23, 0]
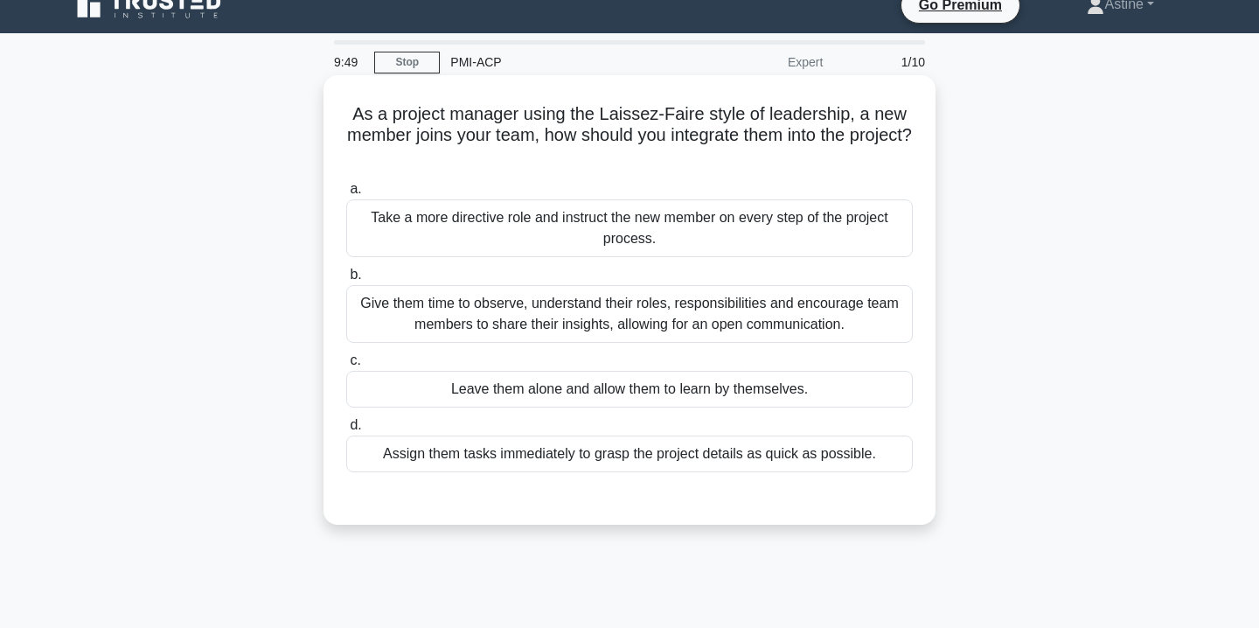
click at [562, 331] on div "Give them time to observe, understand their roles, responsibilities and encoura…" at bounding box center [629, 314] width 567 height 58
click at [346, 281] on input "b. Give them time to observe, understand their roles, responsibilities and enco…" at bounding box center [346, 274] width 0 height 11
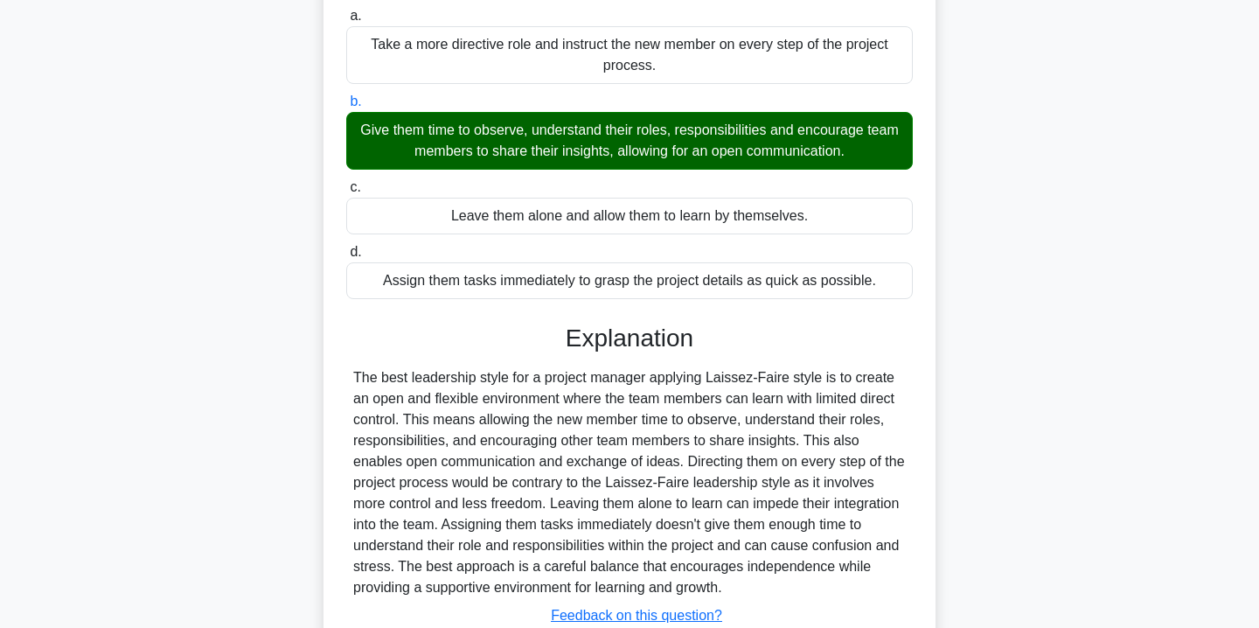
scroll to position [324, 0]
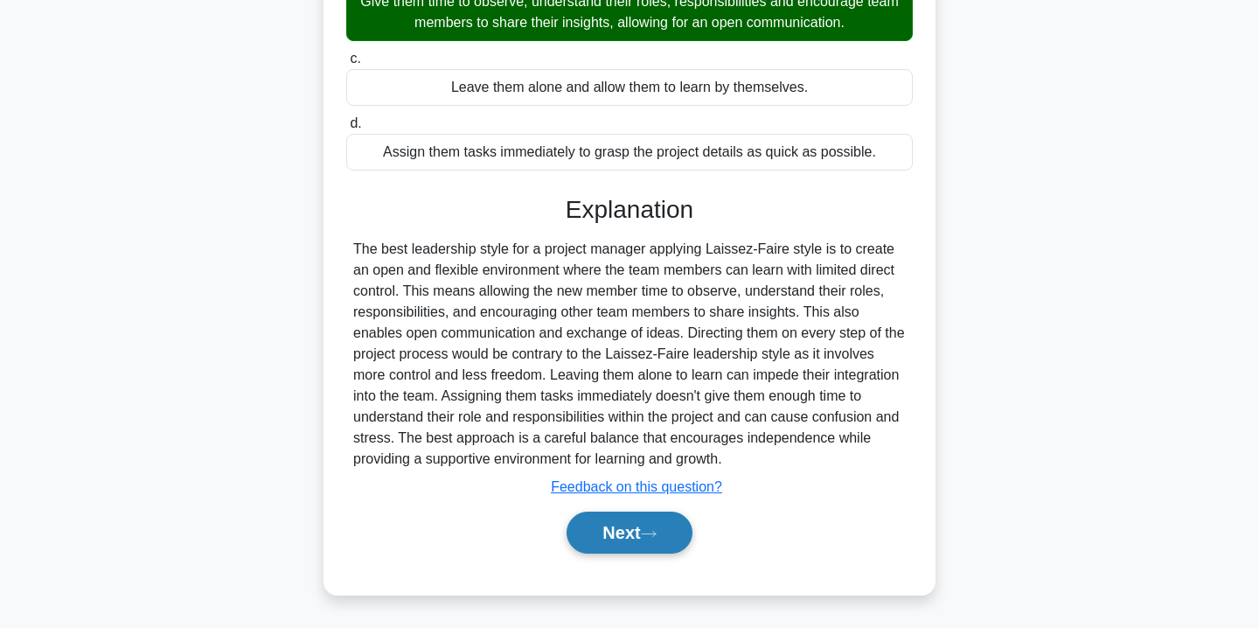
click at [610, 532] on button "Next" at bounding box center [629, 533] width 125 height 42
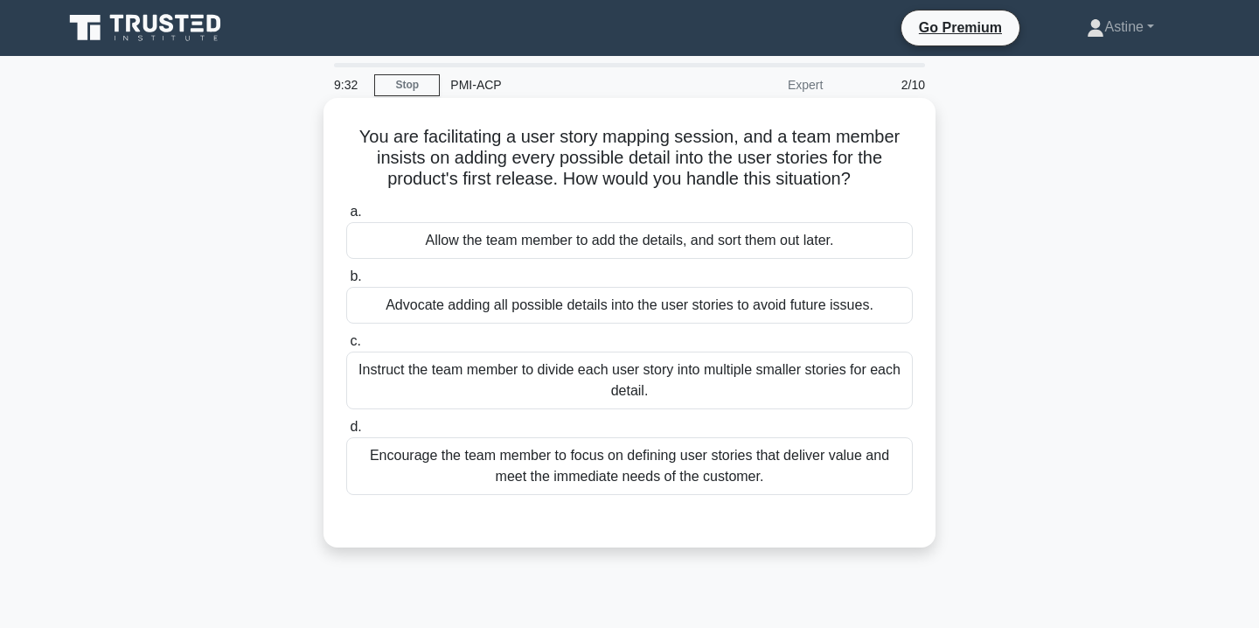
scroll to position [45, 0]
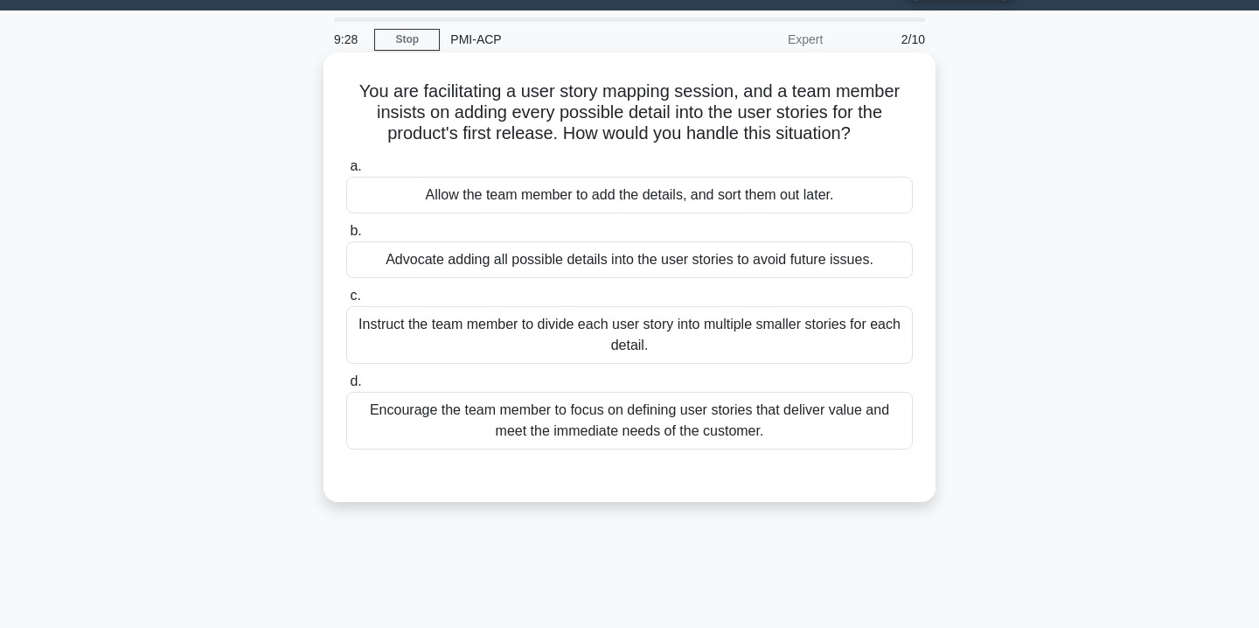
click at [798, 429] on div "Encourage the team member to focus on defining user stories that deliver value …" at bounding box center [629, 421] width 567 height 58
click at [346, 387] on input "d. Encourage the team member to focus on defining user stories that deliver val…" at bounding box center [346, 381] width 0 height 11
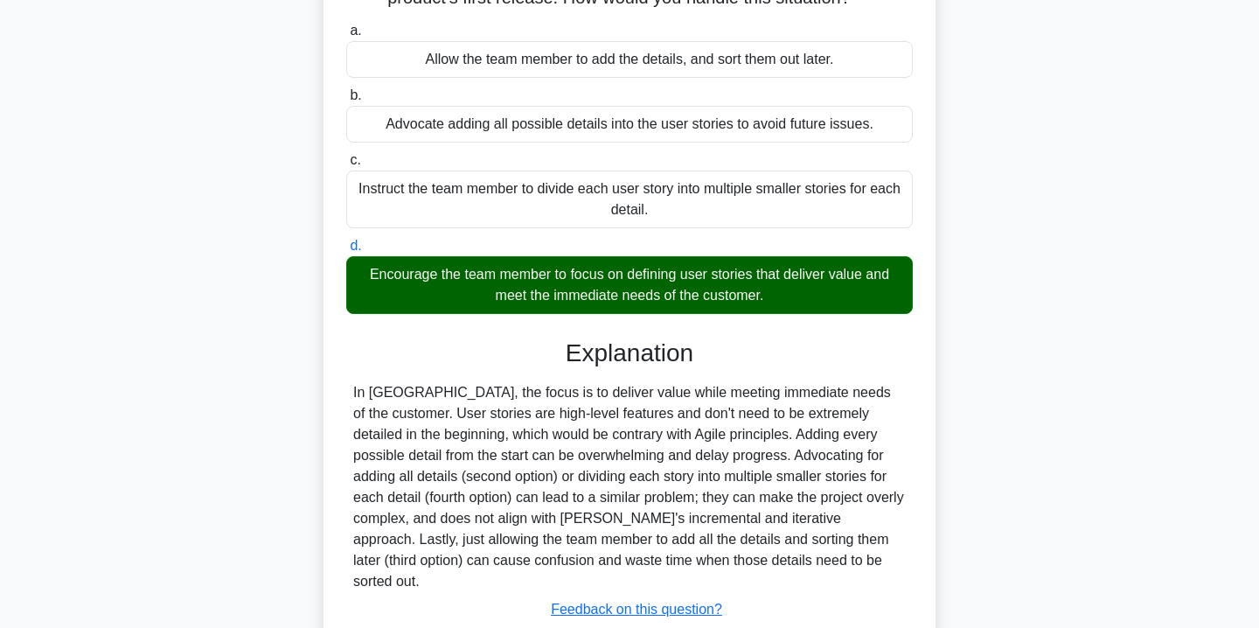
scroll to position [317, 0]
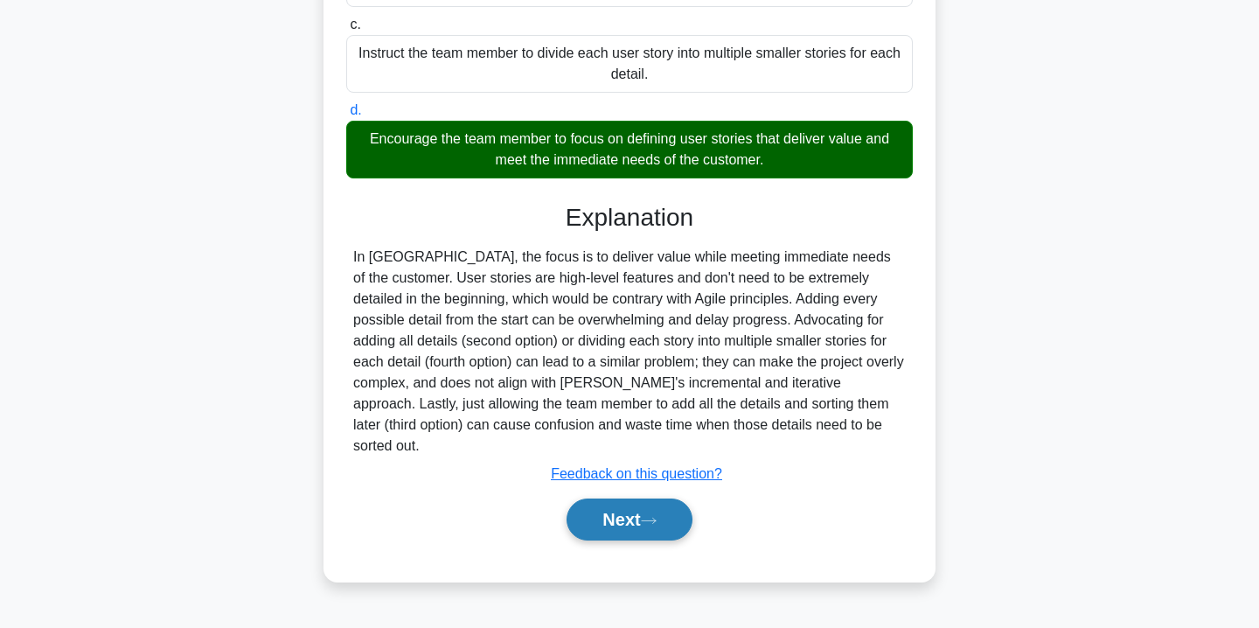
click at [637, 502] on button "Next" at bounding box center [629, 519] width 125 height 42
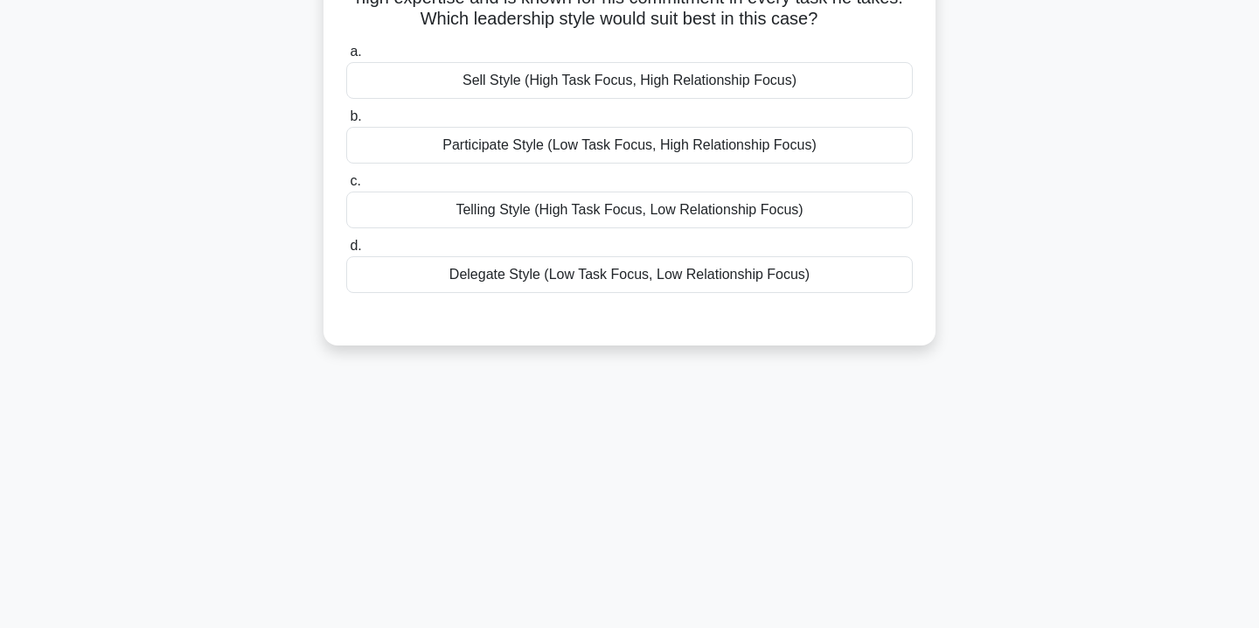
scroll to position [0, 0]
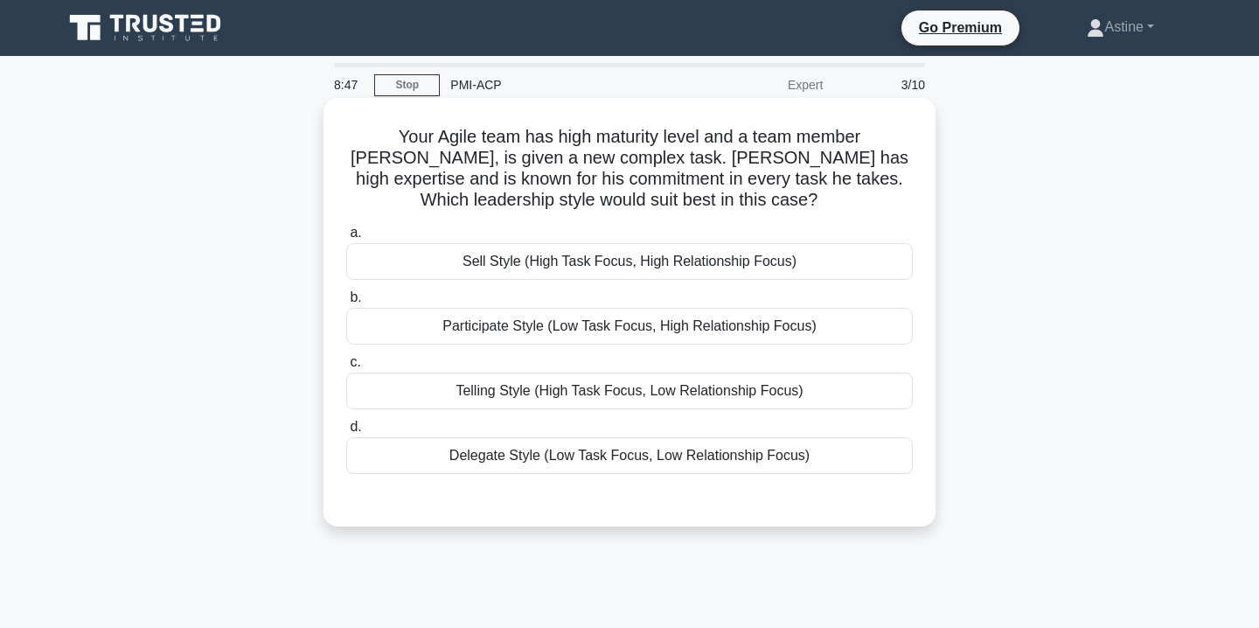
click at [541, 271] on div "Sell Style (High Task Focus, High Relationship Focus)" at bounding box center [629, 261] width 567 height 37
click at [346, 239] on input "a. Sell Style (High Task Focus, High Relationship Focus)" at bounding box center [346, 232] width 0 height 11
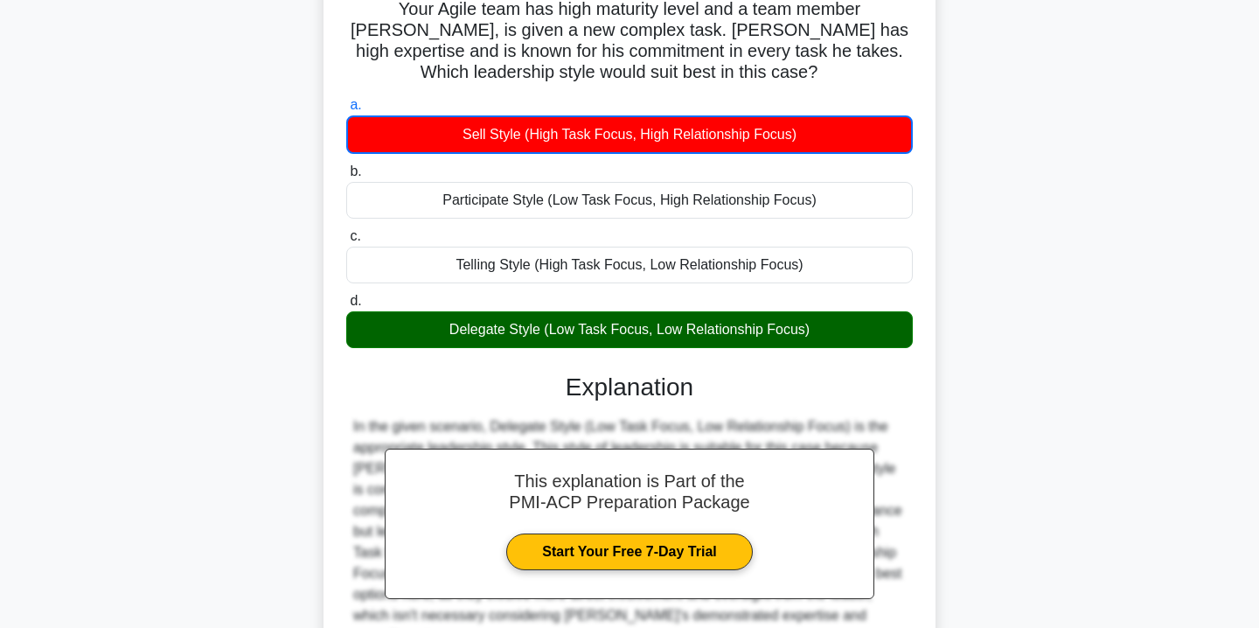
scroll to position [317, 0]
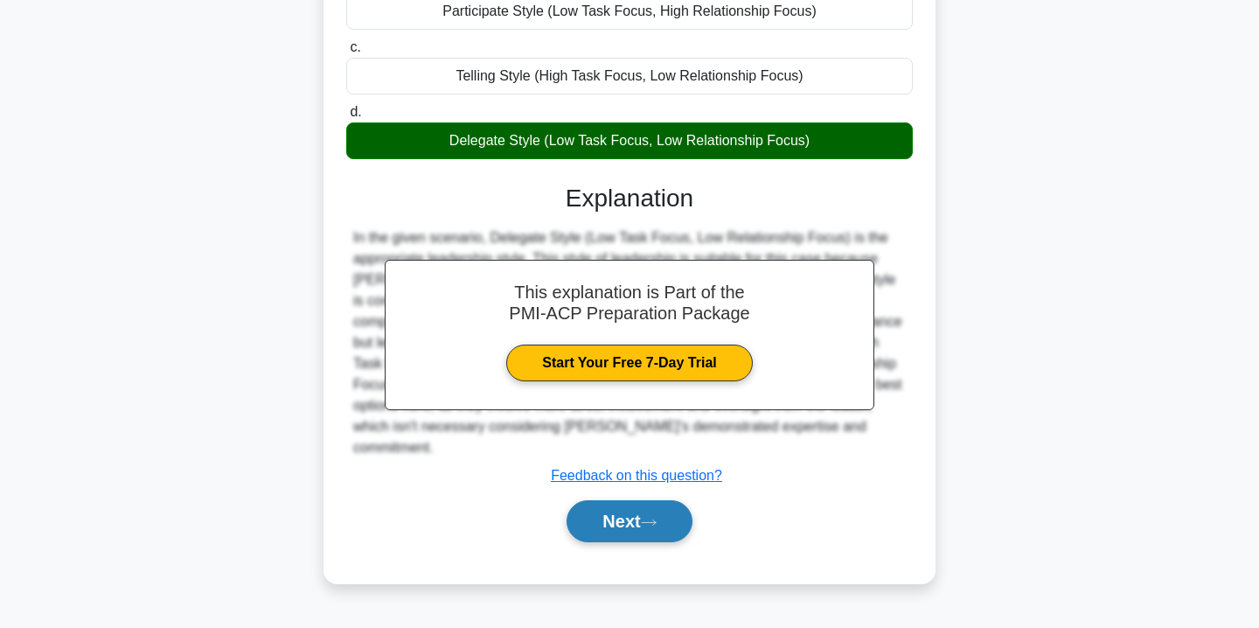
click at [609, 505] on button "Next" at bounding box center [629, 521] width 125 height 42
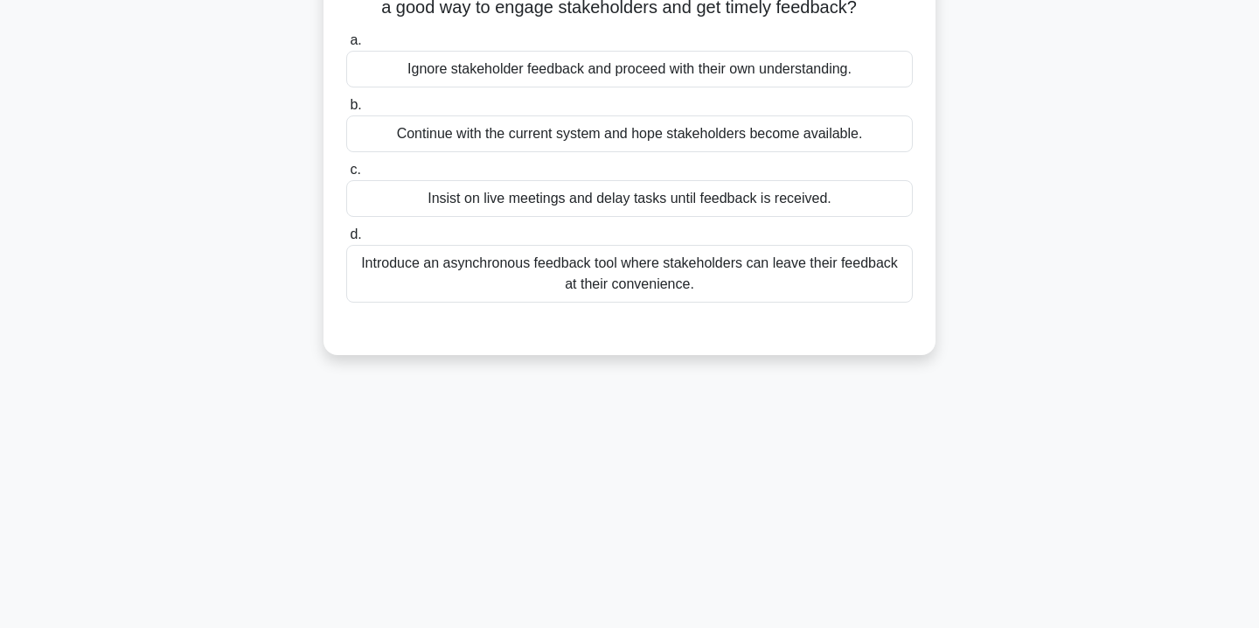
scroll to position [0, 0]
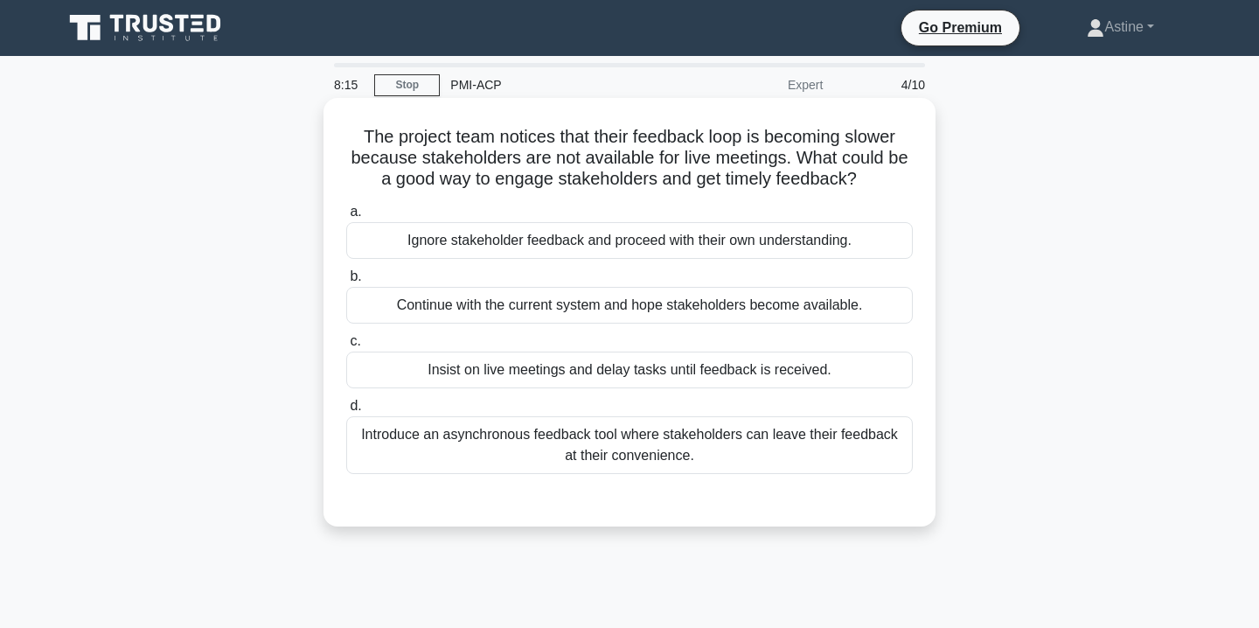
click at [605, 429] on div "Introduce an asynchronous feedback tool where stakeholders can leave their feed…" at bounding box center [629, 445] width 567 height 58
click at [346, 412] on input "d. Introduce an asynchronous feedback tool where stakeholders can leave their f…" at bounding box center [346, 405] width 0 height 11
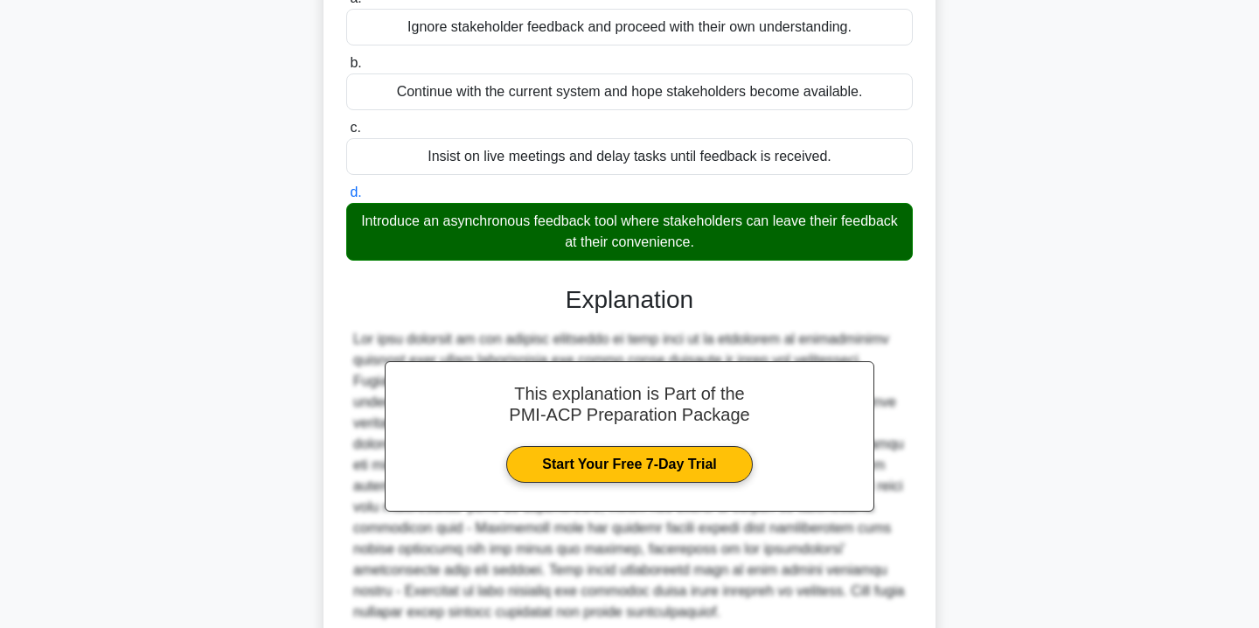
scroll to position [366, 0]
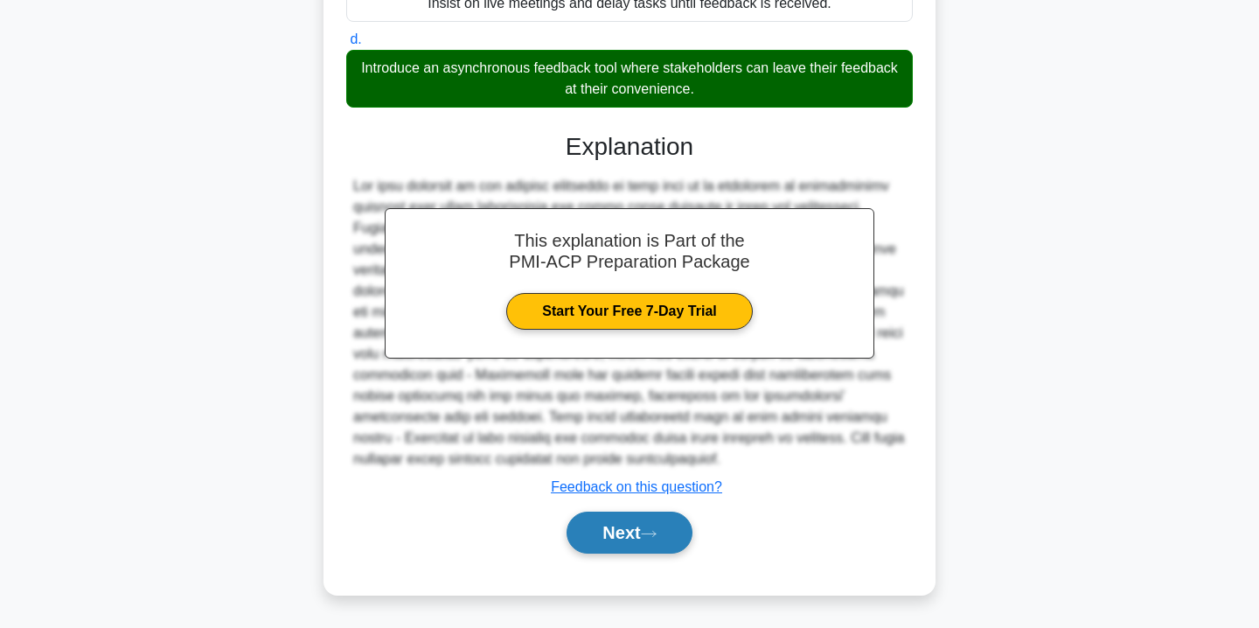
click at [608, 534] on button "Next" at bounding box center [629, 533] width 125 height 42
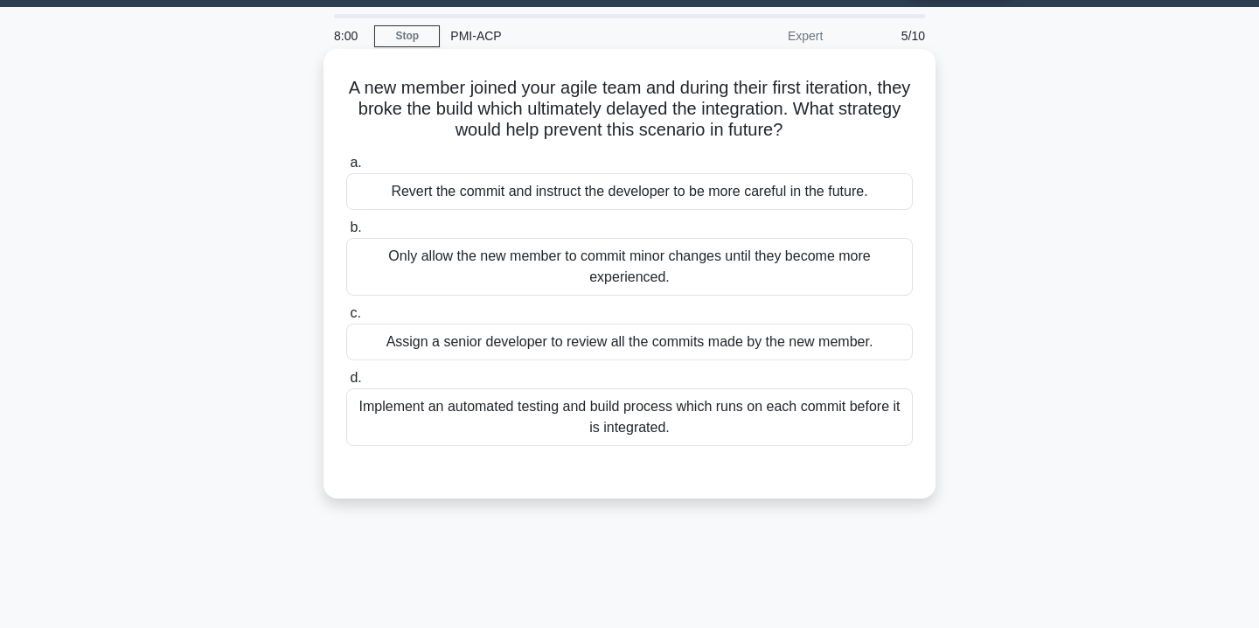
scroll to position [53, 0]
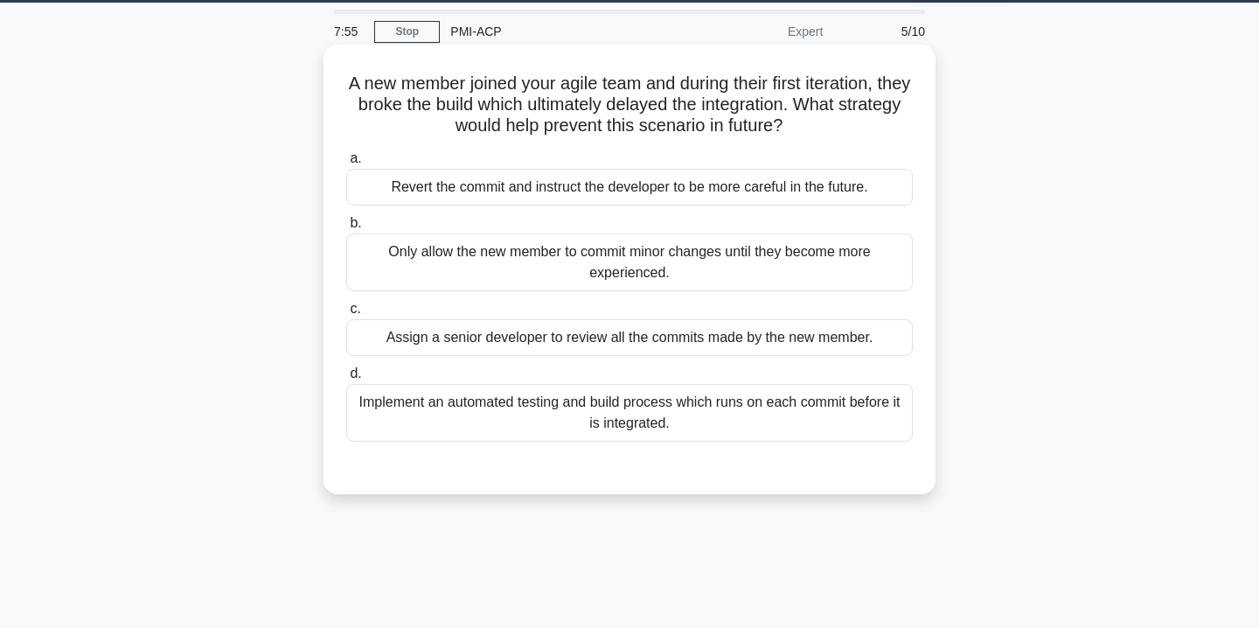
click at [570, 427] on div "Implement an automated testing and build process which runs on each commit befo…" at bounding box center [629, 413] width 567 height 58
click at [346, 379] on input "d. Implement an automated testing and build process which runs on each commit b…" at bounding box center [346, 373] width 0 height 11
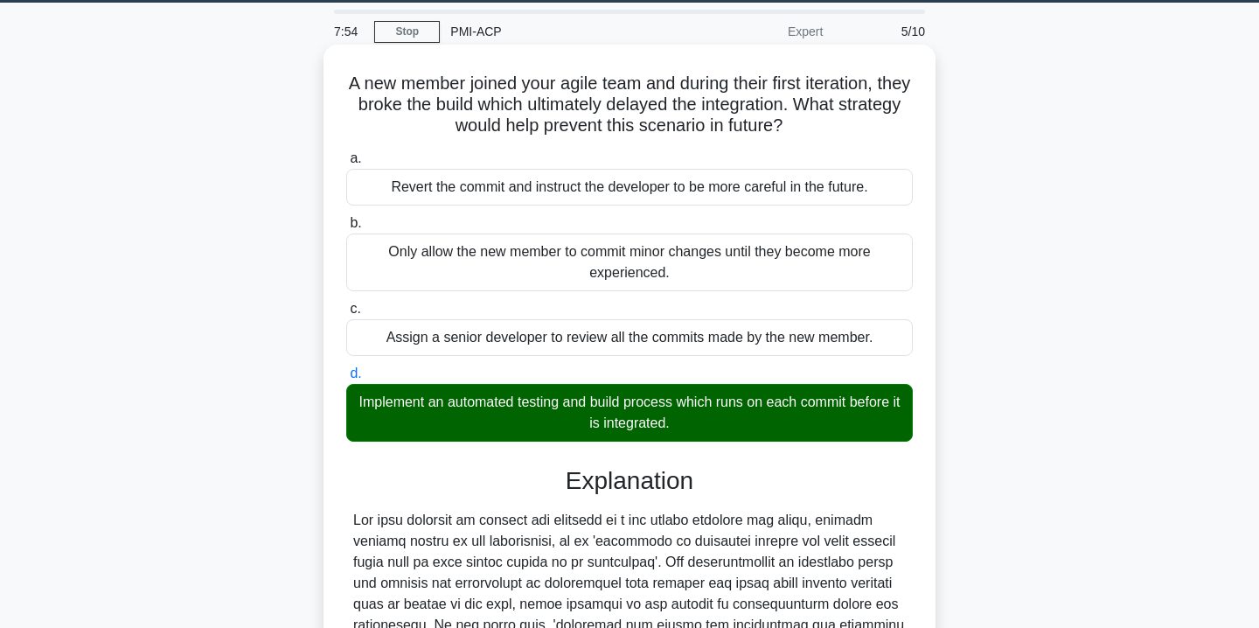
scroll to position [366, 0]
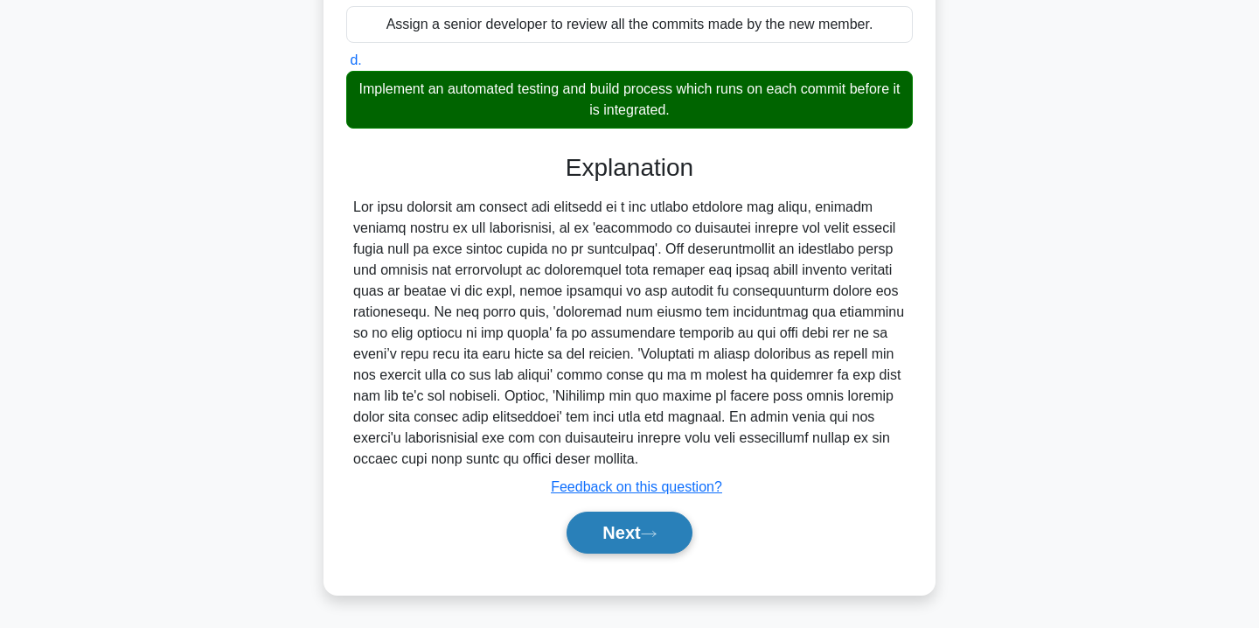
click at [608, 517] on button "Next" at bounding box center [629, 533] width 125 height 42
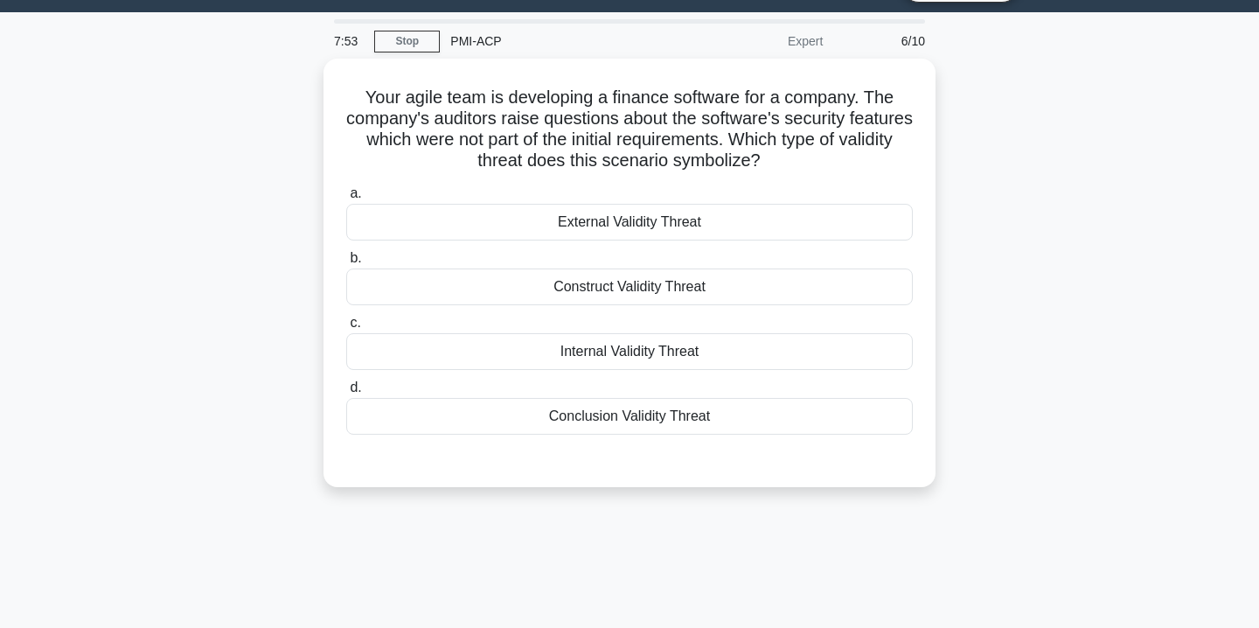
scroll to position [0, 0]
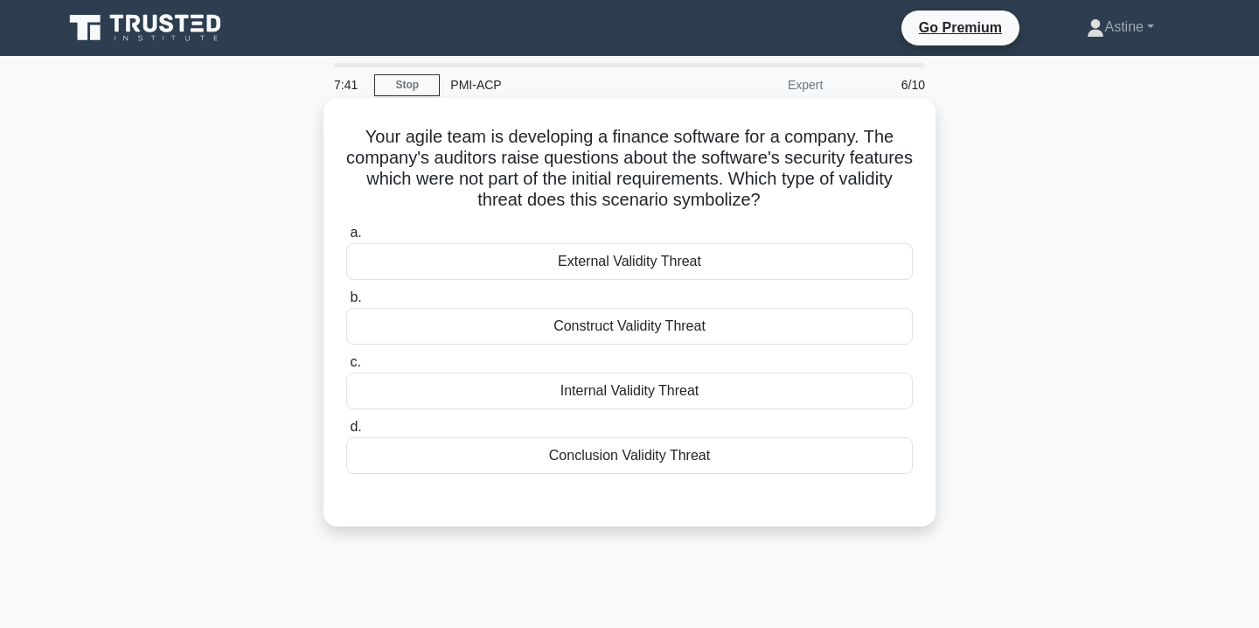
click at [614, 335] on div "Construct Validity Threat" at bounding box center [629, 326] width 567 height 37
click at [346, 303] on input "b. Construct Validity Threat" at bounding box center [346, 297] width 0 height 11
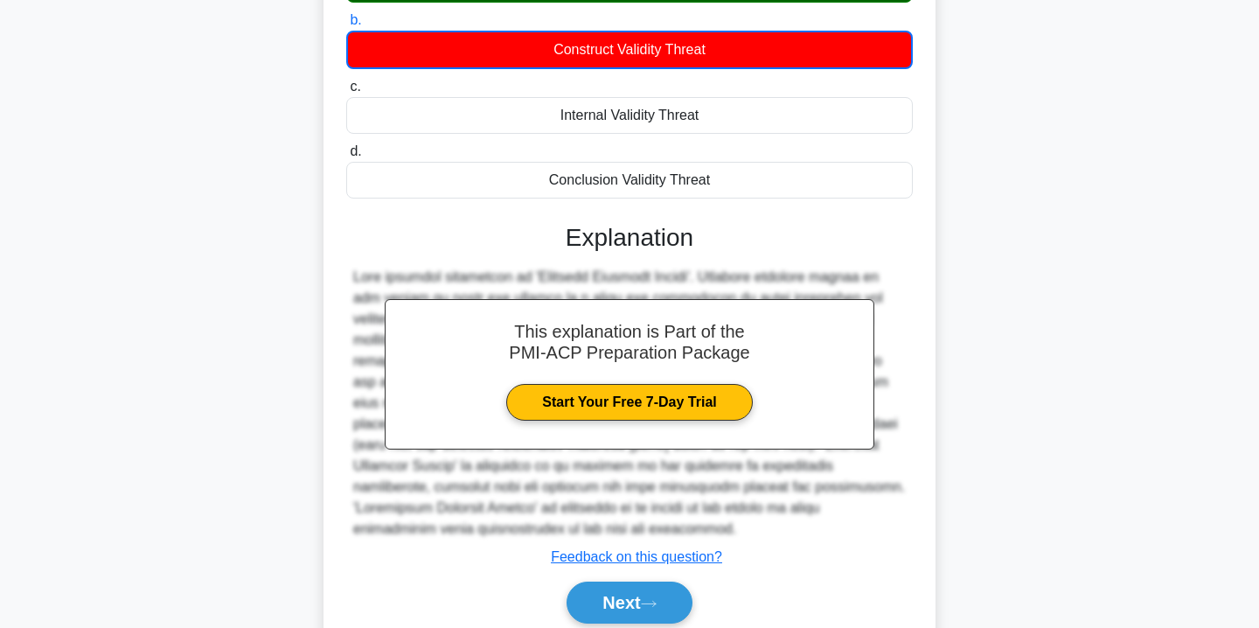
scroll to position [326, 0]
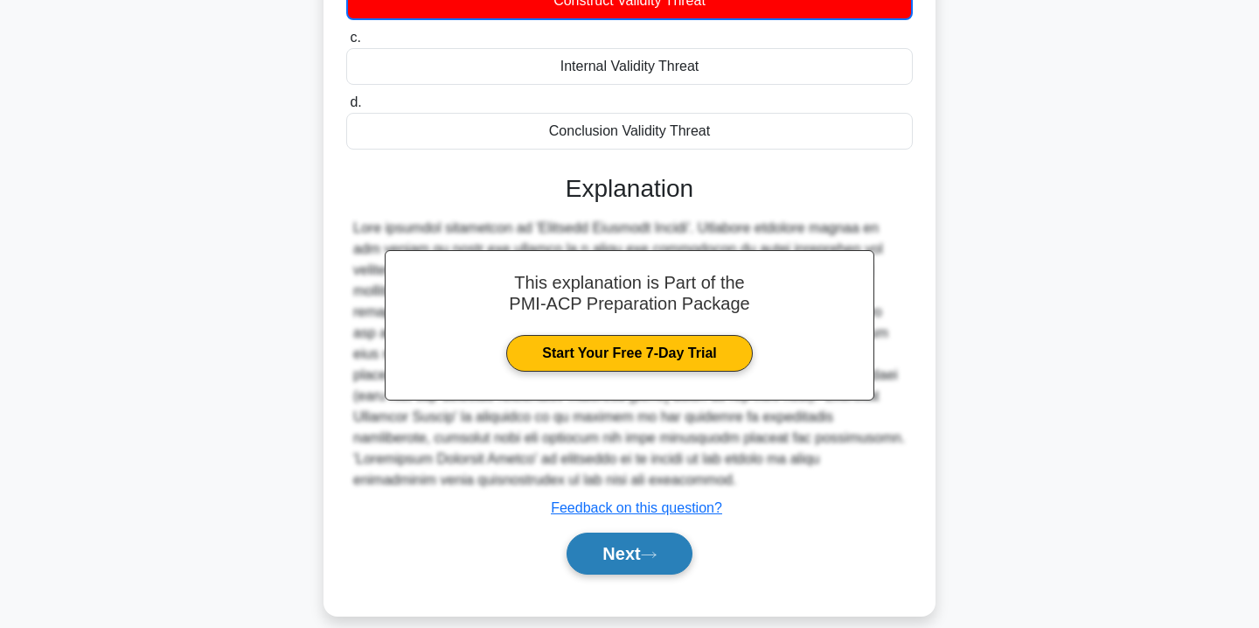
click at [602, 547] on button "Next" at bounding box center [629, 553] width 125 height 42
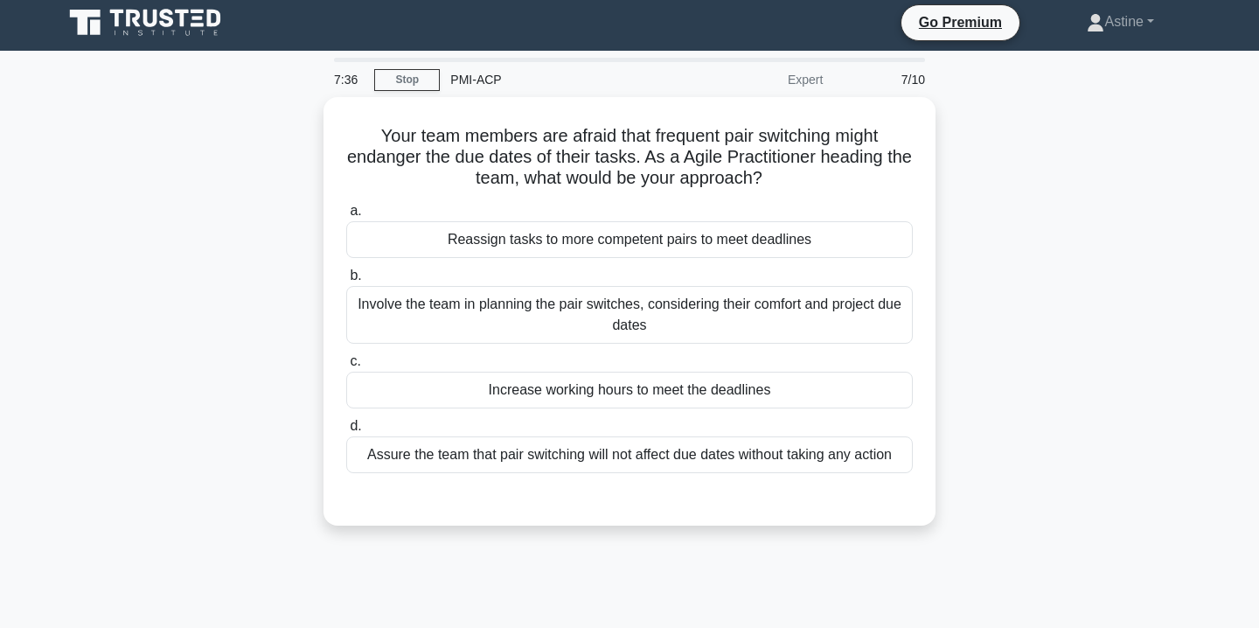
scroll to position [0, 0]
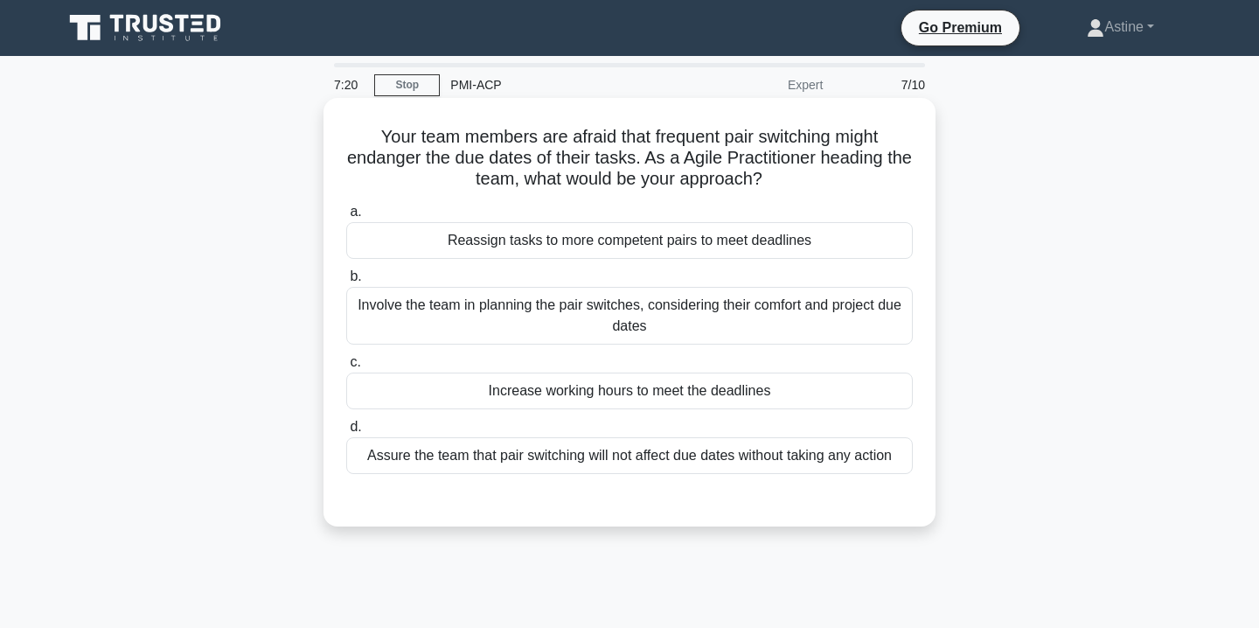
click at [644, 319] on div "Involve the team in planning the pair switches, considering their comfort and p…" at bounding box center [629, 316] width 567 height 58
click at [346, 282] on input "b. Involve the team in planning the pair switches, considering their comfort an…" at bounding box center [346, 276] width 0 height 11
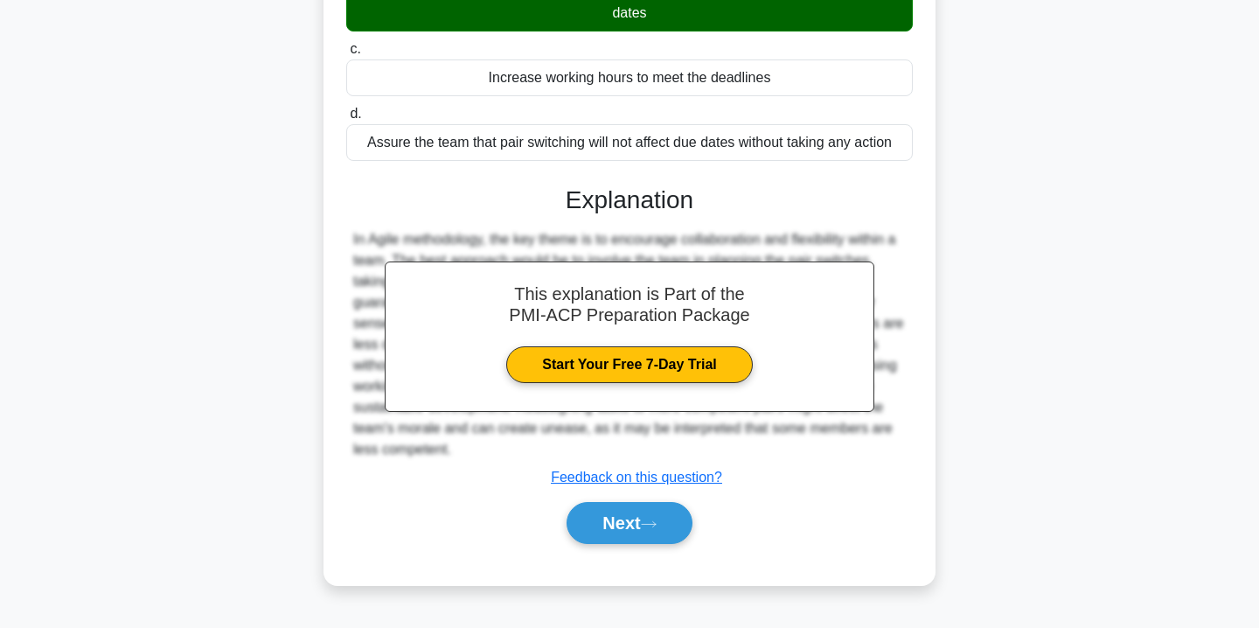
scroll to position [317, 0]
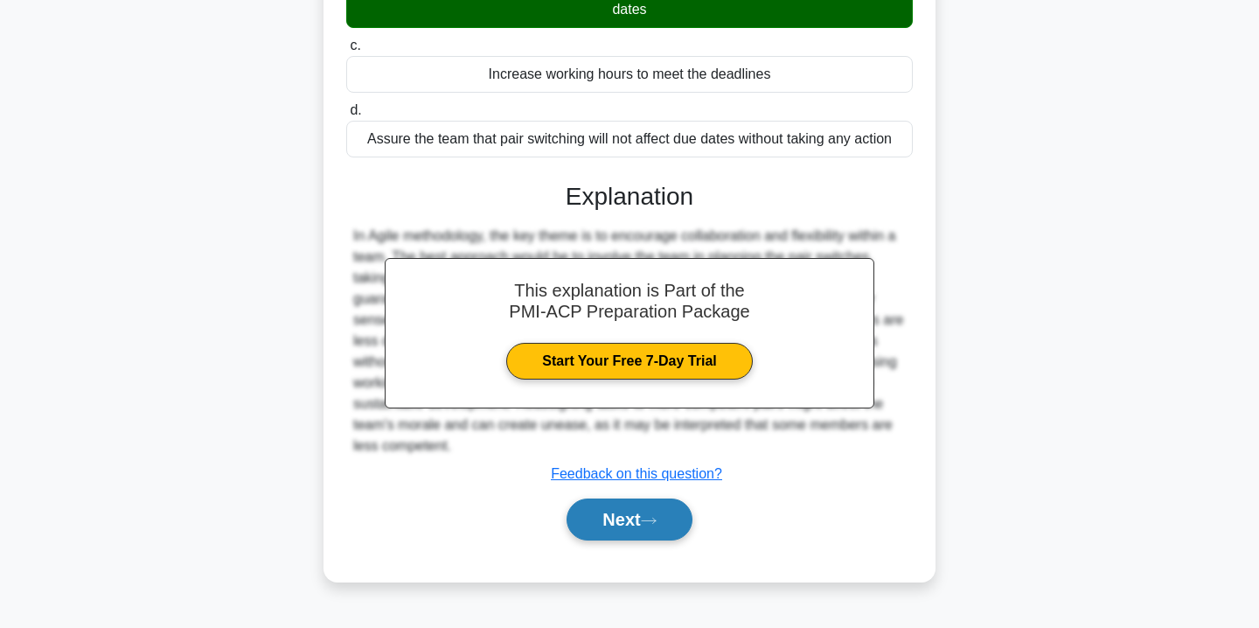
click at [655, 518] on icon at bounding box center [649, 521] width 16 height 10
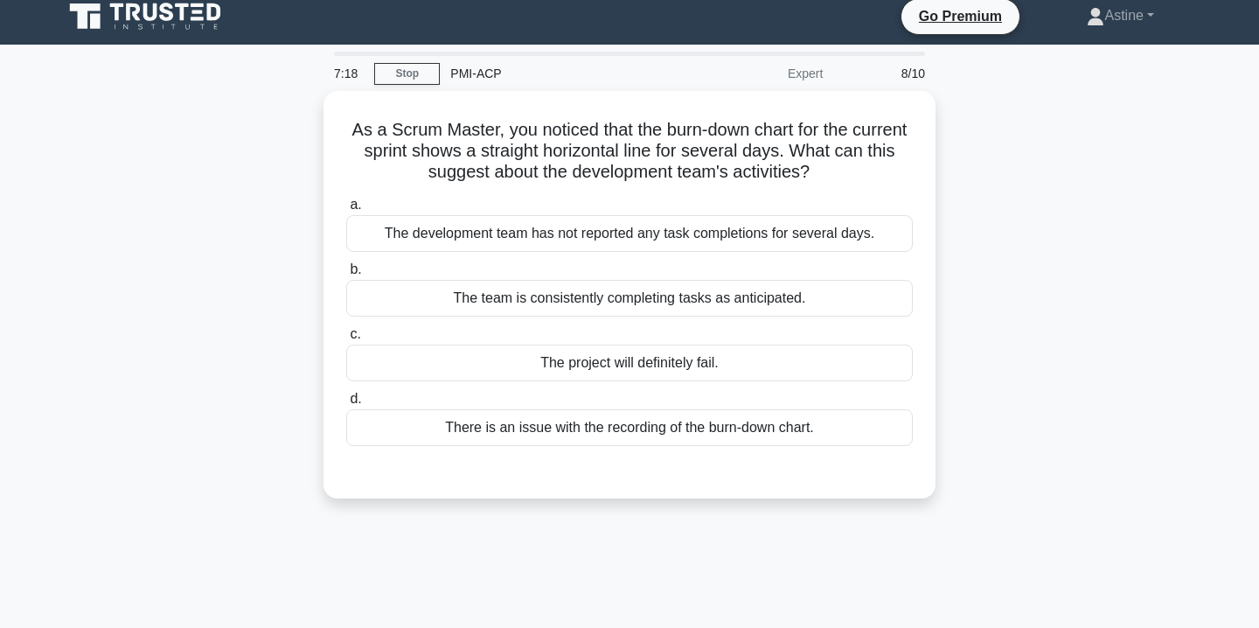
scroll to position [0, 0]
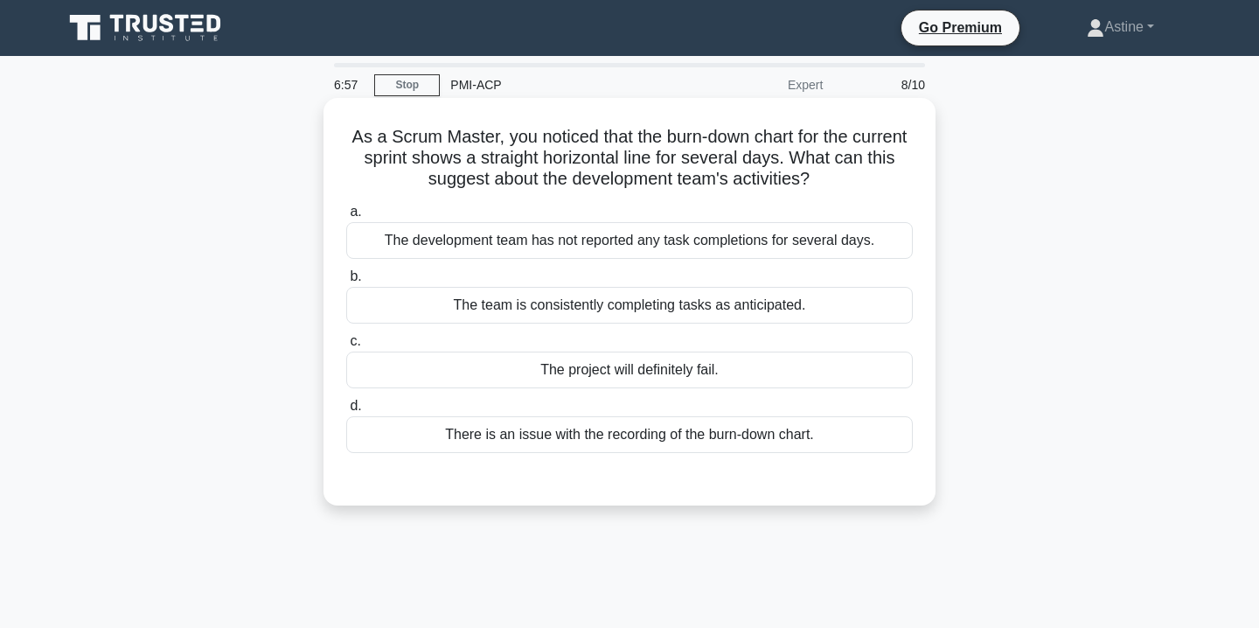
click at [751, 226] on div "The development team has not reported any task completions for several days." at bounding box center [629, 240] width 567 height 37
click at [346, 218] on input "a. The development team has not reported any task completions for several days." at bounding box center [346, 211] width 0 height 11
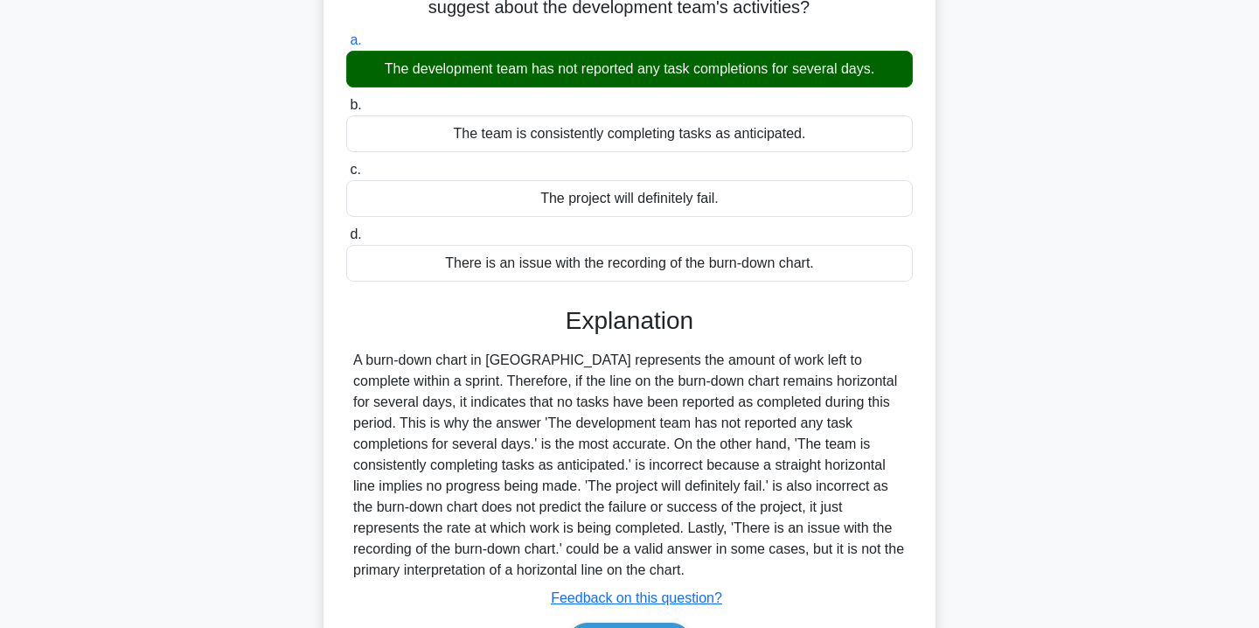
scroll to position [317, 0]
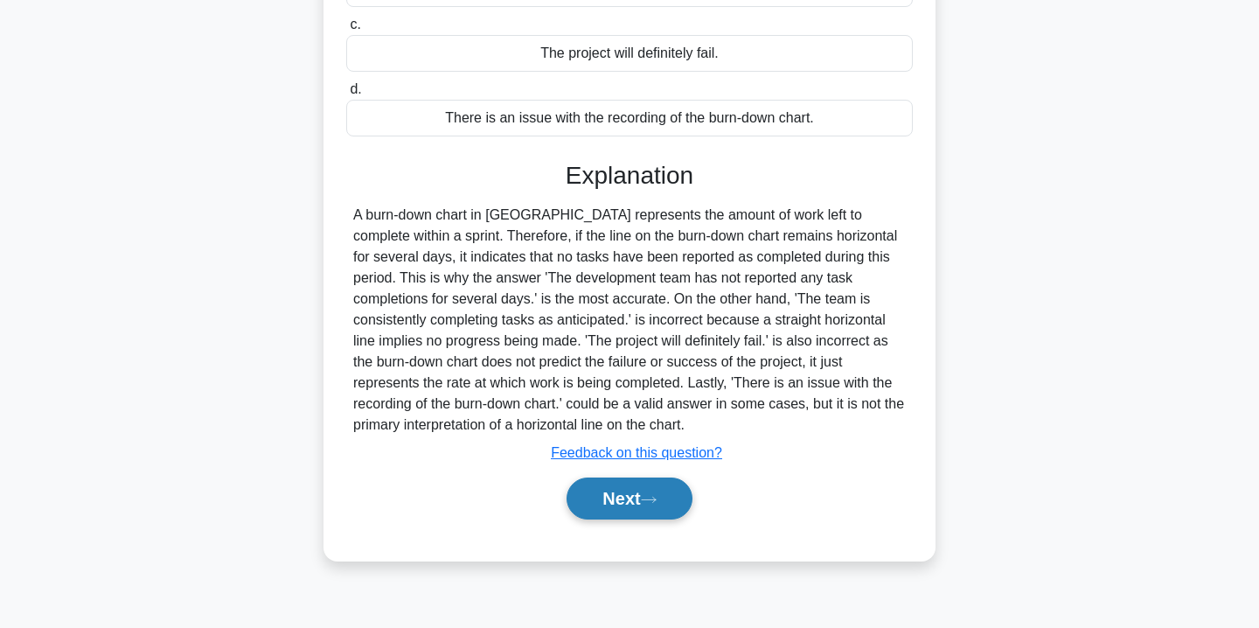
click at [640, 514] on button "Next" at bounding box center [629, 498] width 125 height 42
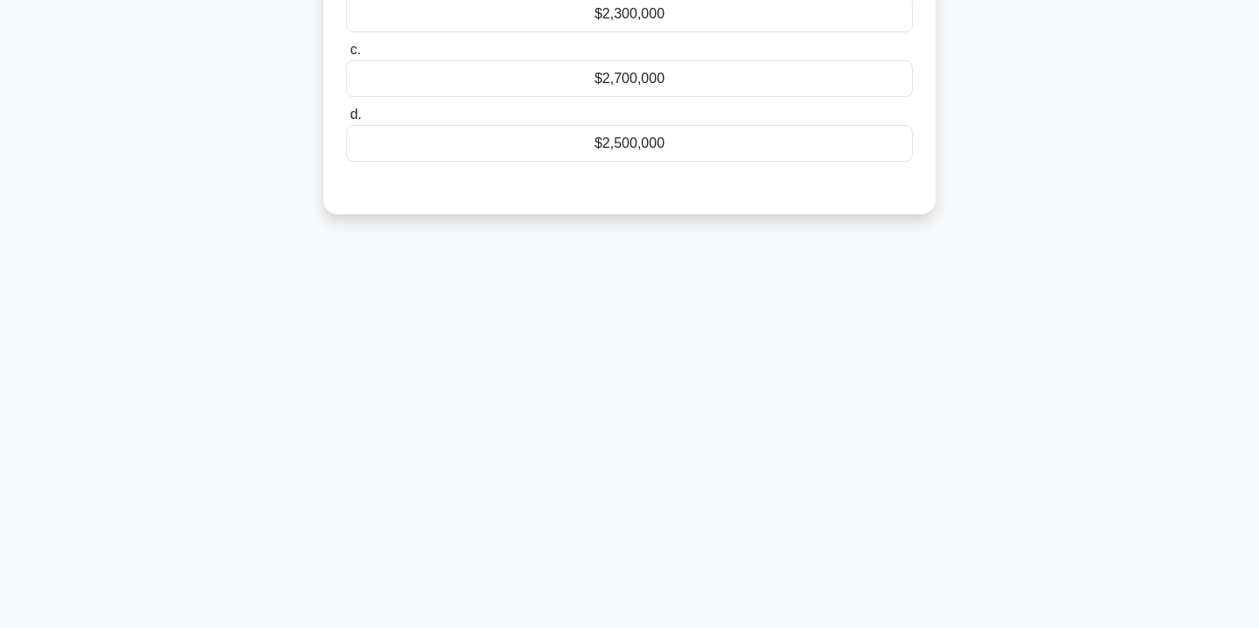
scroll to position [0, 0]
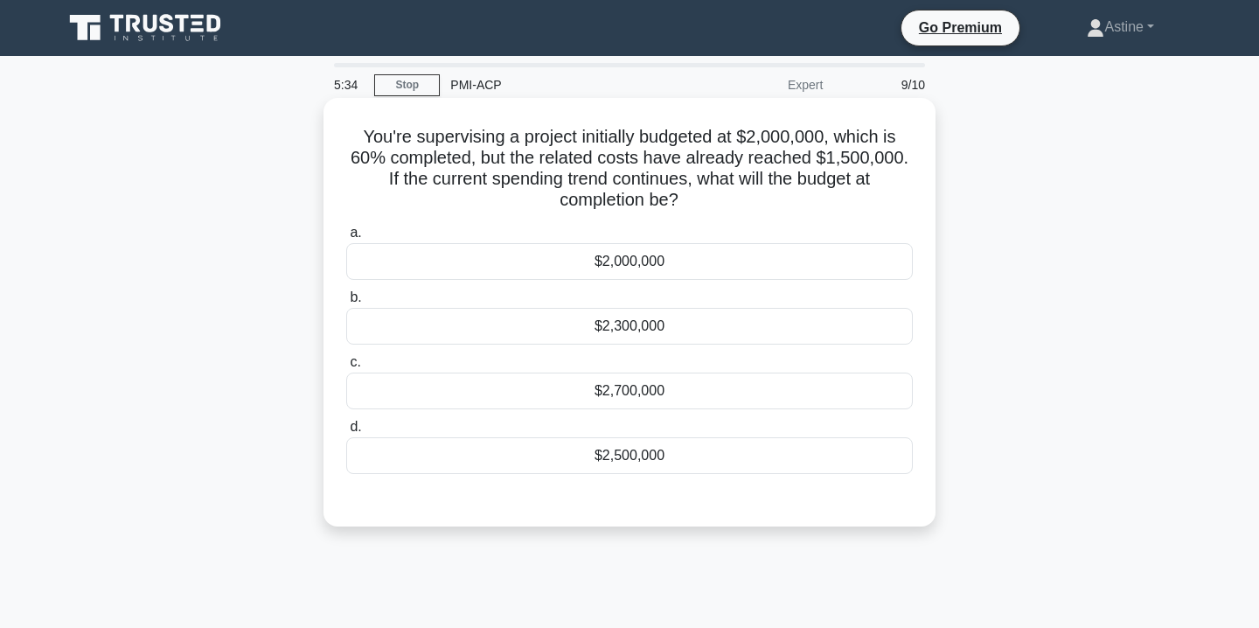
click at [705, 449] on div "$2,500,000" at bounding box center [629, 455] width 567 height 37
click at [346, 433] on input "d. $2,500,000" at bounding box center [346, 426] width 0 height 11
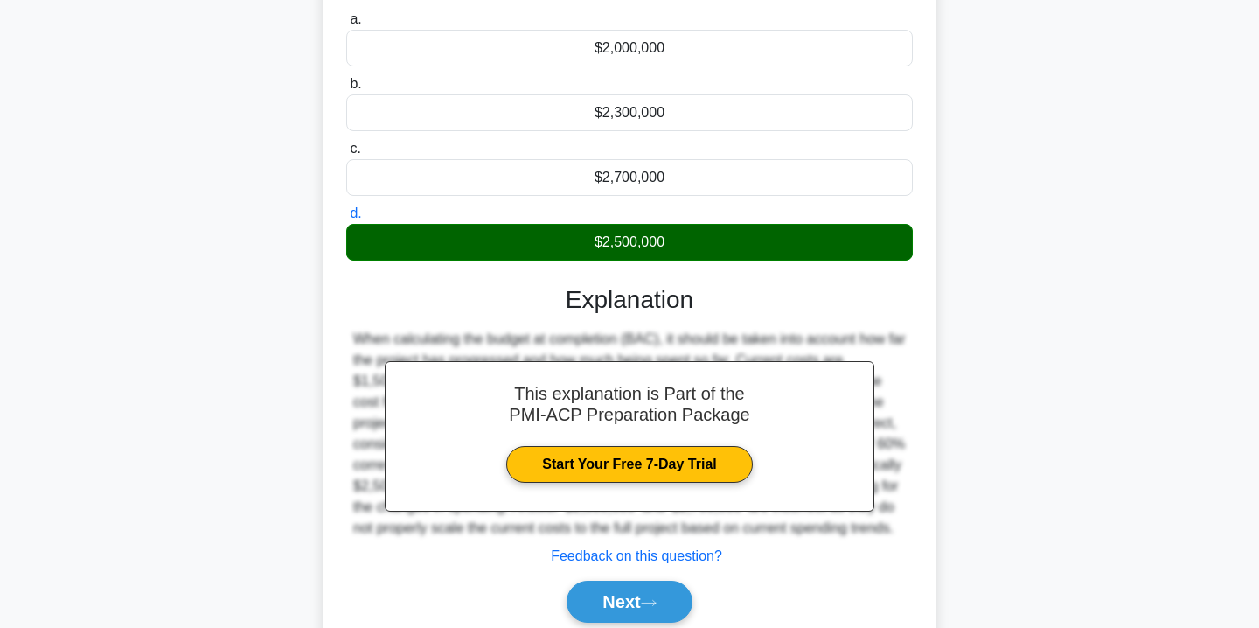
scroll to position [317, 0]
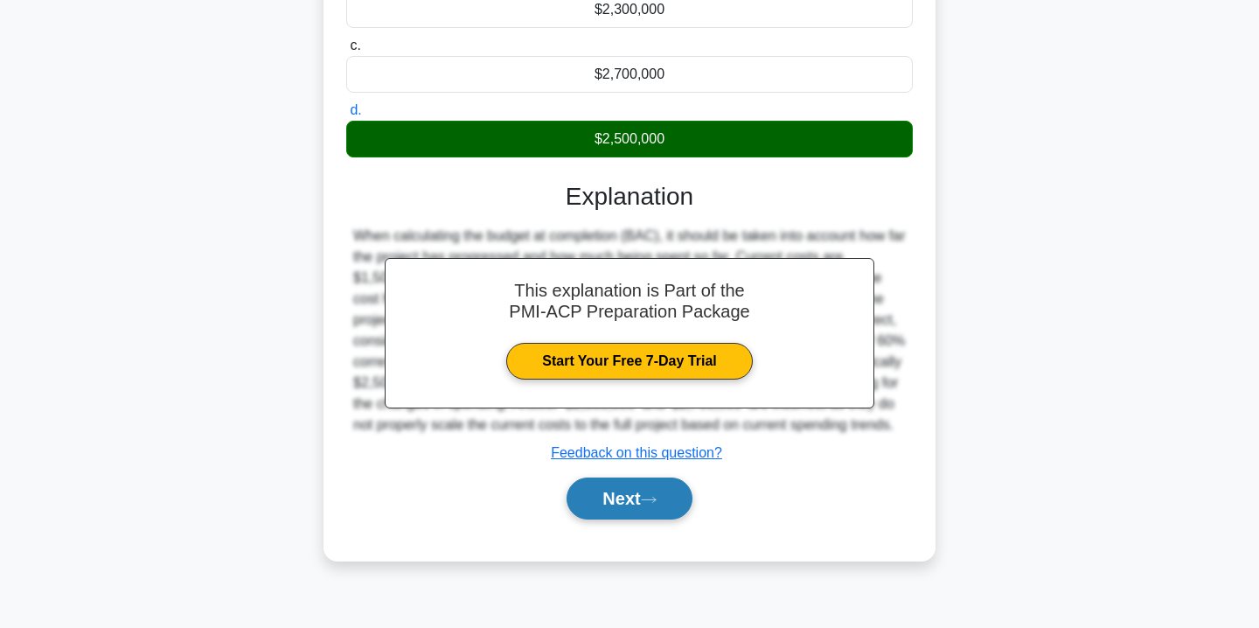
click at [629, 519] on button "Next" at bounding box center [629, 498] width 125 height 42
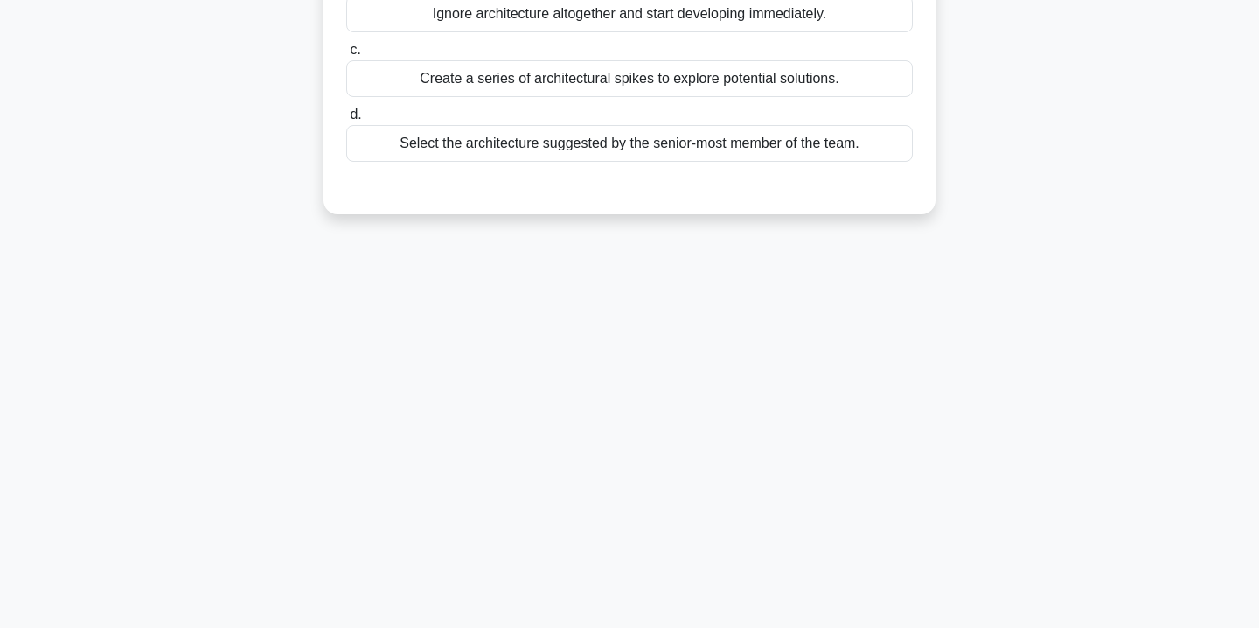
scroll to position [0, 0]
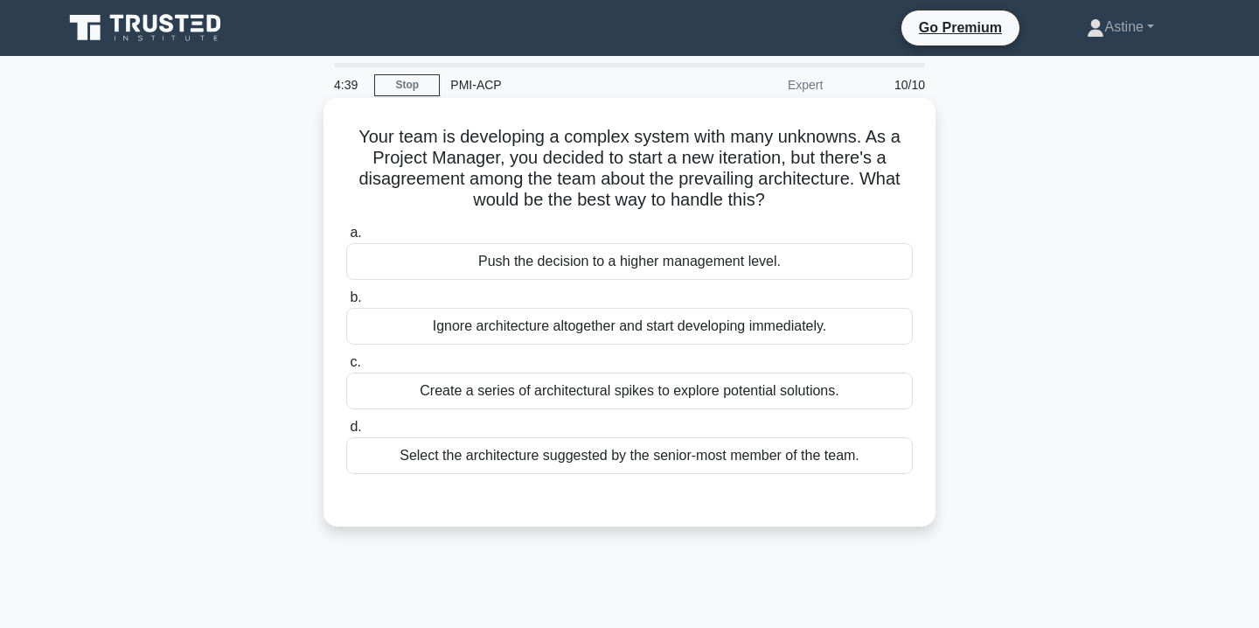
click at [584, 394] on div "Create a series of architectural spikes to explore potential solutions." at bounding box center [629, 390] width 567 height 37
click at [346, 368] on input "c. Create a series of architectural spikes to explore potential solutions." at bounding box center [346, 362] width 0 height 11
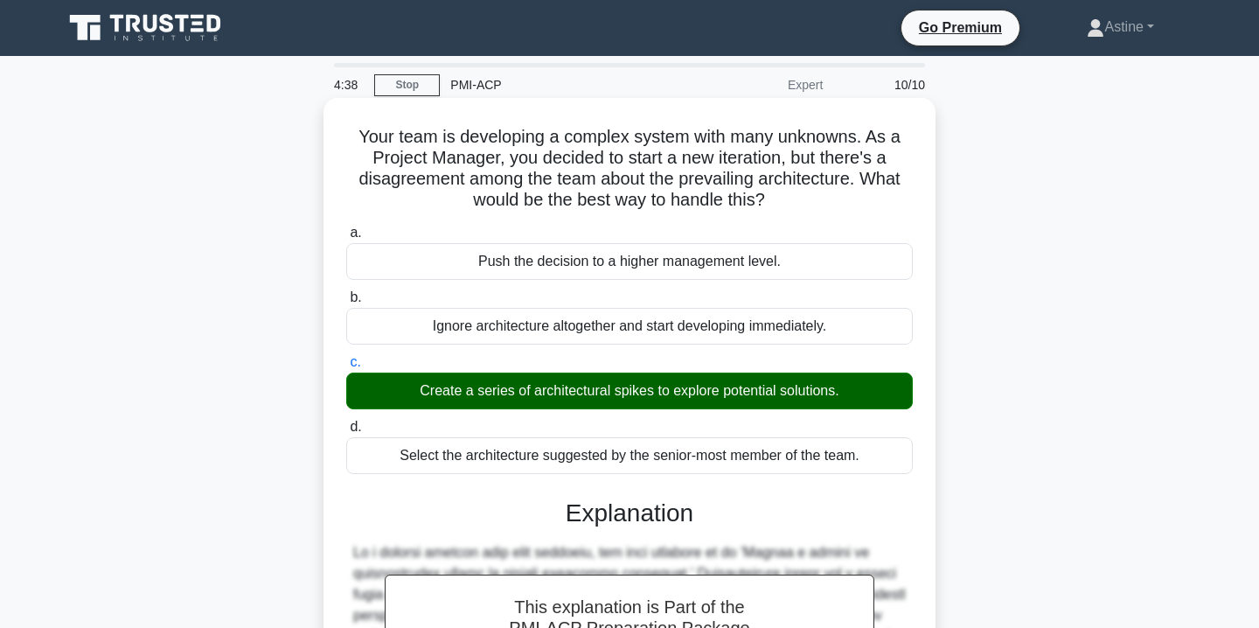
scroll to position [345, 0]
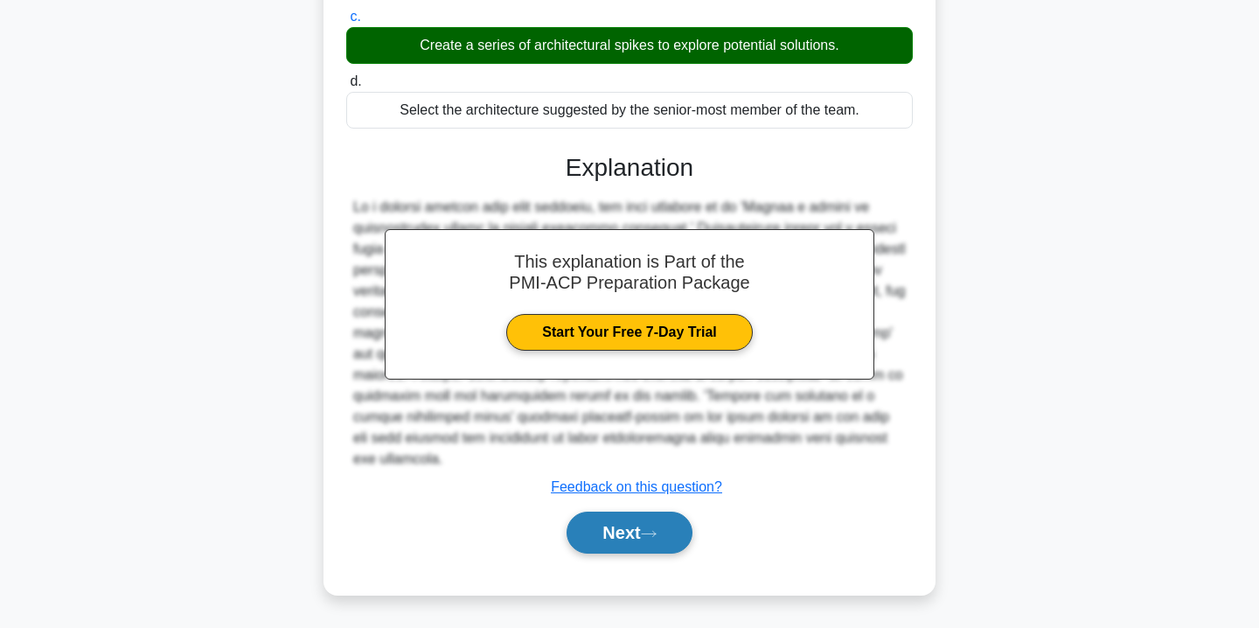
click at [622, 530] on button "Next" at bounding box center [629, 533] width 125 height 42
